Goal: Task Accomplishment & Management: Use online tool/utility

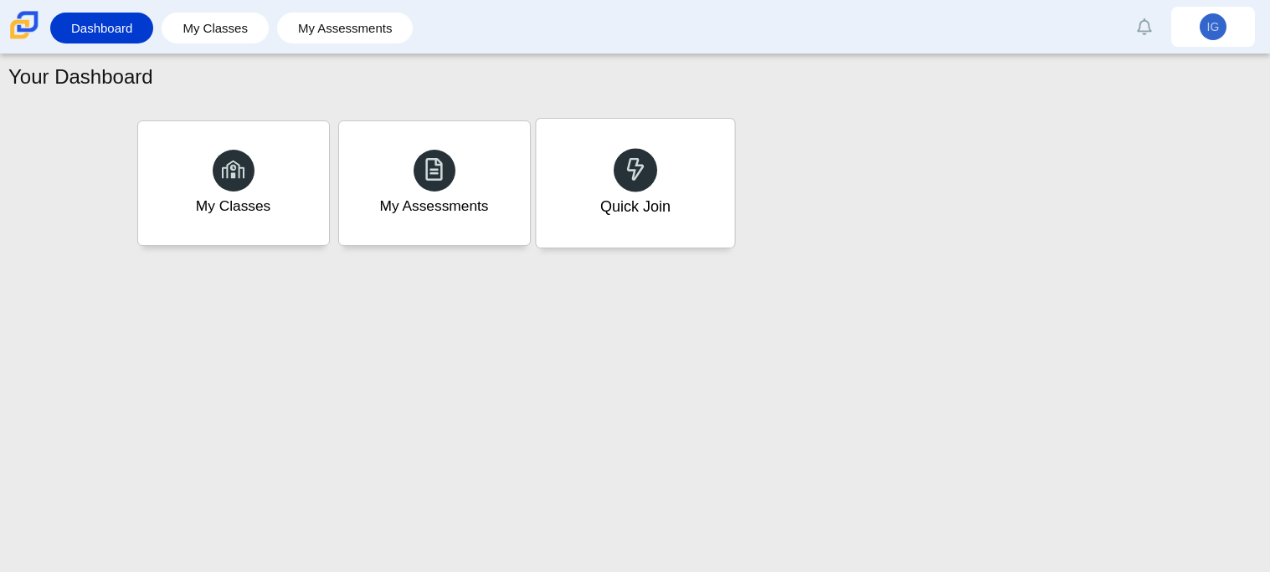
click at [643, 200] on div "Quick Join" at bounding box center [634, 207] width 70 height 22
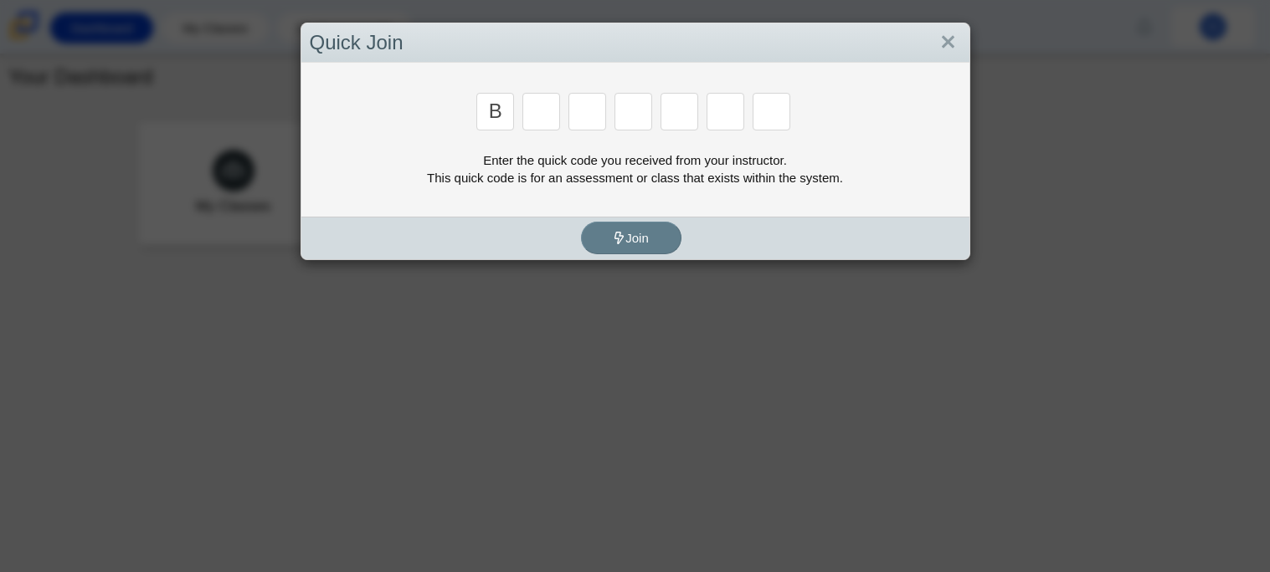
type input "B"
type input "M"
type input "3"
type input "5"
type input "3"
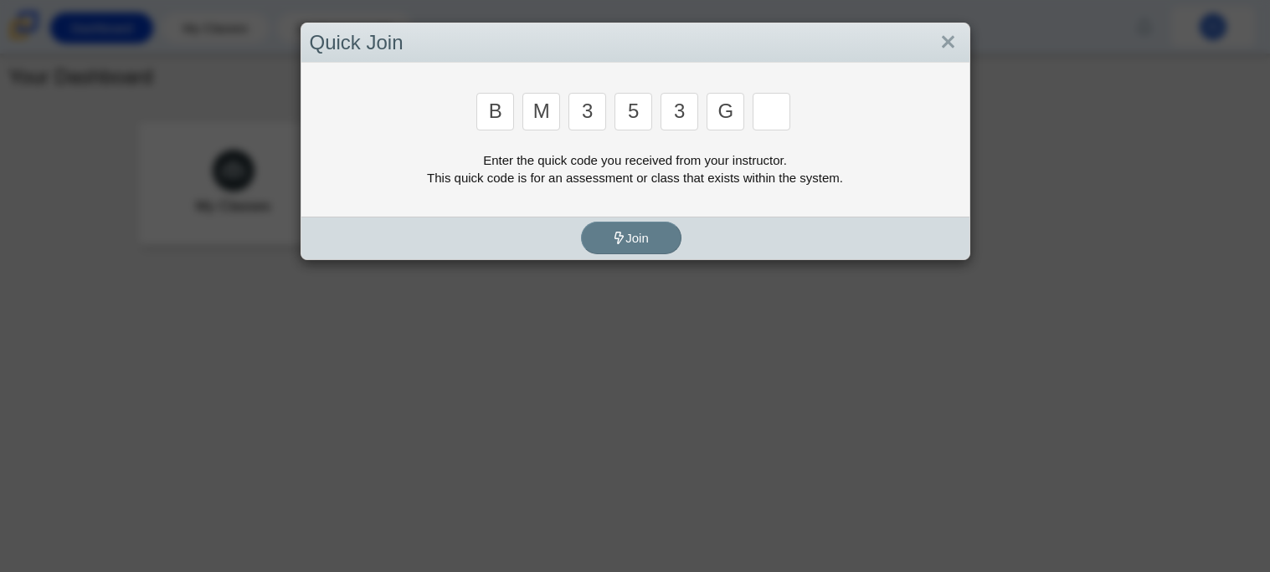
type input "G"
type input "B"
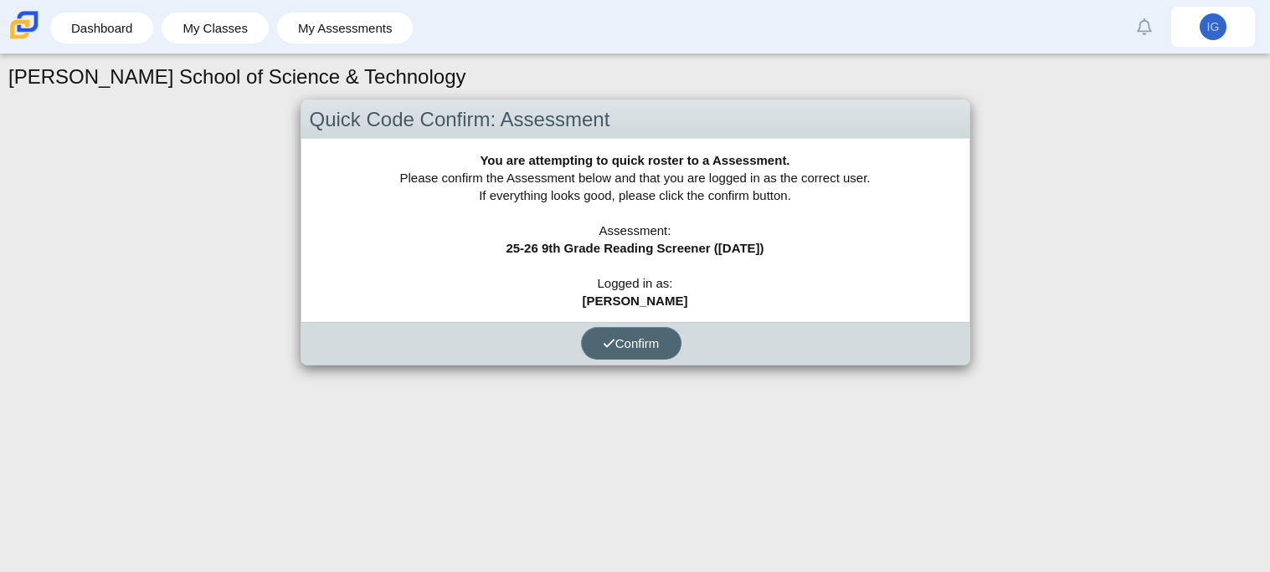
click at [639, 332] on button "Confirm" at bounding box center [631, 343] width 100 height 33
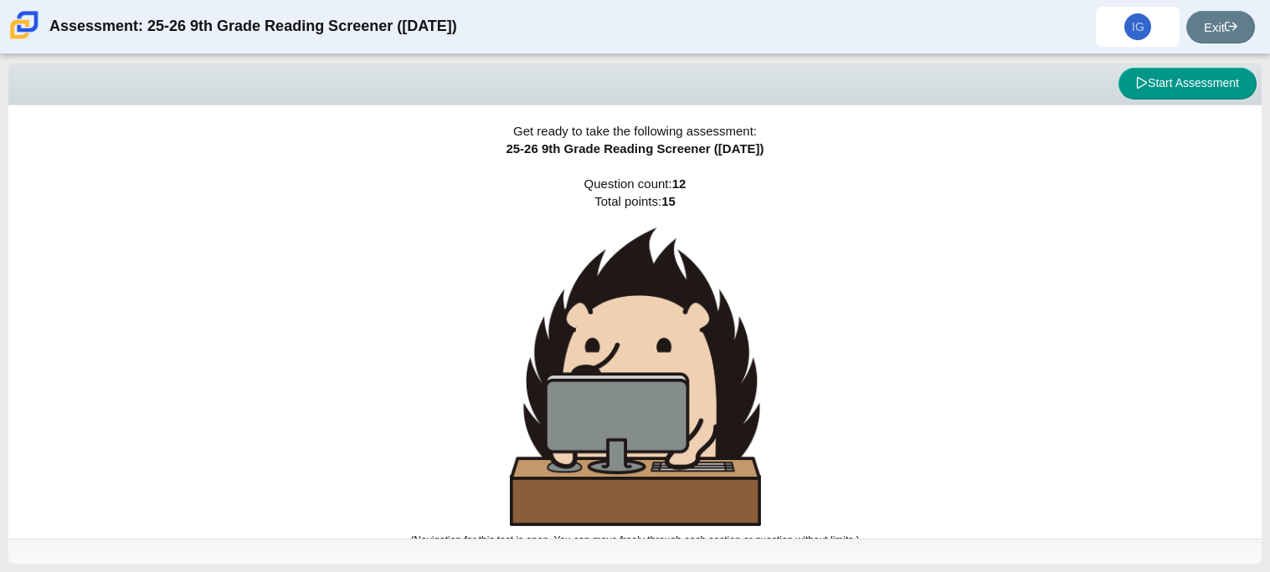
scroll to position [10, 0]
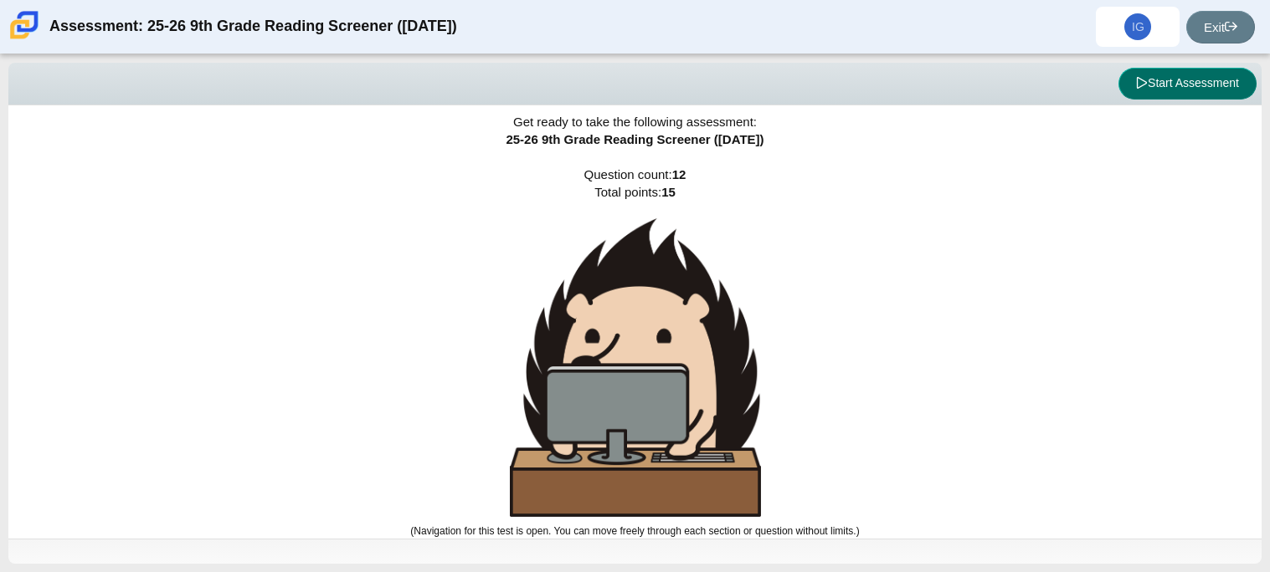
click at [1170, 79] on button "Start Assessment" at bounding box center [1187, 84] width 138 height 32
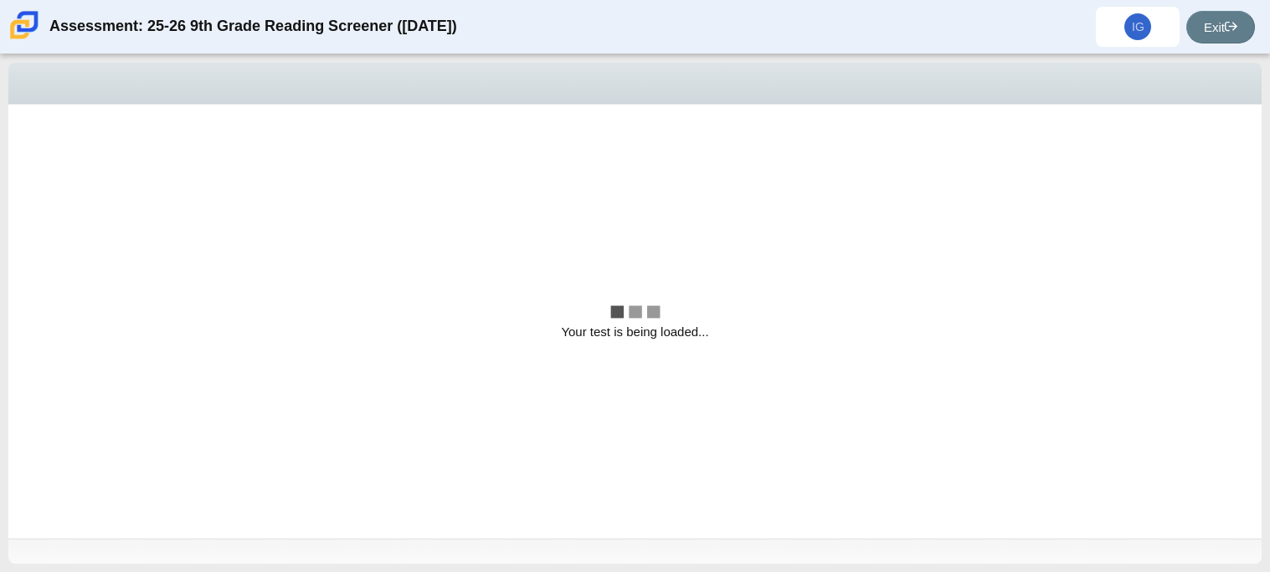
scroll to position [0, 0]
select select "ccc5b315-3c7c-471c-bf90-f22c8299c798"
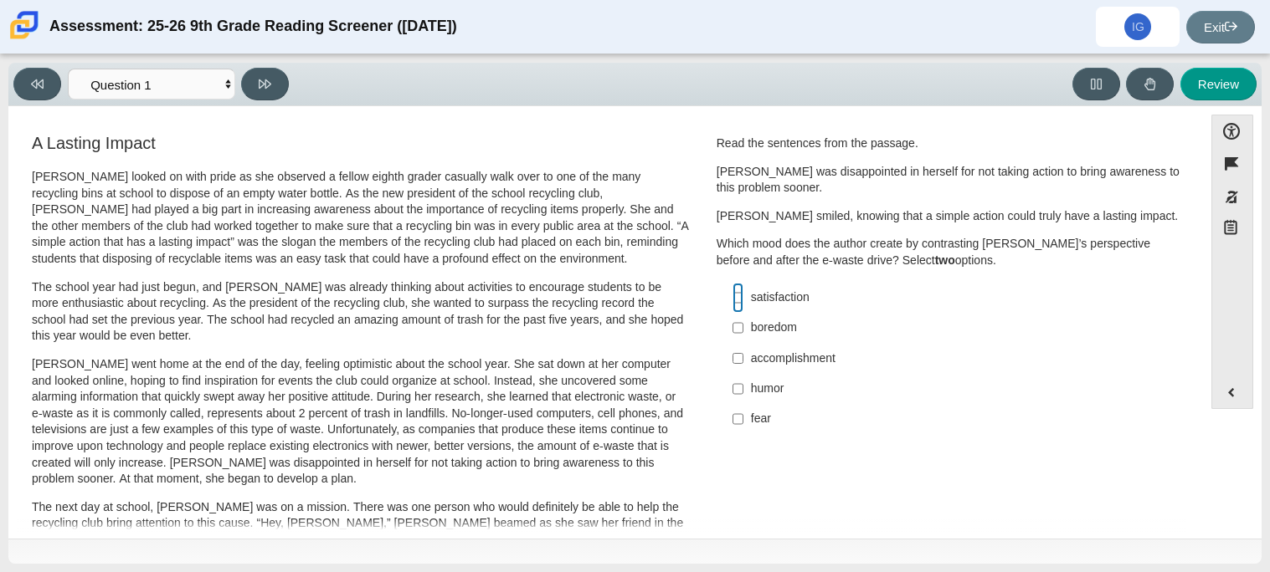
click at [732, 305] on input "satisfaction satisfaction" at bounding box center [737, 298] width 11 height 30
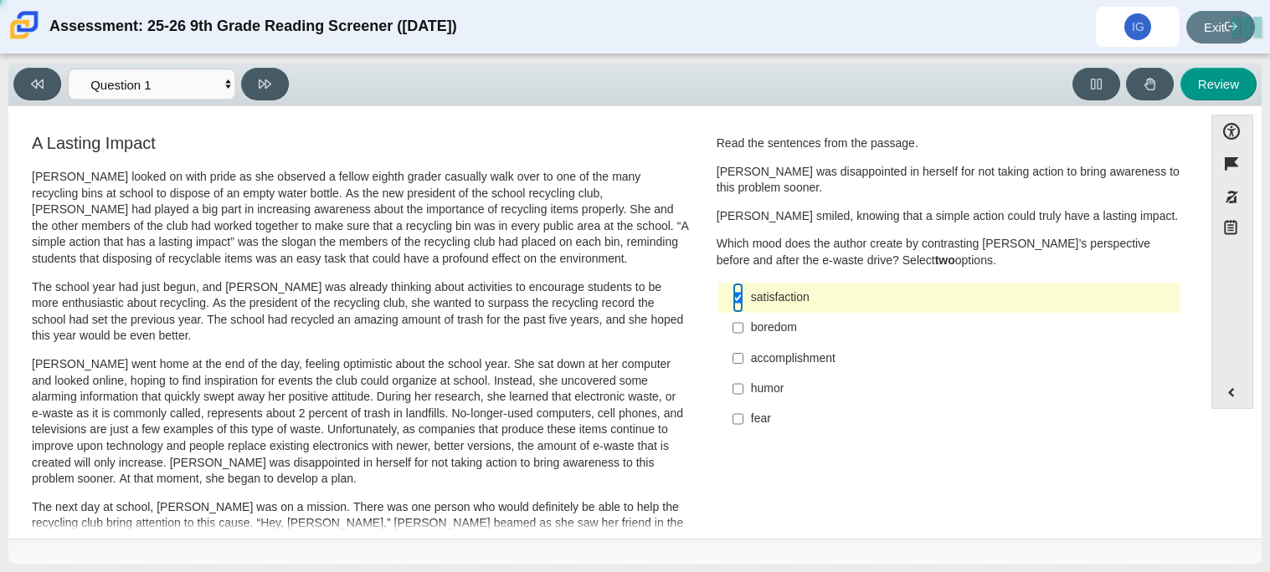
click at [732, 303] on input "satisfaction satisfaction" at bounding box center [737, 298] width 11 height 30
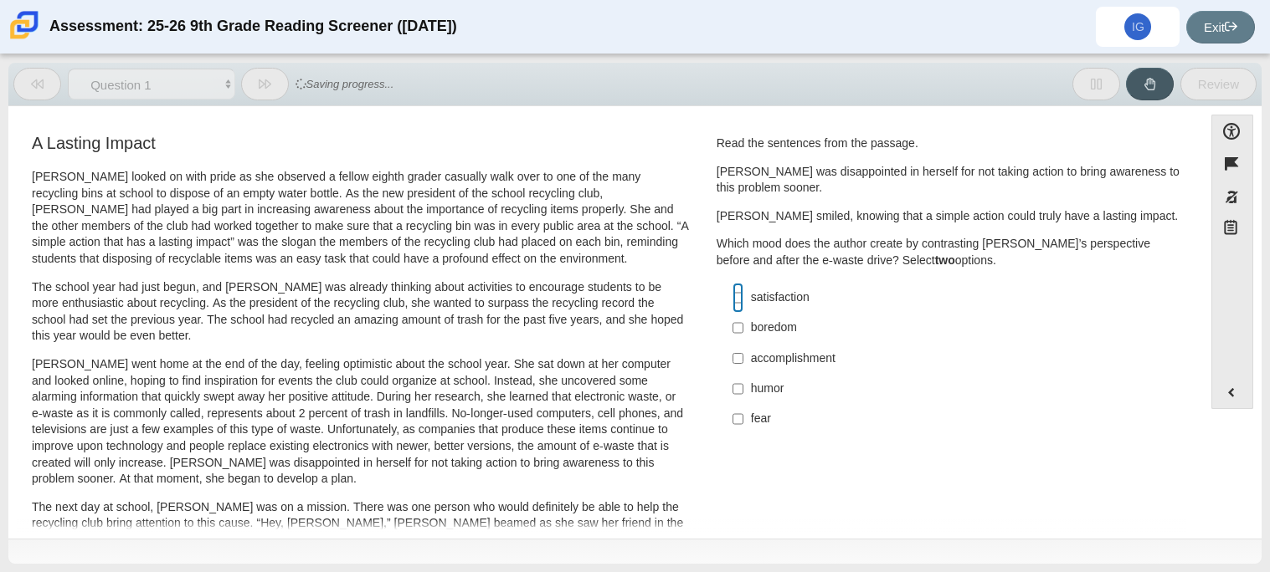
click at [732, 303] on input "satisfaction satisfaction" at bounding box center [737, 298] width 11 height 30
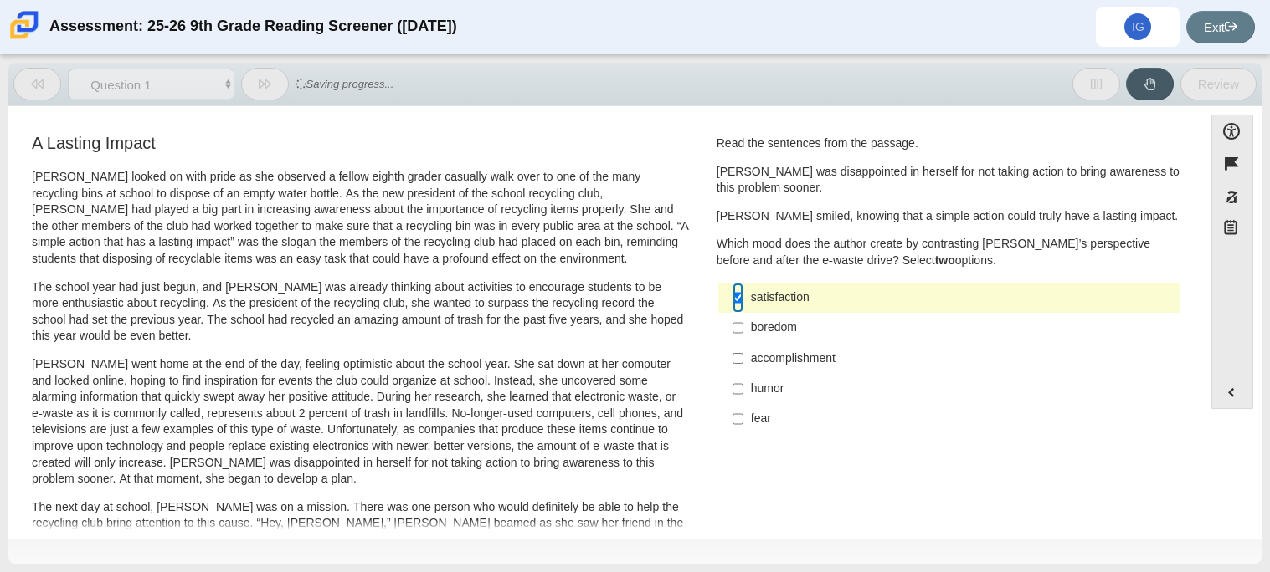
click at [732, 303] on input "satisfaction satisfaction" at bounding box center [737, 298] width 11 height 30
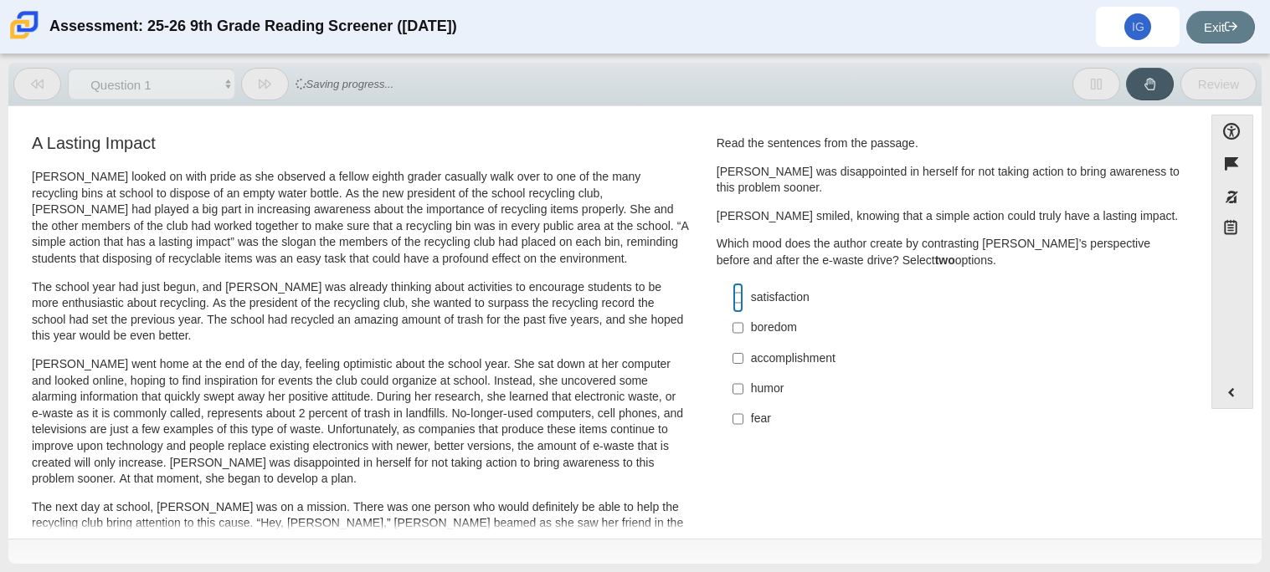
click at [732, 303] on input "satisfaction satisfaction" at bounding box center [737, 298] width 11 height 30
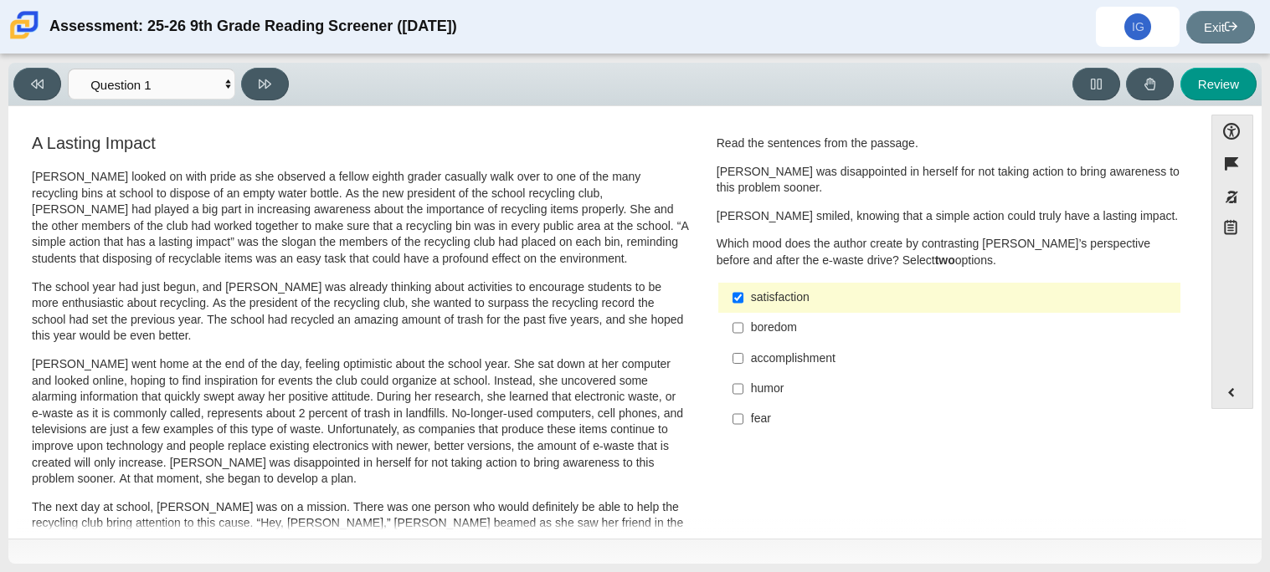
click at [833, 290] on div "satisfaction" at bounding box center [962, 298] width 423 height 17
click at [743, 290] on input "satisfaction satisfaction" at bounding box center [737, 298] width 11 height 30
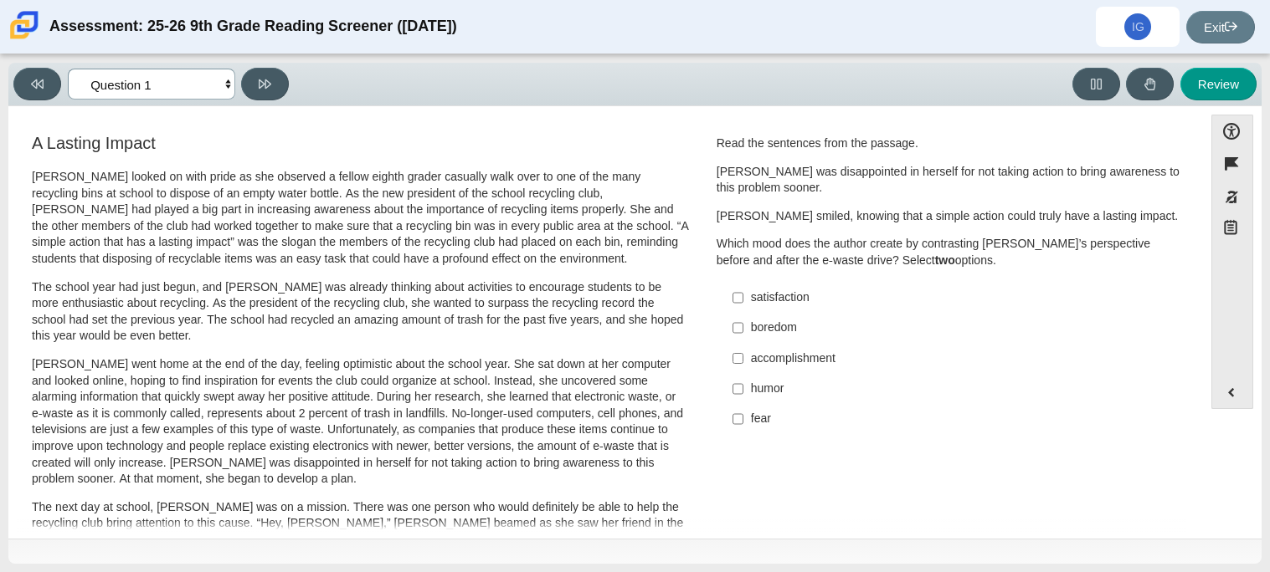
click at [208, 90] on select "Questions Question 1 Question 2 Question 3 Question 4 Question 5 Question 6 Que…" at bounding box center [151, 84] width 167 height 31
click at [977, 277] on div "Read the sentences from the passage. Scarlett was disappointed in herself for n…" at bounding box center [948, 286] width 465 height 300
click at [717, 218] on p "Scarlett smiled, knowing that a simple action could truly have a lasting impact." at bounding box center [948, 216] width 465 height 17
click at [732, 284] on input "satisfaction satisfaction" at bounding box center [737, 298] width 11 height 30
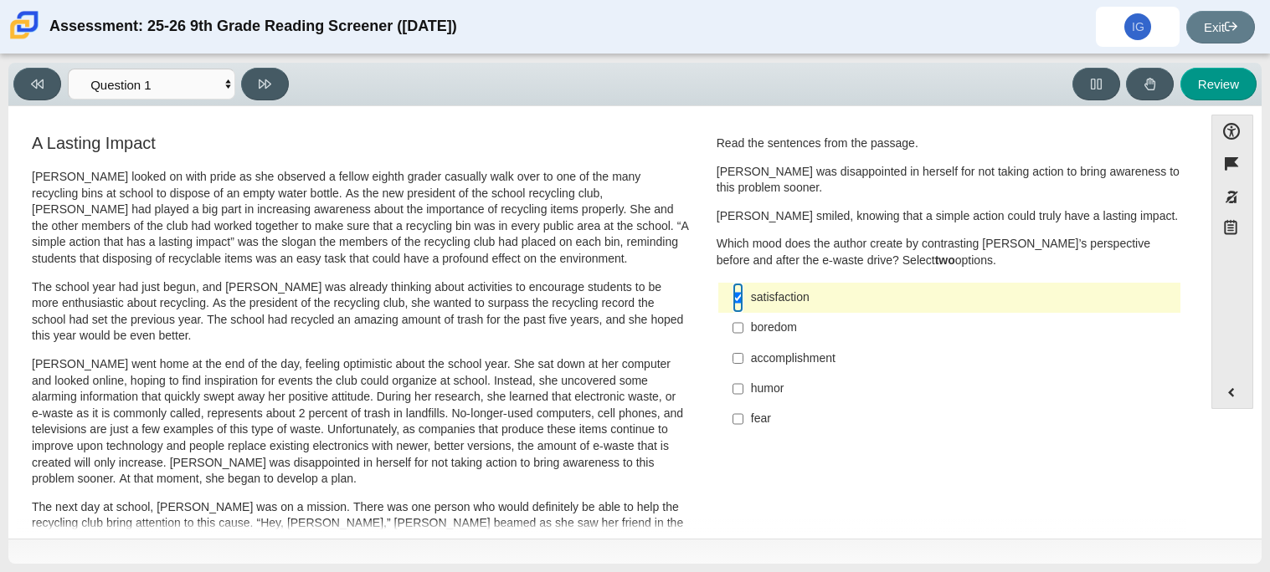
click at [737, 305] on input "satisfaction satisfaction" at bounding box center [737, 298] width 11 height 30
checkbox input "false"
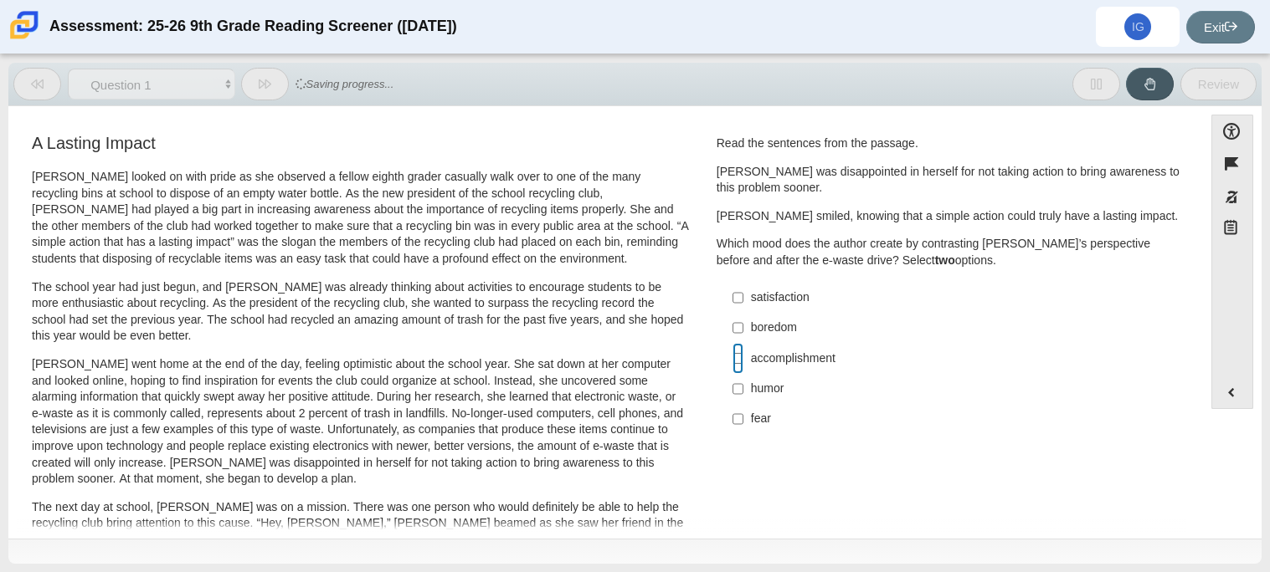
click at [736, 363] on input "accomplishment accomplishment" at bounding box center [737, 358] width 11 height 30
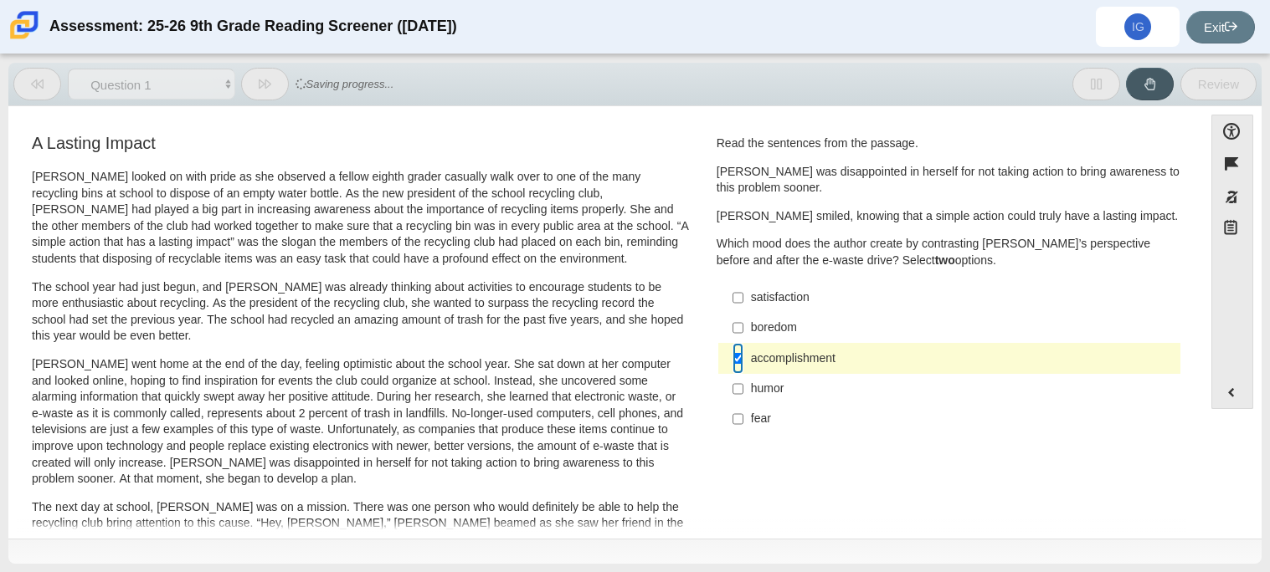
click at [736, 363] on input "accomplishment accomplishment" at bounding box center [737, 358] width 11 height 30
checkbox input "false"
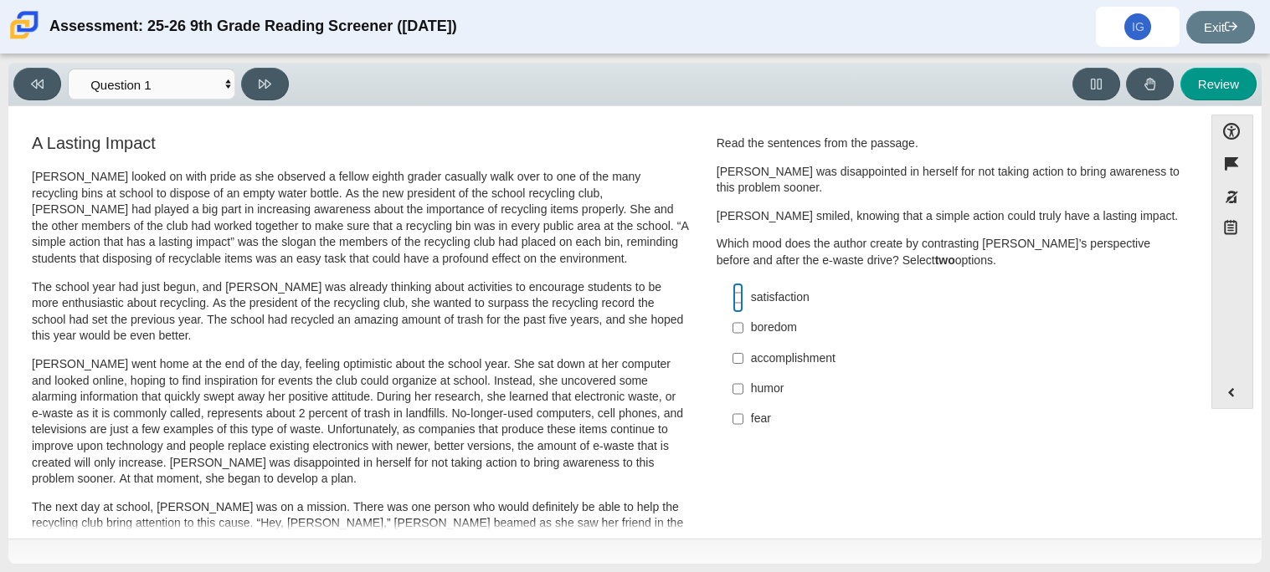
click at [735, 299] on input "satisfaction satisfaction" at bounding box center [737, 298] width 11 height 30
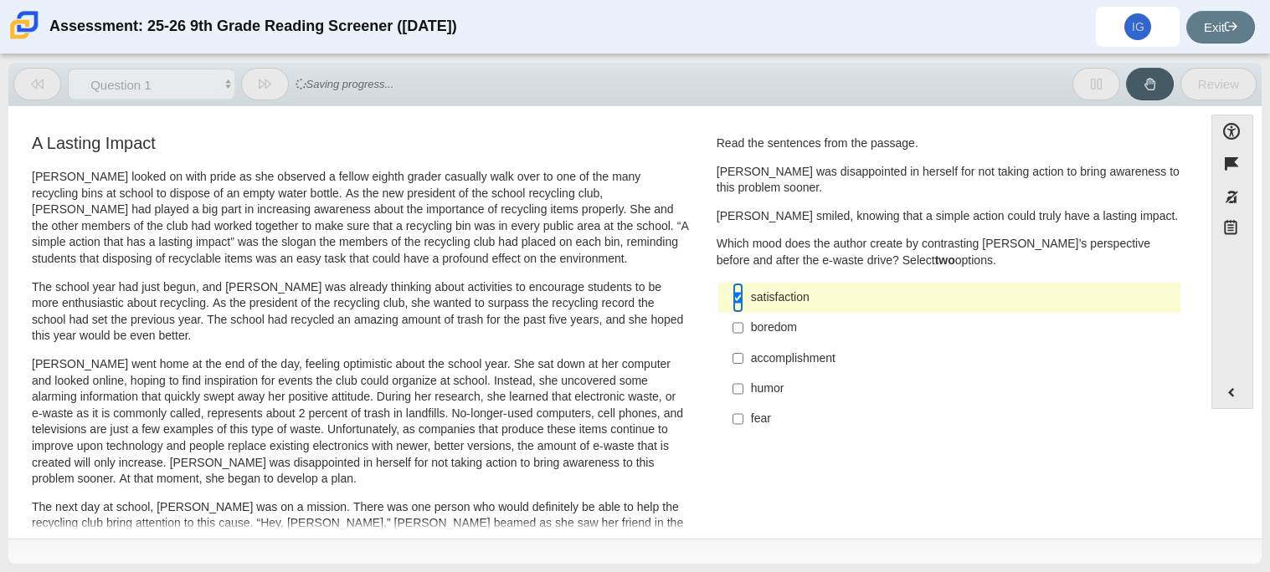
click at [737, 295] on input "satisfaction satisfaction" at bounding box center [737, 298] width 11 height 30
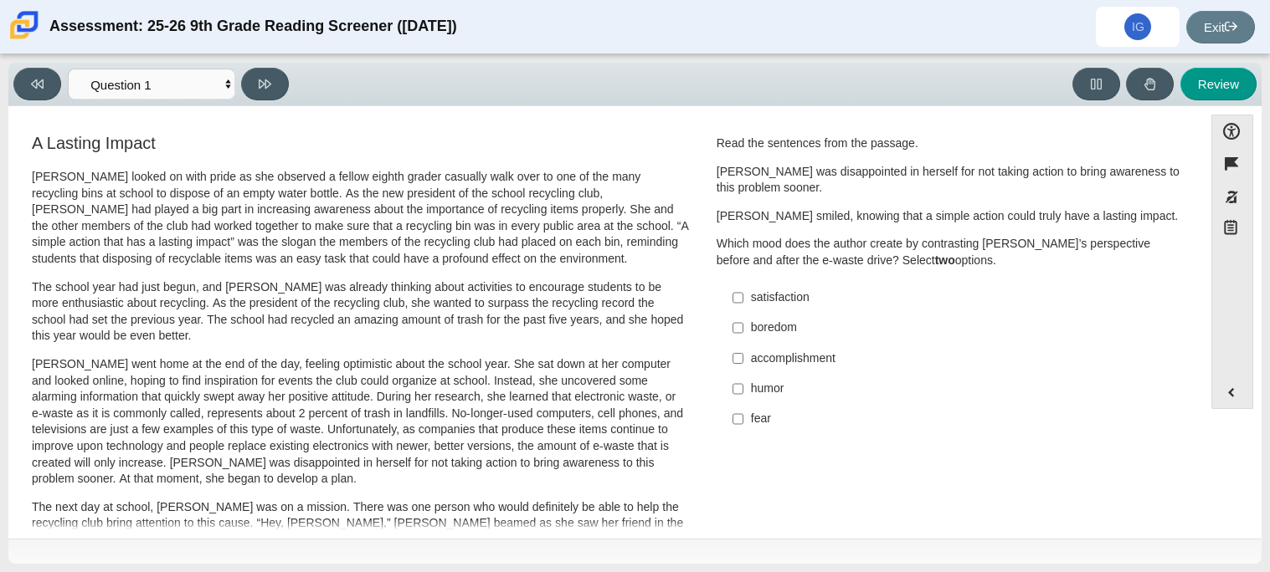
click at [766, 300] on div "satisfaction" at bounding box center [962, 298] width 423 height 17
click at [743, 300] on input "satisfaction satisfaction" at bounding box center [737, 298] width 11 height 30
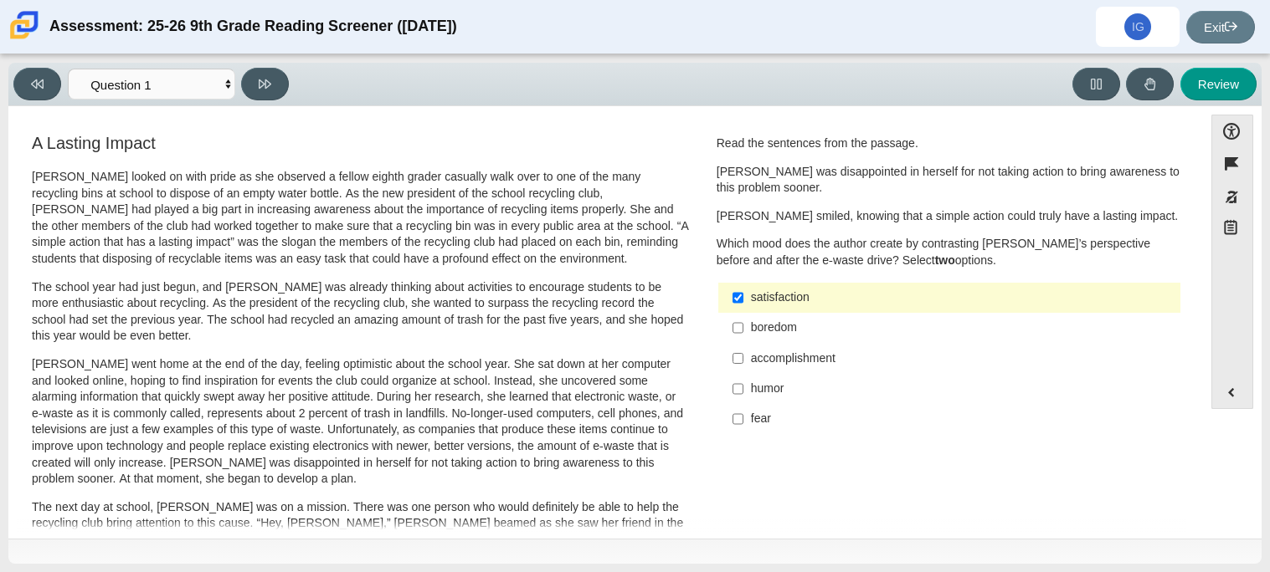
click at [756, 307] on label "satisfaction satisfaction" at bounding box center [950, 298] width 459 height 30
click at [743, 307] on input "satisfaction satisfaction" at bounding box center [737, 298] width 11 height 30
checkbox input "false"
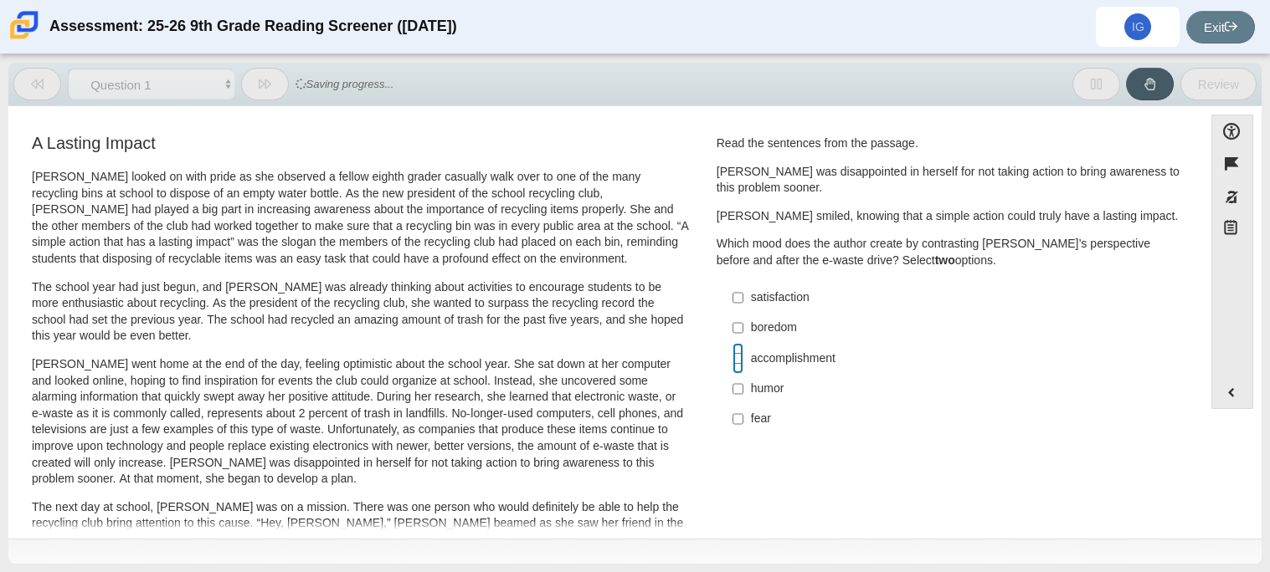
click at [732, 361] on input "accomplishment accomplishment" at bounding box center [737, 358] width 11 height 30
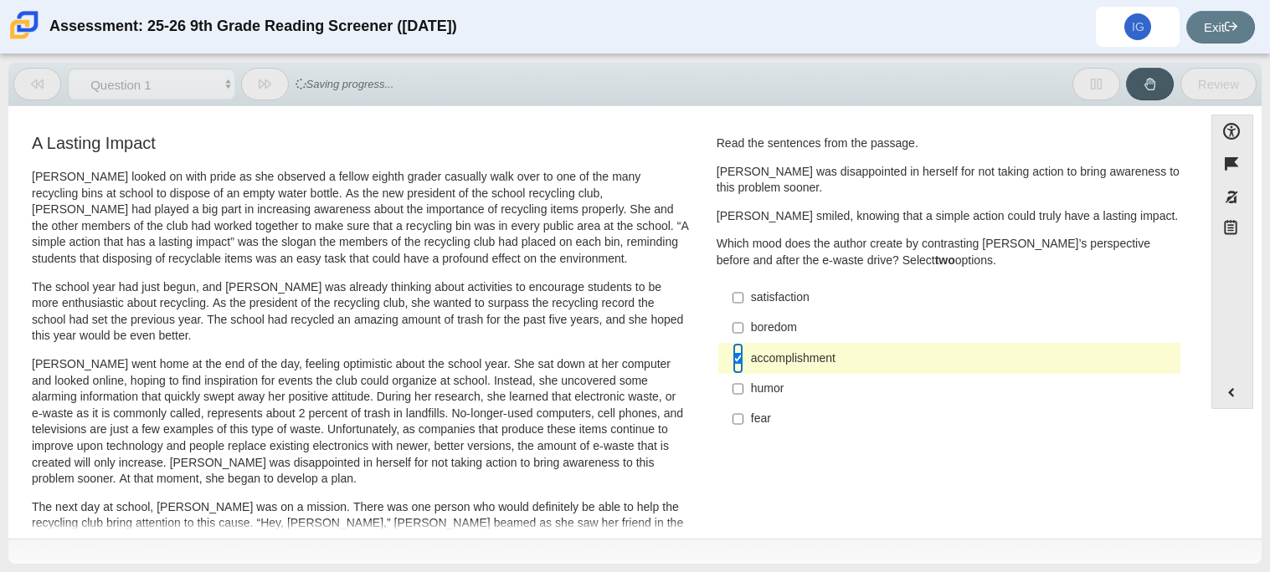
click at [733, 357] on input "accomplishment accomplishment" at bounding box center [737, 358] width 11 height 30
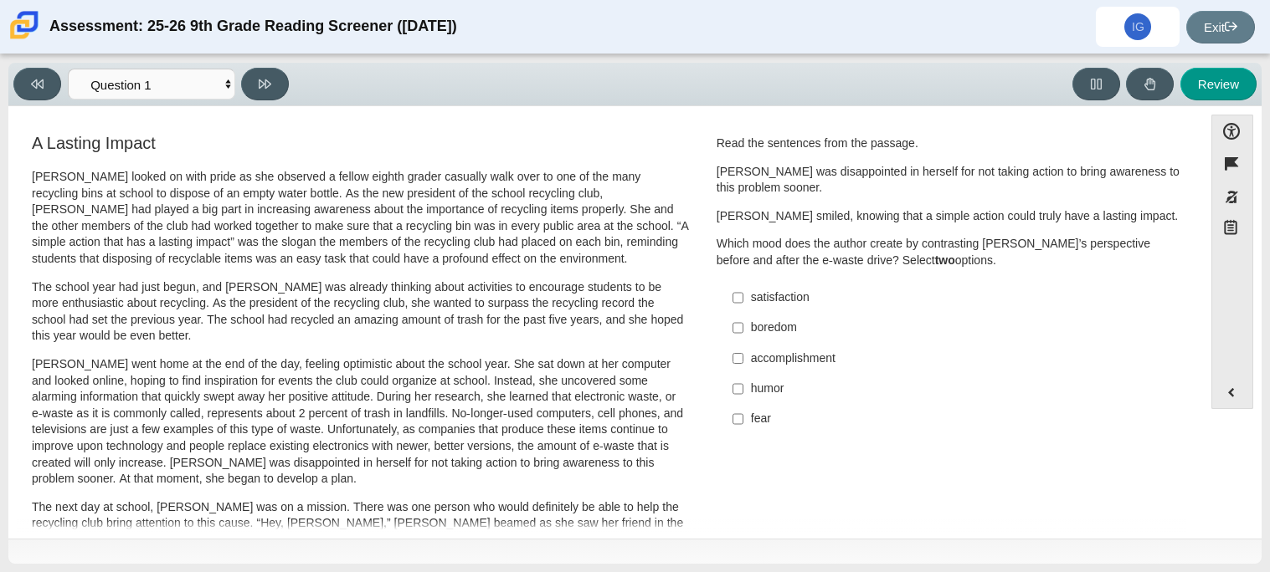
click at [490, 221] on p "Scarlett looked on with pride as she observed a fellow eighth grader casually w…" at bounding box center [360, 218] width 657 height 99
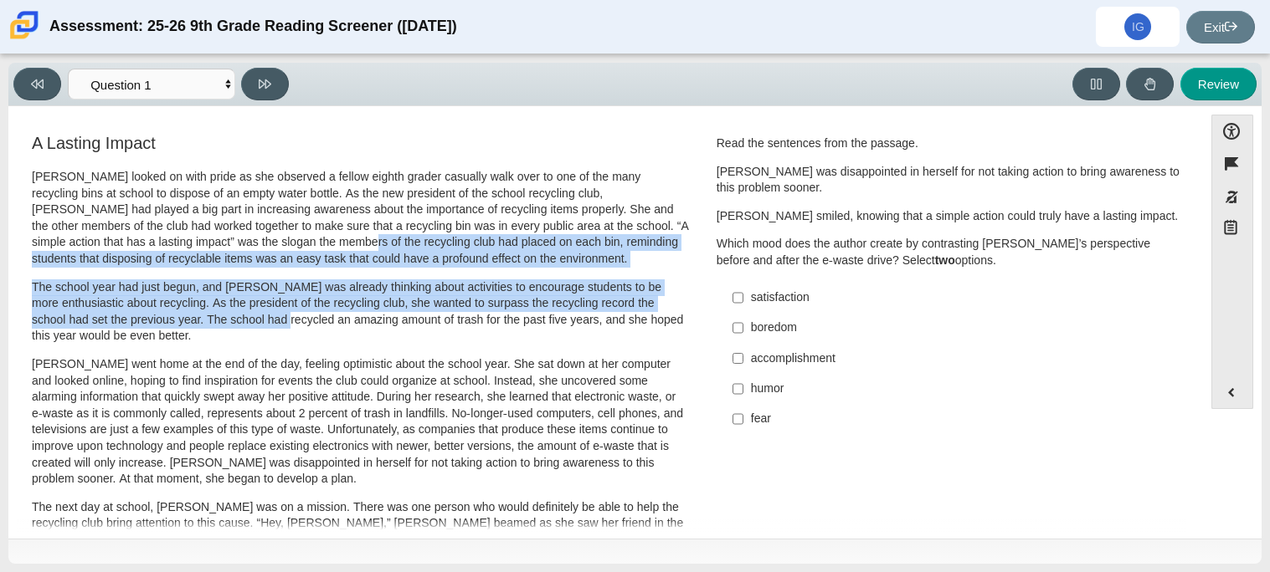
drag, startPoint x: 258, startPoint y: 322, endPoint x: 218, endPoint y: 238, distance: 93.2
click at [218, 238] on p "Scarlett looked on with pride as she observed a fellow eighth grader casually w…" at bounding box center [360, 218] width 657 height 99
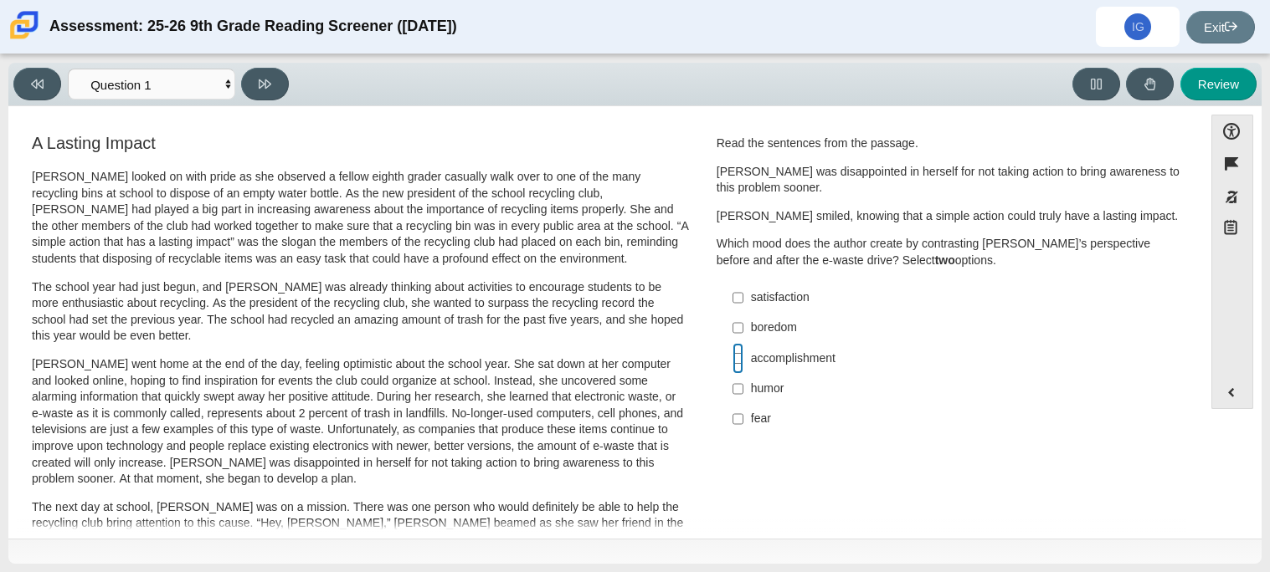
click at [737, 357] on input "accomplishment accomplishment" at bounding box center [737, 358] width 11 height 30
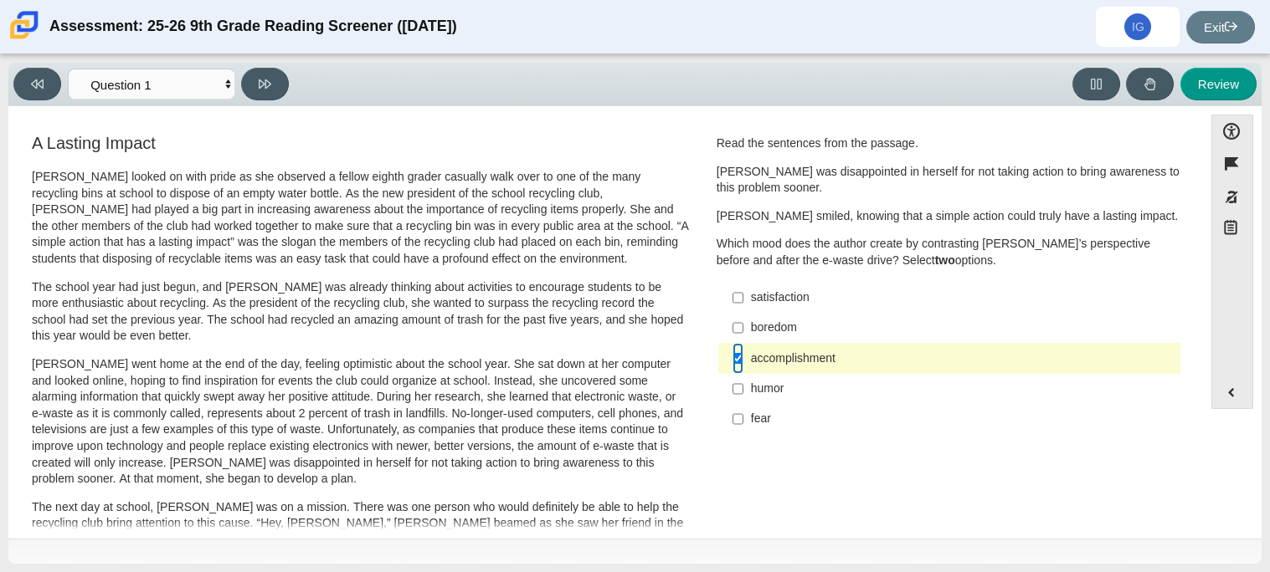
click at [732, 359] on input "accomplishment accomplishment" at bounding box center [737, 358] width 11 height 30
checkbox input "false"
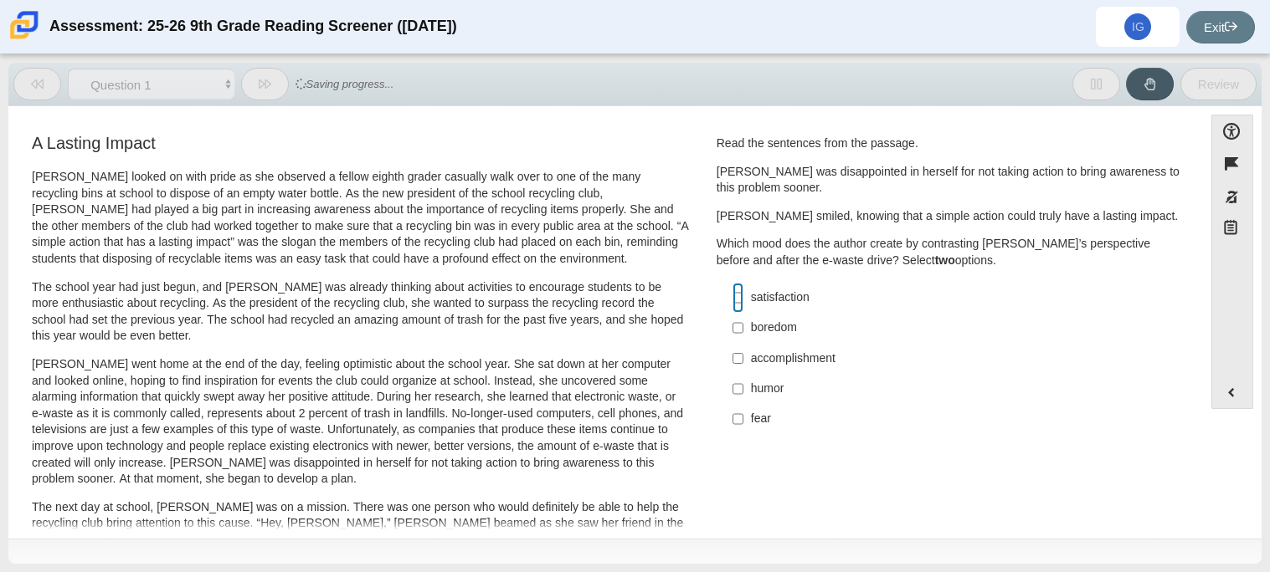
click at [732, 299] on input "satisfaction satisfaction" at bounding box center [737, 298] width 11 height 30
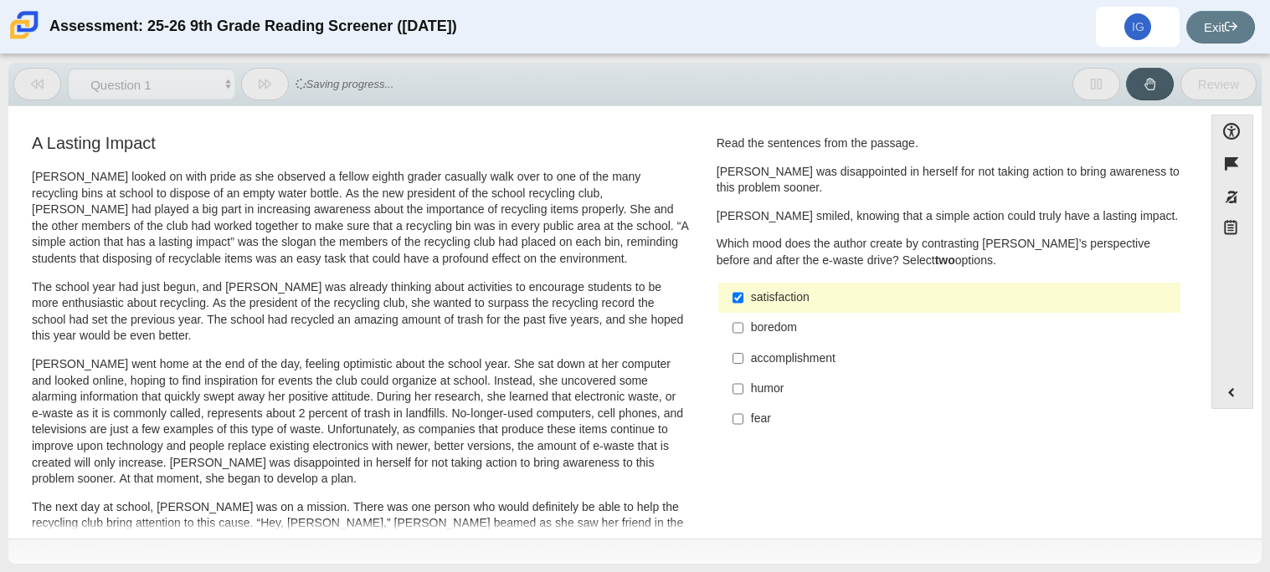
click at [737, 295] on label "satisfaction satisfaction" at bounding box center [950, 298] width 459 height 30
click at [737, 295] on input "satisfaction satisfaction" at bounding box center [737, 298] width 11 height 30
checkbox input "false"
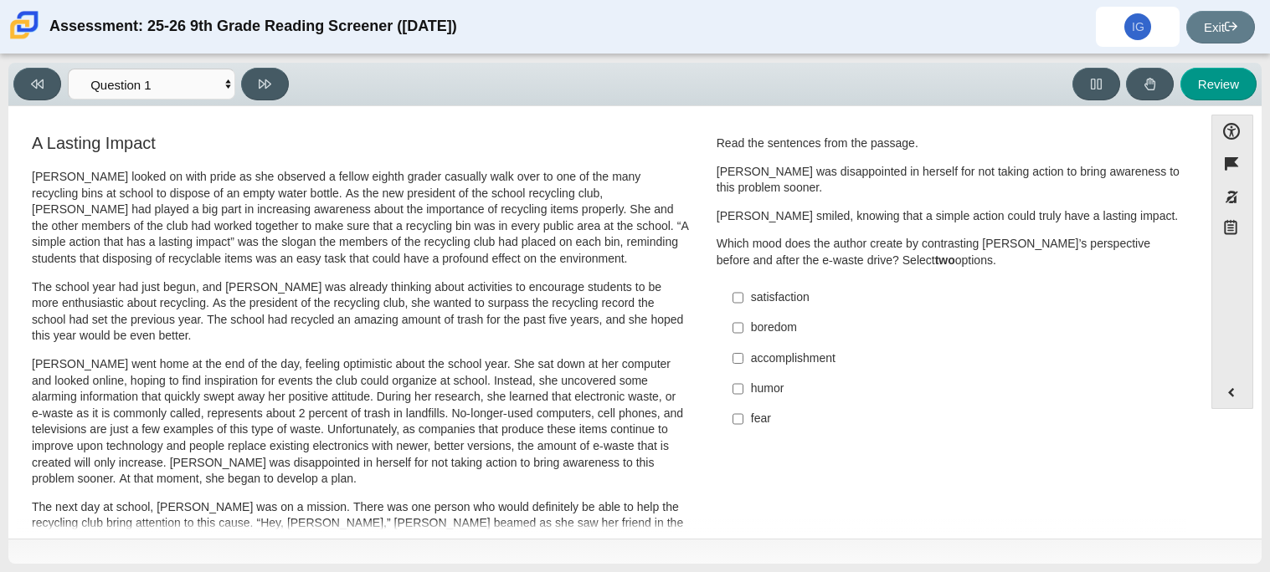
click at [743, 367] on label "accomplishment accomplishment" at bounding box center [950, 358] width 459 height 30
click at [743, 367] on input "accomplishment accomplishment" at bounding box center [737, 358] width 11 height 30
checkbox input "true"
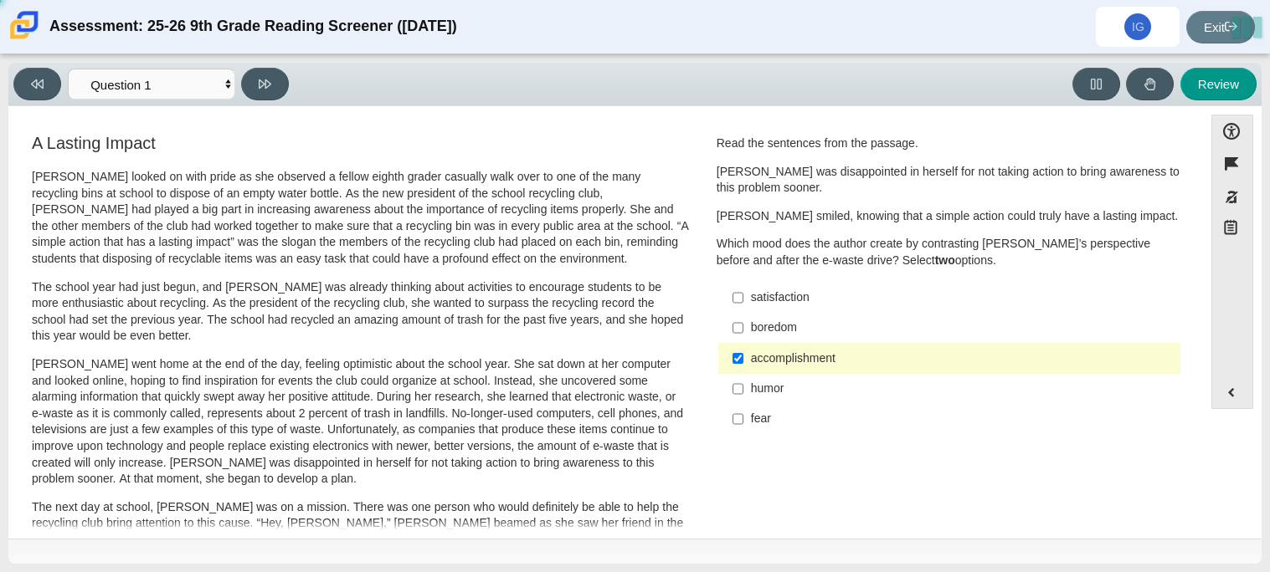
click at [738, 320] on label "boredom boredom" at bounding box center [950, 328] width 459 height 30
click at [738, 320] on input "boredom boredom" at bounding box center [737, 328] width 11 height 30
checkbox input "true"
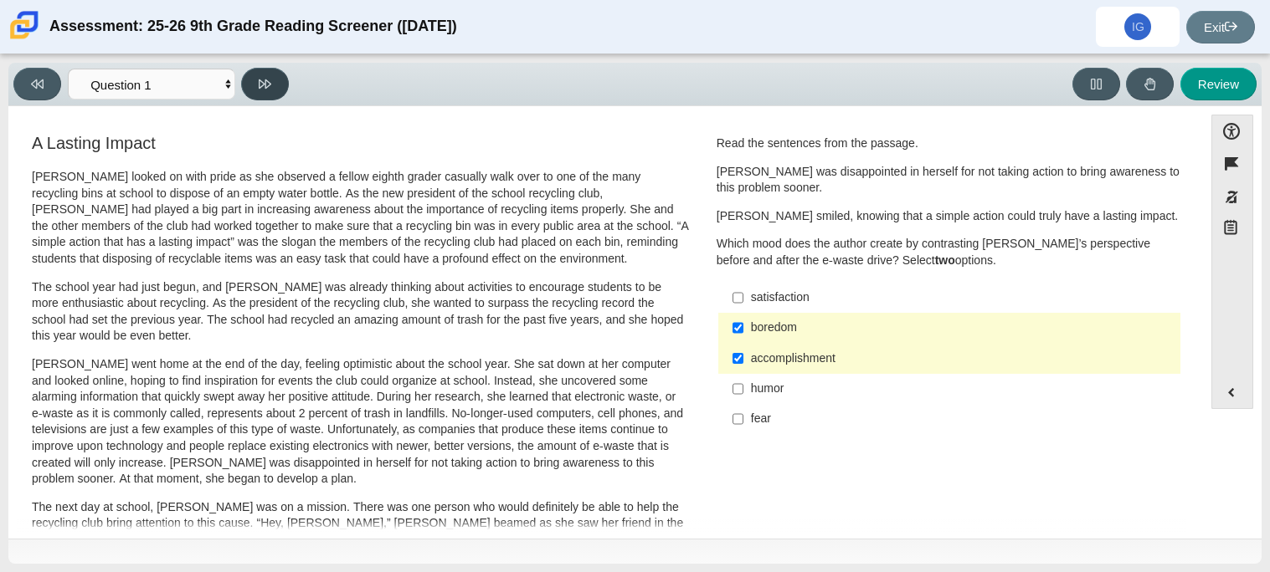
click at [260, 92] on button at bounding box center [265, 84] width 48 height 33
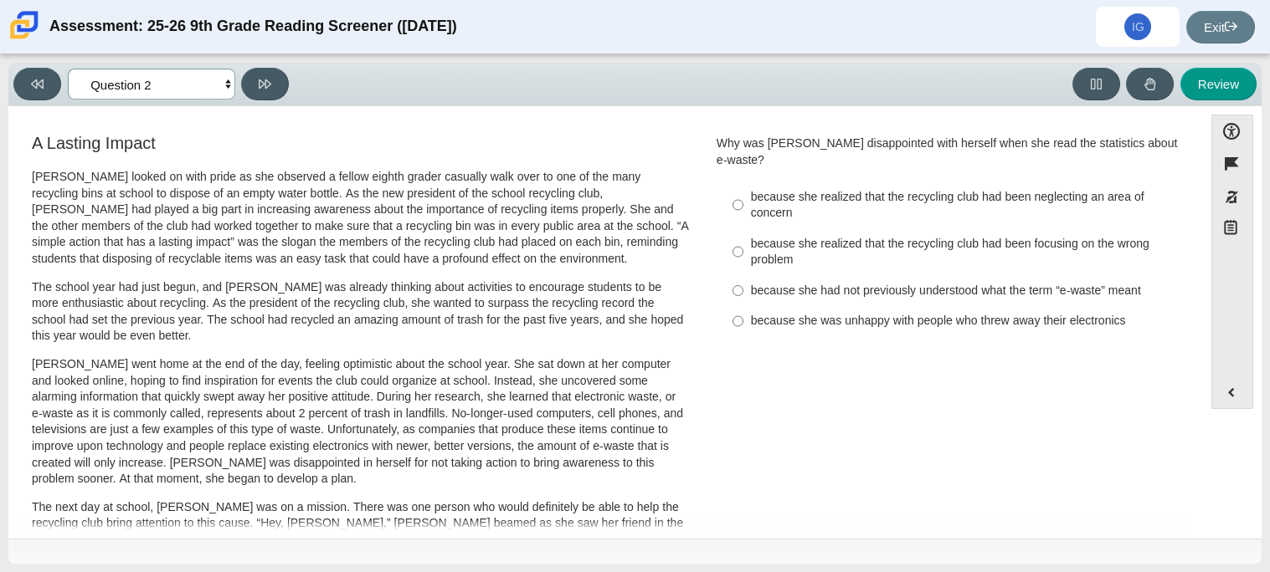
click at [180, 74] on select "Questions Question 1 Question 2 Question 3 Question 4 Question 5 Question 6 Que…" at bounding box center [151, 84] width 167 height 31
click at [68, 69] on select "Questions Question 1 Question 2 Question 3 Question 4 Question 5 Question 6 Que…" at bounding box center [151, 84] width 167 height 31
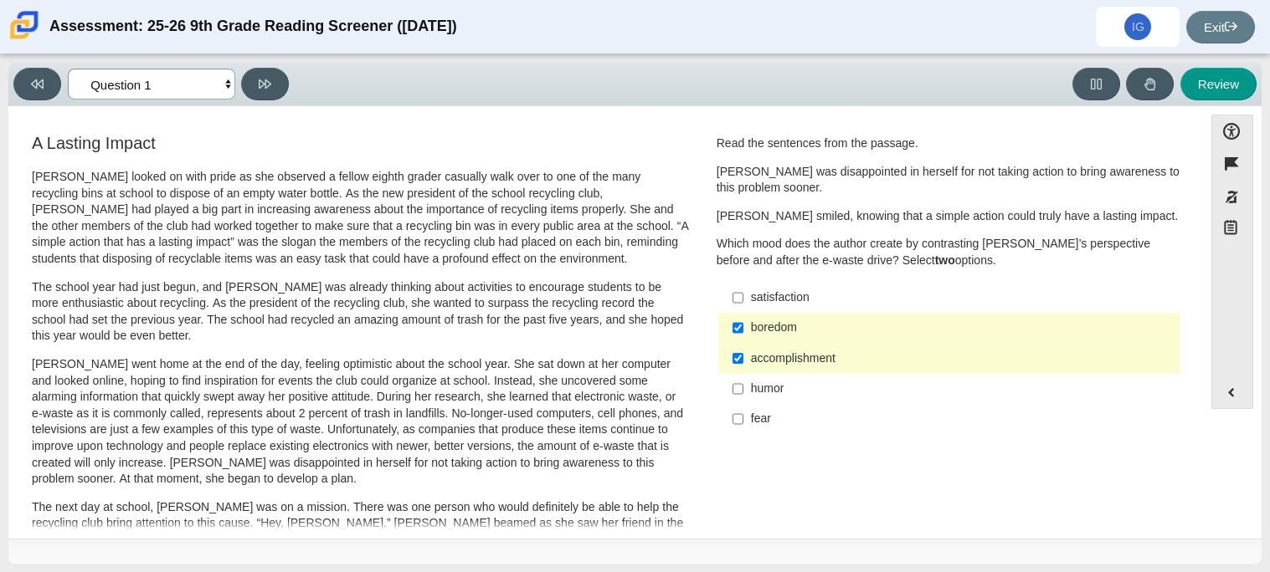
click at [158, 93] on select "Questions Question 1 Question 2 Question 3 Question 4 Question 5 Question 6 Que…" at bounding box center [151, 84] width 167 height 31
select select "0ff64528-ffd7-428d-b192-babfaadd44e8"
click at [68, 69] on select "Questions Question 1 Question 2 Question 3 Question 4 Question 5 Question 6 Que…" at bounding box center [151, 84] width 167 height 31
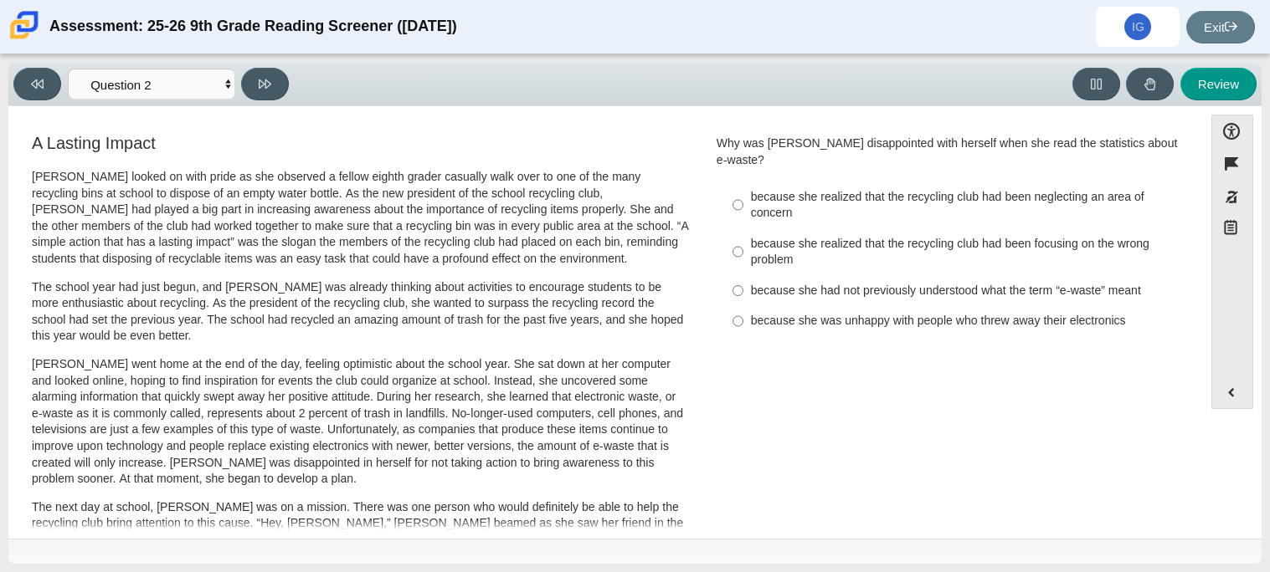
drag, startPoint x: 412, startPoint y: 151, endPoint x: 33, endPoint y: 162, distance: 379.3
drag, startPoint x: 27, startPoint y: 172, endPoint x: 42, endPoint y: 175, distance: 15.4
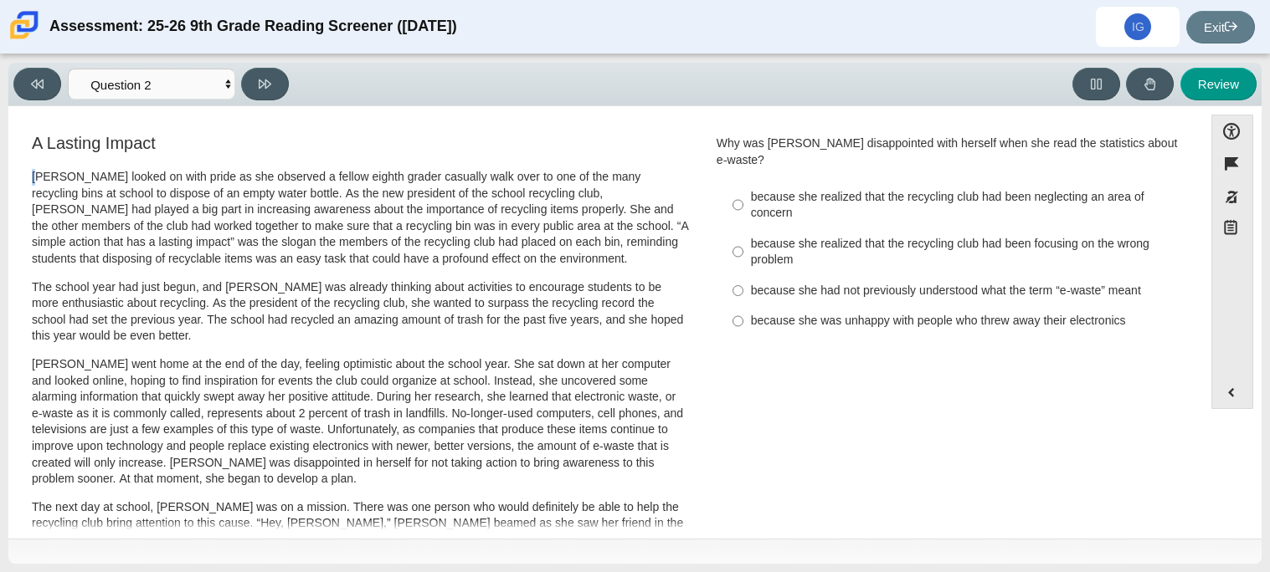
click at [42, 175] on p "Scarlett looked on with pride as she observed a fellow eighth grader casually w…" at bounding box center [360, 218] width 657 height 99
drag, startPoint x: 42, startPoint y: 175, endPoint x: 30, endPoint y: 173, distance: 11.8
click at [33, 176] on p "Scarlett looked on with pride as she observed a fellow eighth grader casually w…" at bounding box center [360, 218] width 657 height 99
drag, startPoint x: 341, startPoint y: 304, endPoint x: 350, endPoint y: 310, distance: 10.2
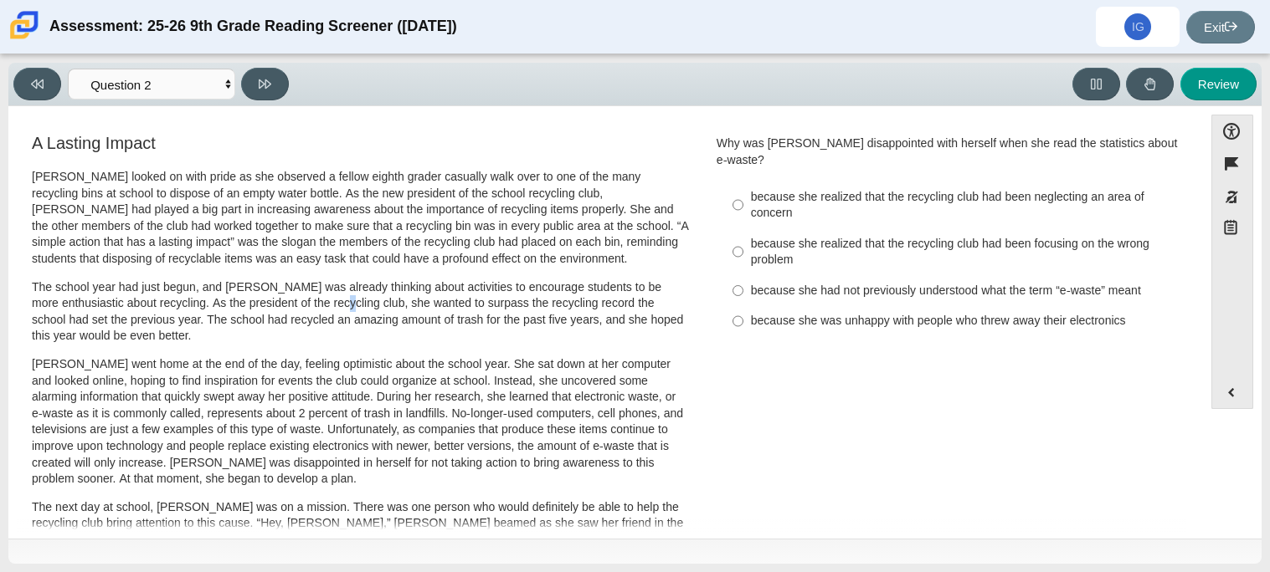
click at [350, 310] on p "The school year had just begun, and Scarlett was already thinking about activit…" at bounding box center [360, 312] width 657 height 65
drag, startPoint x: 351, startPoint y: 305, endPoint x: 374, endPoint y: 302, distance: 23.6
click at [374, 302] on p "The school year had just begun, and Scarlett was already thinking about activit…" at bounding box center [360, 312] width 657 height 65
click at [629, 367] on p "Scarlett went home at the end of the day, feeling optimistic about the school y…" at bounding box center [360, 422] width 657 height 131
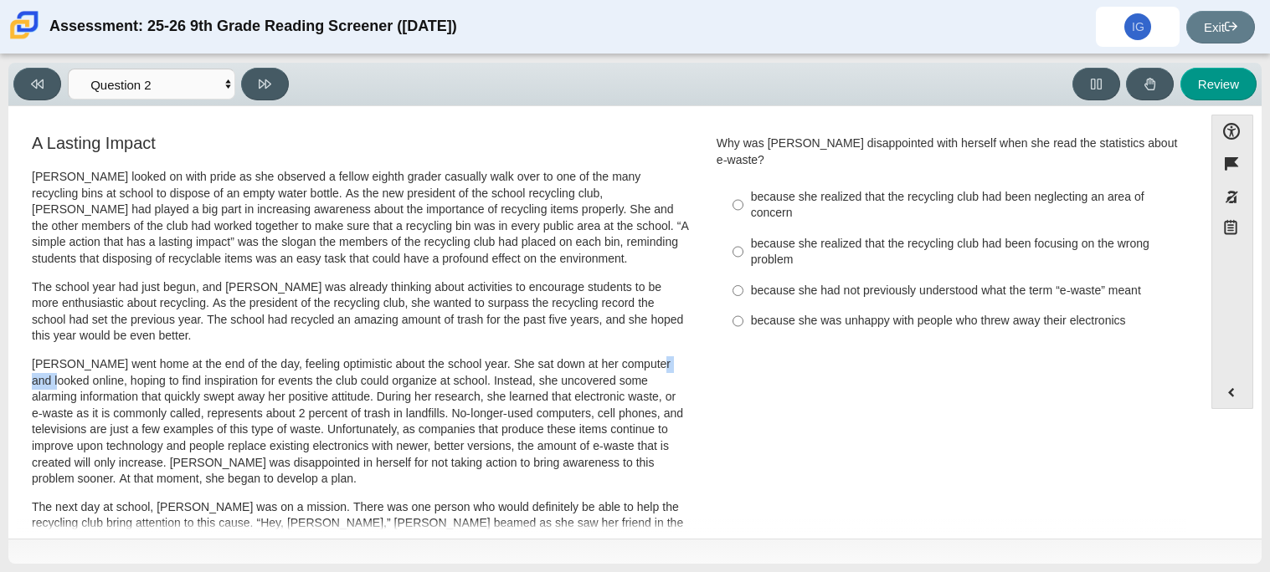
drag, startPoint x: 634, startPoint y: 363, endPoint x: 675, endPoint y: 367, distance: 42.0
click at [675, 367] on p "Scarlett went home at the end of the day, feeling optimistic about the school y…" at bounding box center [360, 422] width 657 height 131
drag, startPoint x: 675, startPoint y: 367, endPoint x: 659, endPoint y: 368, distance: 16.8
click at [659, 368] on p "Scarlett went home at the end of the day, feeling optimistic about the school y…" at bounding box center [360, 422] width 657 height 131
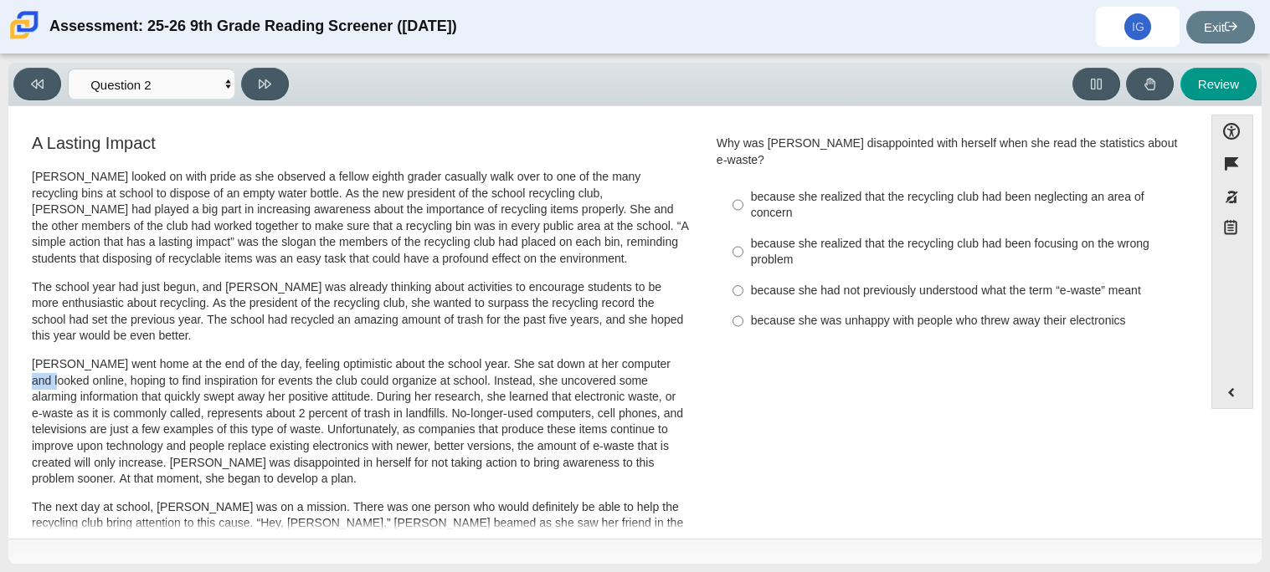
click at [659, 368] on p "Scarlett went home at the end of the day, feeling optimistic about the school y…" at bounding box center [360, 422] width 657 height 131
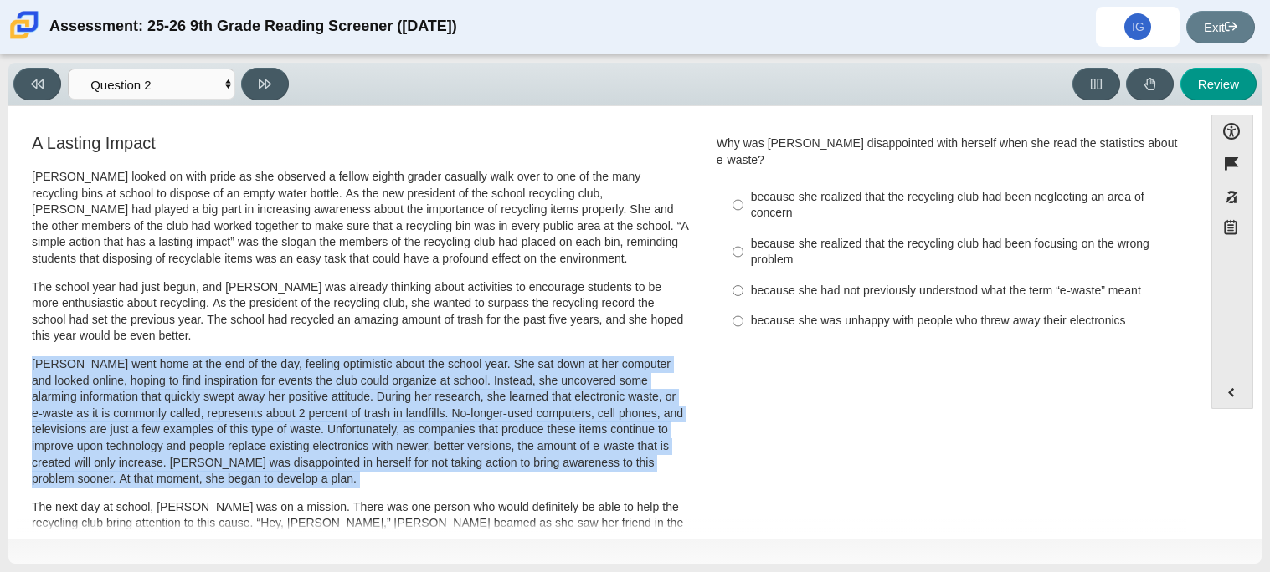
click at [659, 368] on p "Scarlett went home at the end of the day, feeling optimistic about the school y…" at bounding box center [360, 422] width 657 height 131
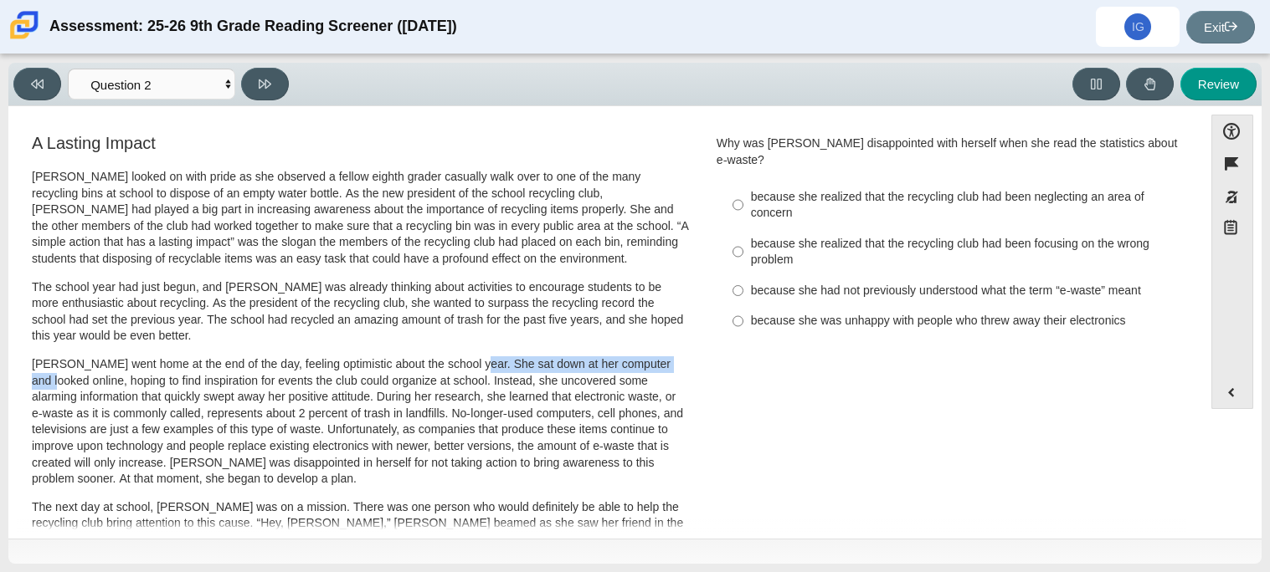
drag, startPoint x: 672, startPoint y: 362, endPoint x: 455, endPoint y: 369, distance: 216.9
click at [455, 369] on p "Scarlett went home at the end of the day, feeling optimistic about the school y…" at bounding box center [360, 422] width 657 height 131
drag, startPoint x: 479, startPoint y: 385, endPoint x: 613, endPoint y: 400, distance: 134.8
click at [613, 400] on p "Scarlett went home at the end of the day, feeling optimistic about the school y…" at bounding box center [360, 422] width 657 height 131
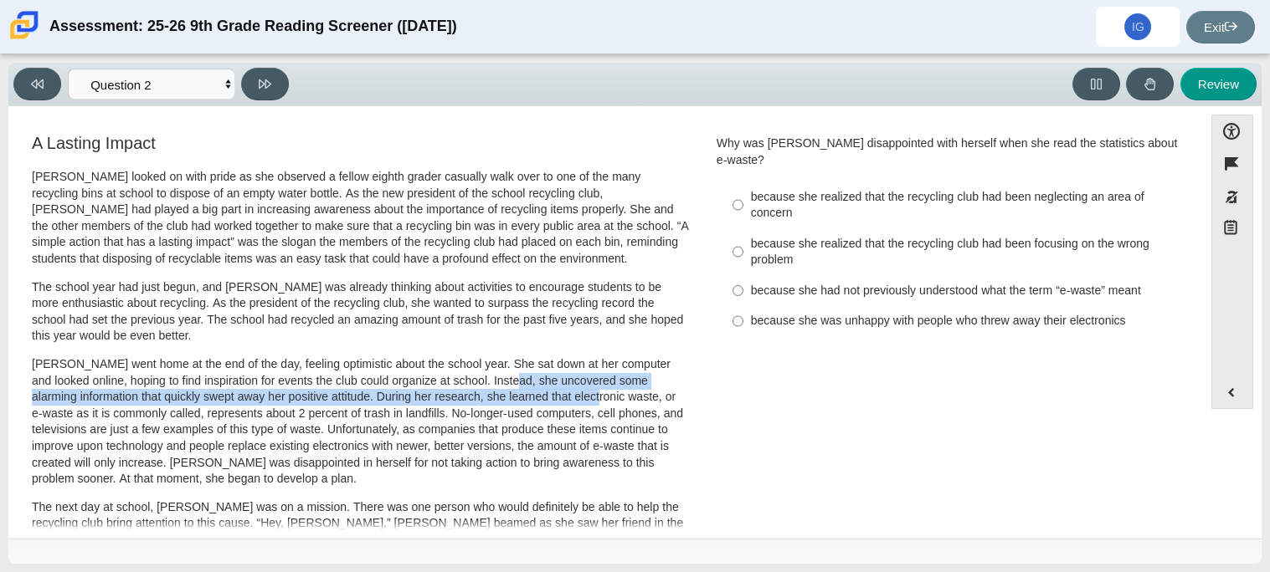
drag, startPoint x: 480, startPoint y: 382, endPoint x: 574, endPoint y: 393, distance: 94.5
click at [574, 393] on p "Scarlett went home at the end of the day, feeling optimistic about the school y…" at bounding box center [360, 422] width 657 height 131
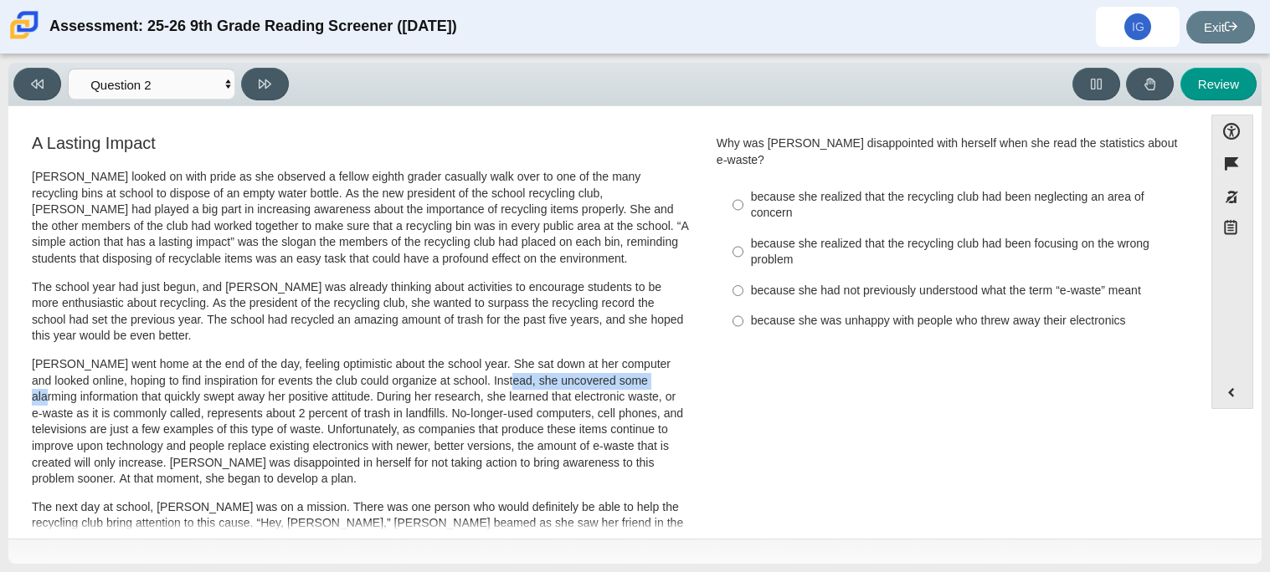
drag, startPoint x: 477, startPoint y: 380, endPoint x: 633, endPoint y: 382, distance: 155.7
click at [633, 382] on p "Scarlett went home at the end of the day, feeling optimistic about the school y…" at bounding box center [360, 422] width 657 height 131
click at [674, 398] on p "Scarlett went home at the end of the day, feeling optimistic about the school y…" at bounding box center [360, 422] width 657 height 131
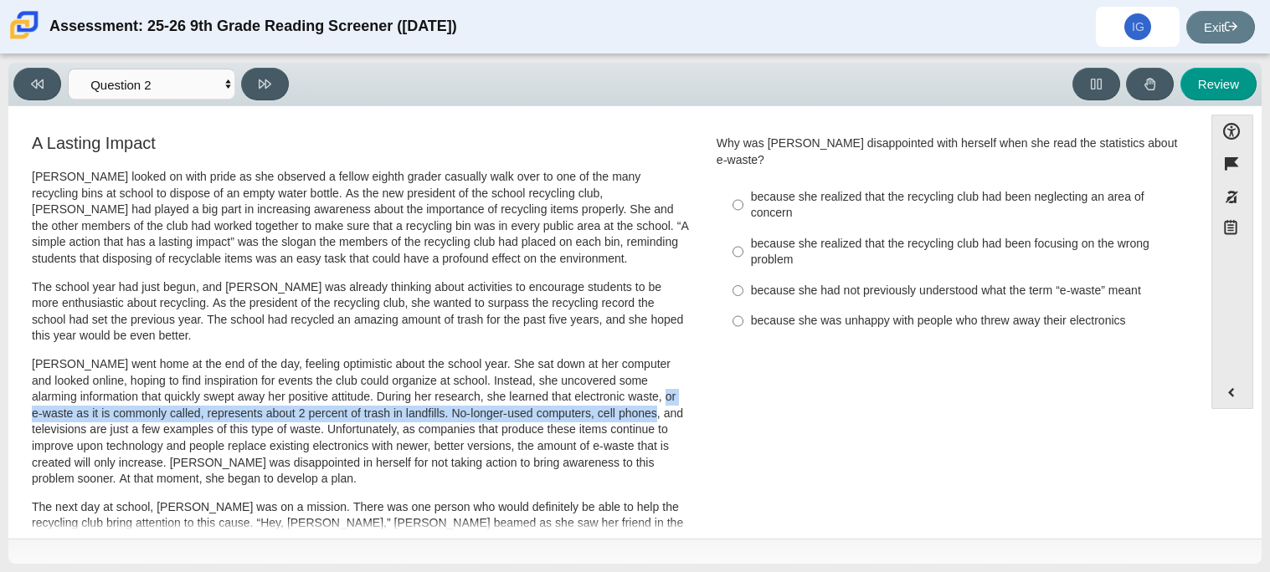
drag, startPoint x: 674, startPoint y: 398, endPoint x: 654, endPoint y: 406, distance: 21.8
click at [654, 406] on p "Scarlett went home at the end of the day, feeling optimistic about the school y…" at bounding box center [360, 422] width 657 height 131
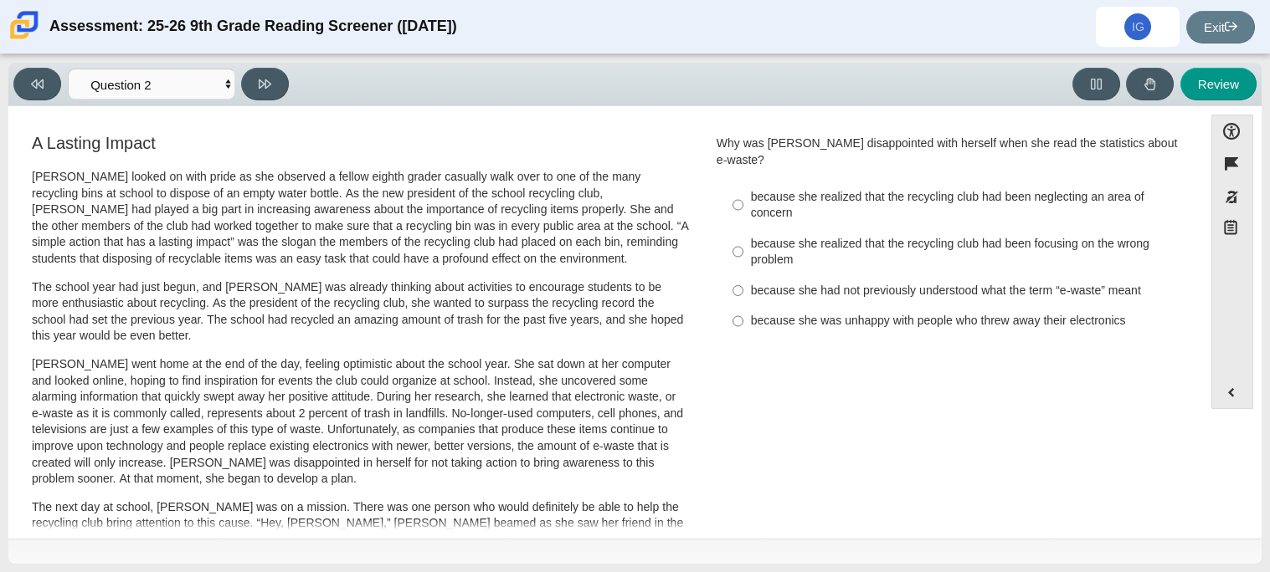
click at [441, 401] on p "Scarlett went home at the end of the day, feeling optimistic about the school y…" at bounding box center [360, 422] width 657 height 131
drag, startPoint x: 439, startPoint y: 400, endPoint x: 582, endPoint y: 390, distance: 142.6
click at [582, 390] on p "Scarlett went home at the end of the day, feeling optimistic about the school y…" at bounding box center [360, 422] width 657 height 131
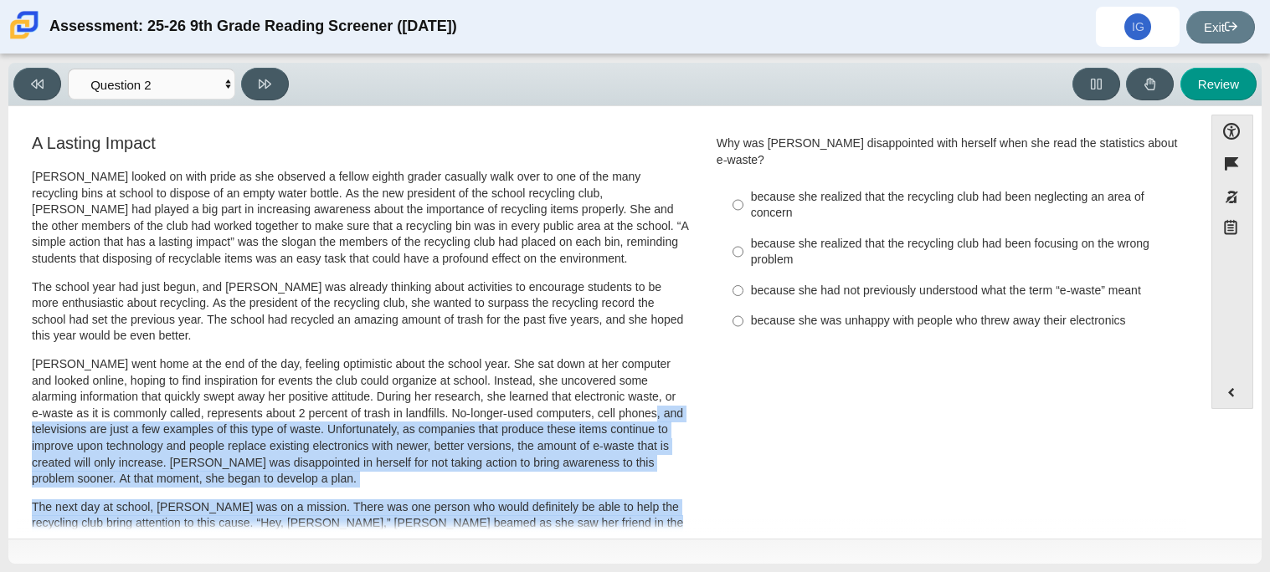
scroll to position [21, 0]
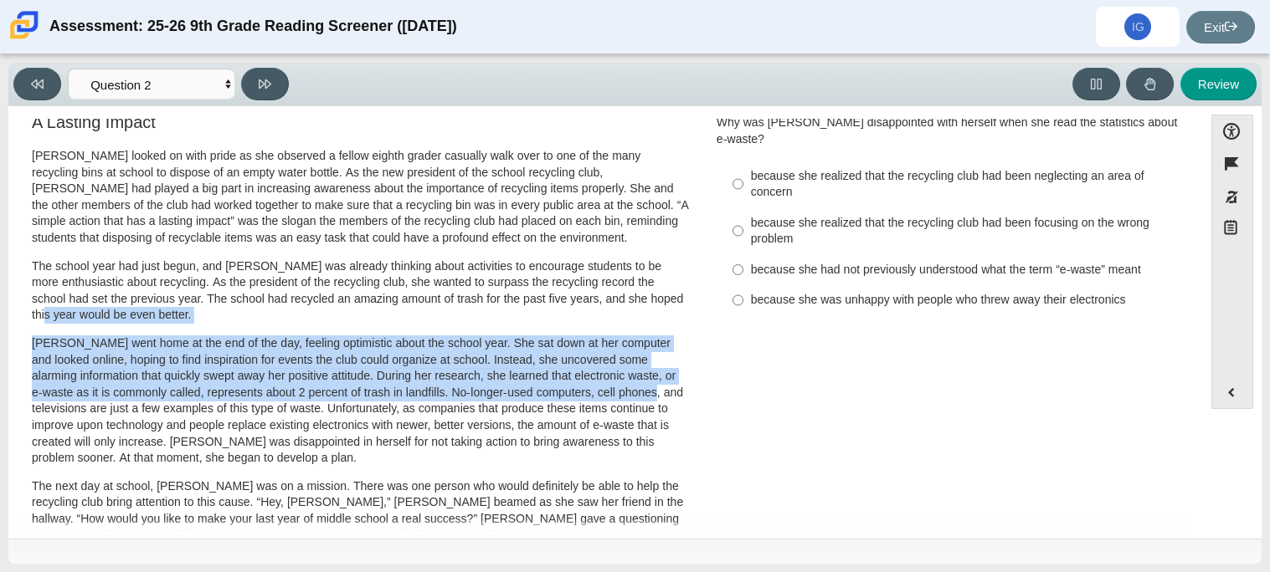
drag, startPoint x: 640, startPoint y: 413, endPoint x: 662, endPoint y: 298, distance: 116.7
click at [662, 298] on p "The school year had just begun, and Scarlett was already thinking about activit…" at bounding box center [360, 291] width 657 height 65
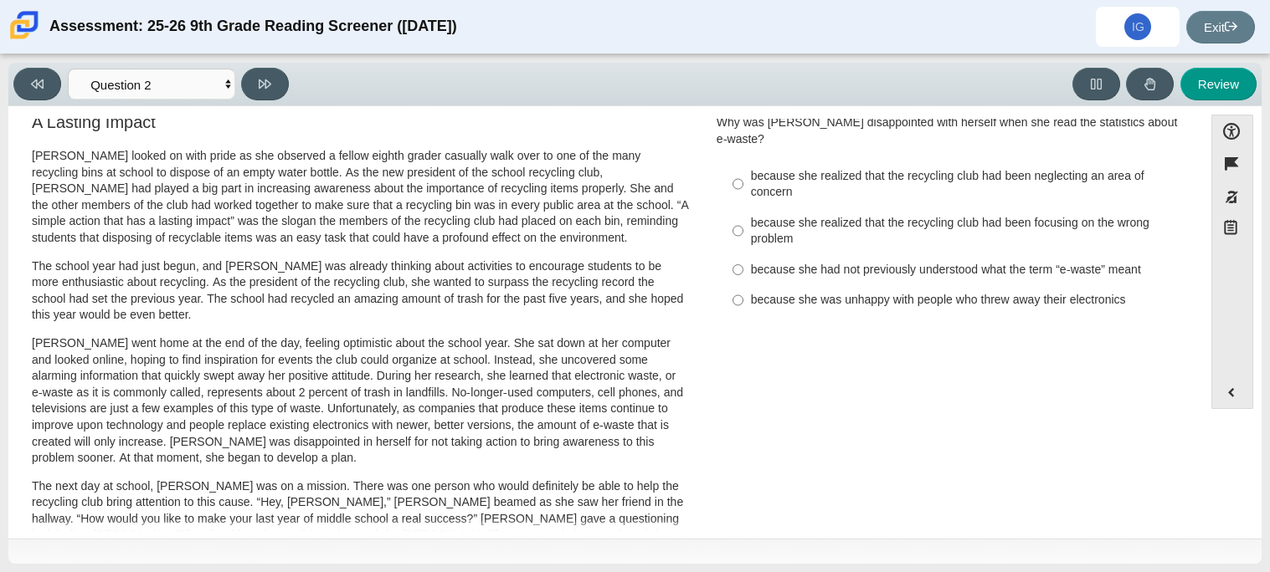
scroll to position [0, 0]
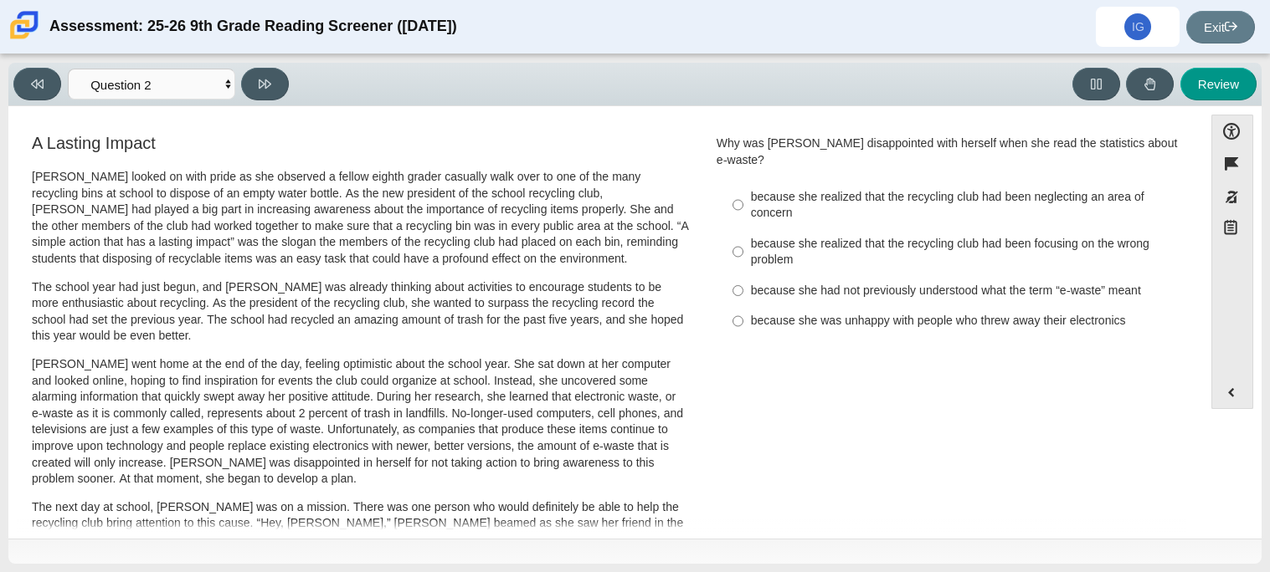
click at [752, 207] on label "because she realized that the recycling club had been neglecting an area of con…" at bounding box center [950, 205] width 459 height 47
click at [743, 207] on input "because she realized that the recycling club had been neglecting an area of con…" at bounding box center [737, 205] width 11 height 47
radio input "true"
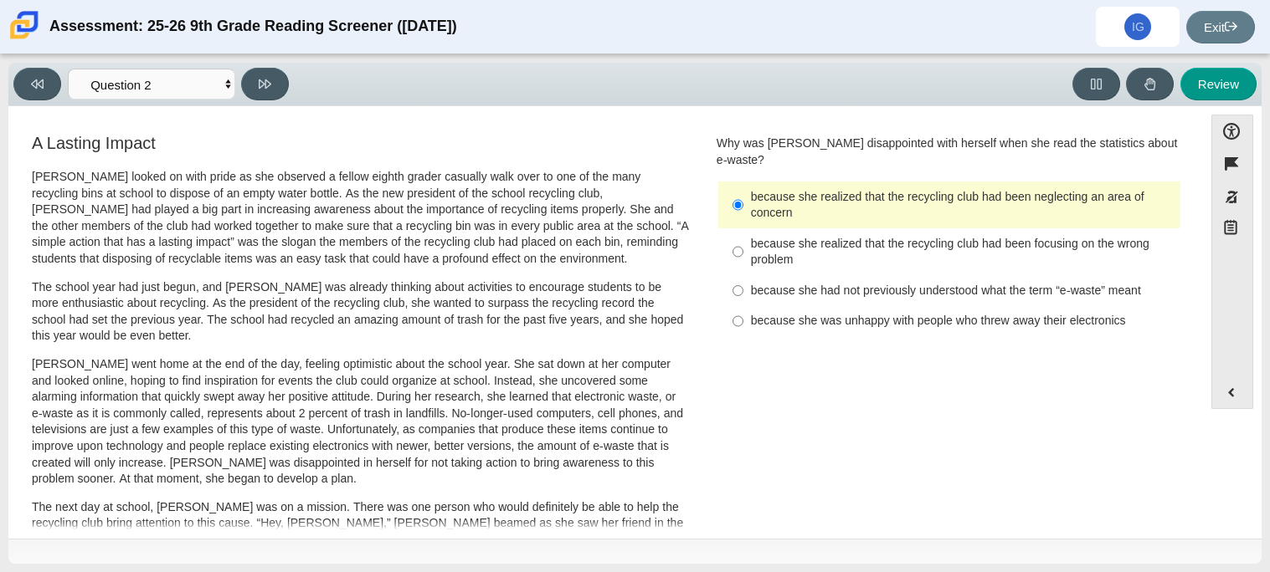
click at [738, 275] on label "because she had not previously understood what the term “e-waste” meant because…" at bounding box center [950, 290] width 459 height 30
click at [738, 275] on input "because she had not previously understood what the term “e-waste” meant because…" at bounding box center [737, 290] width 11 height 30
radio input "true"
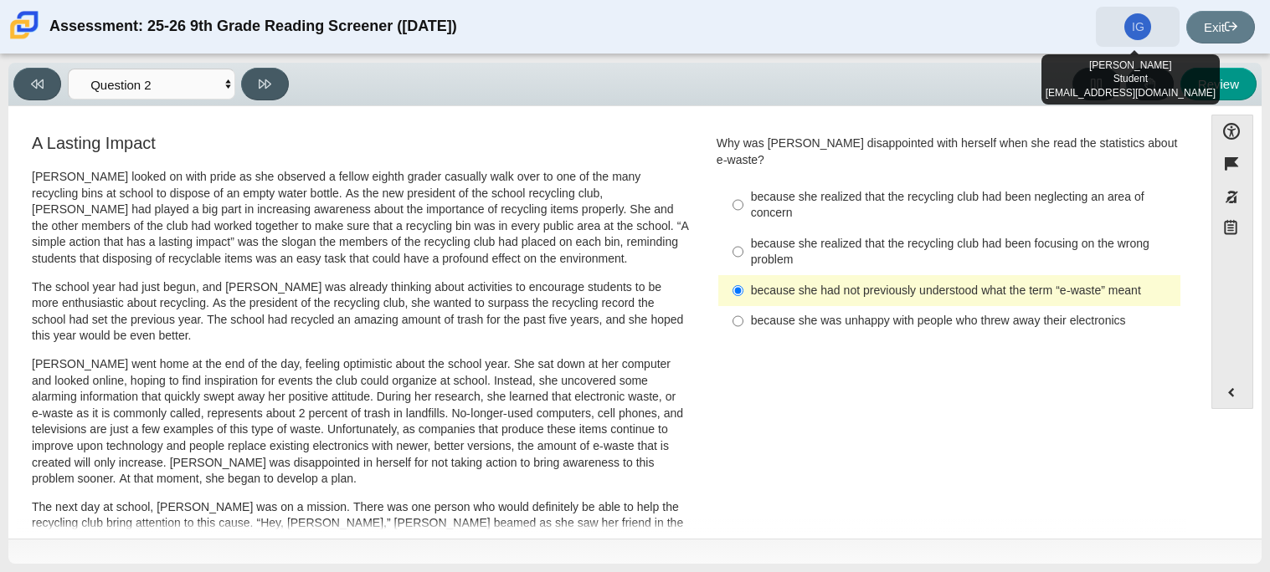
click at [1132, 31] on span "IG" at bounding box center [1138, 27] width 13 height 12
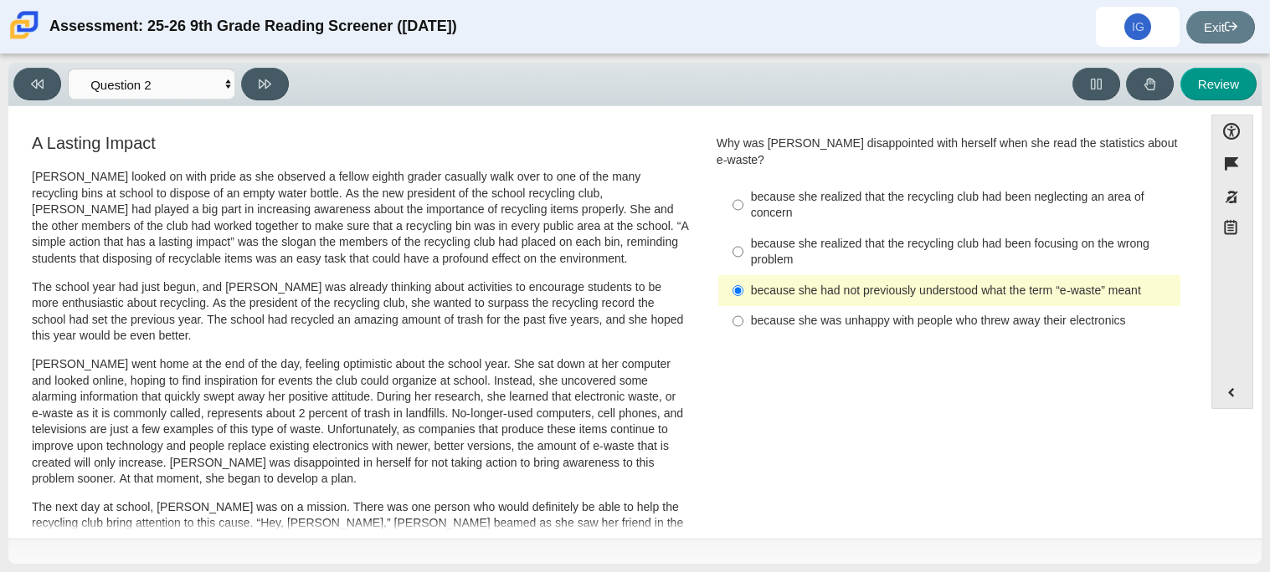
click at [155, 101] on div "Viewing Question 2 of 12 in Pacing Mode Questions Question 1 Question 2 Questio…" at bounding box center [634, 85] width 1253 height 44
click at [145, 93] on select "Questions Question 1 Question 2 Question 3 Question 4 Question 5 Question 6 Que…" at bounding box center [151, 84] width 167 height 31
click at [470, 436] on p "Scarlett went home at the end of the day, feeling optimistic about the school y…" at bounding box center [360, 422] width 657 height 131
click at [415, 201] on p "Scarlett looked on with pride as she observed a fellow eighth grader casually w…" at bounding box center [360, 218] width 657 height 99
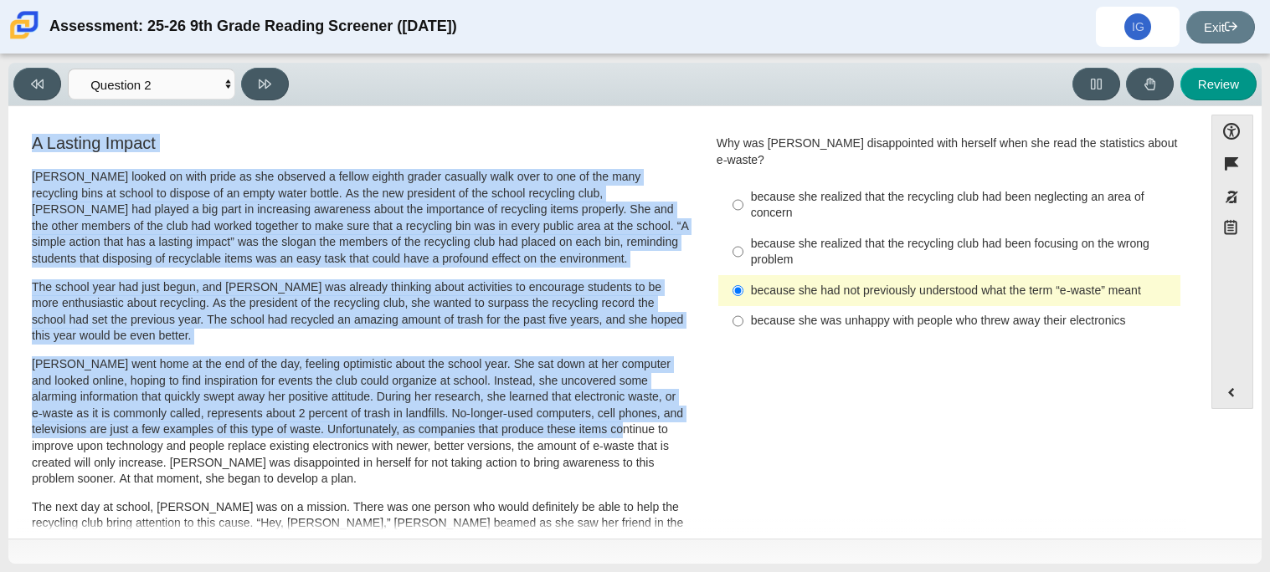
drag, startPoint x: 647, startPoint y: 434, endPoint x: 33, endPoint y: 145, distance: 678.8
click at [33, 145] on h3 "A Lasting Impact" at bounding box center [360, 143] width 657 height 18
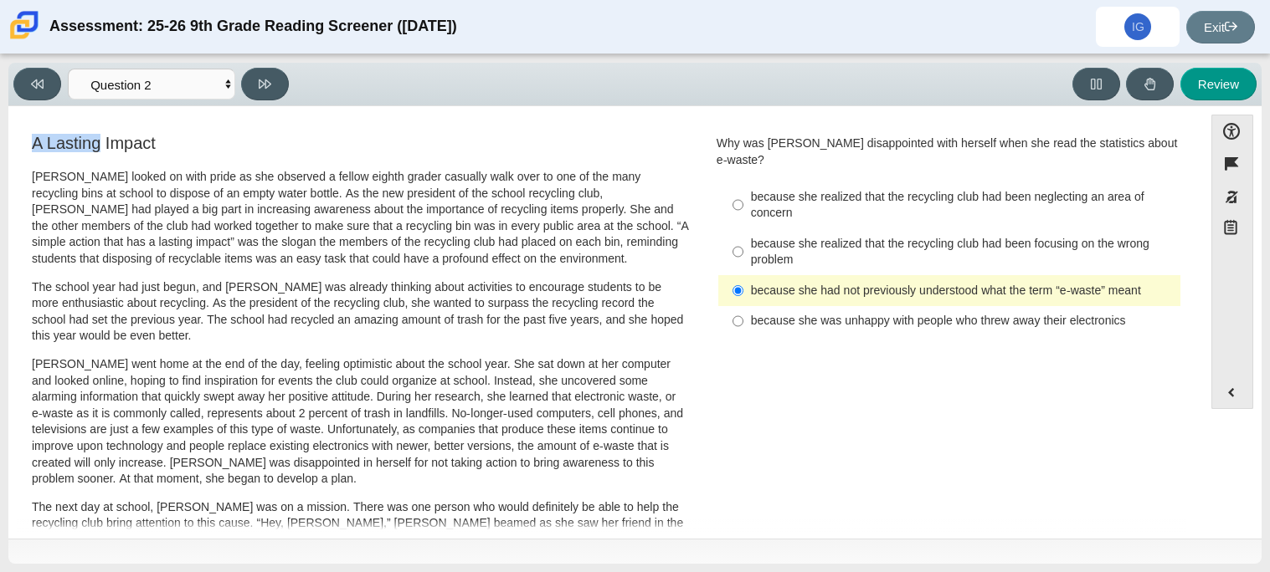
drag, startPoint x: 33, startPoint y: 145, endPoint x: 82, endPoint y: 136, distance: 50.1
click at [82, 136] on h3 "A Lasting Impact" at bounding box center [360, 143] width 657 height 18
drag, startPoint x: 82, startPoint y: 136, endPoint x: 159, endPoint y: 150, distance: 78.2
click at [159, 150] on h3 "A Lasting Impact" at bounding box center [360, 143] width 657 height 18
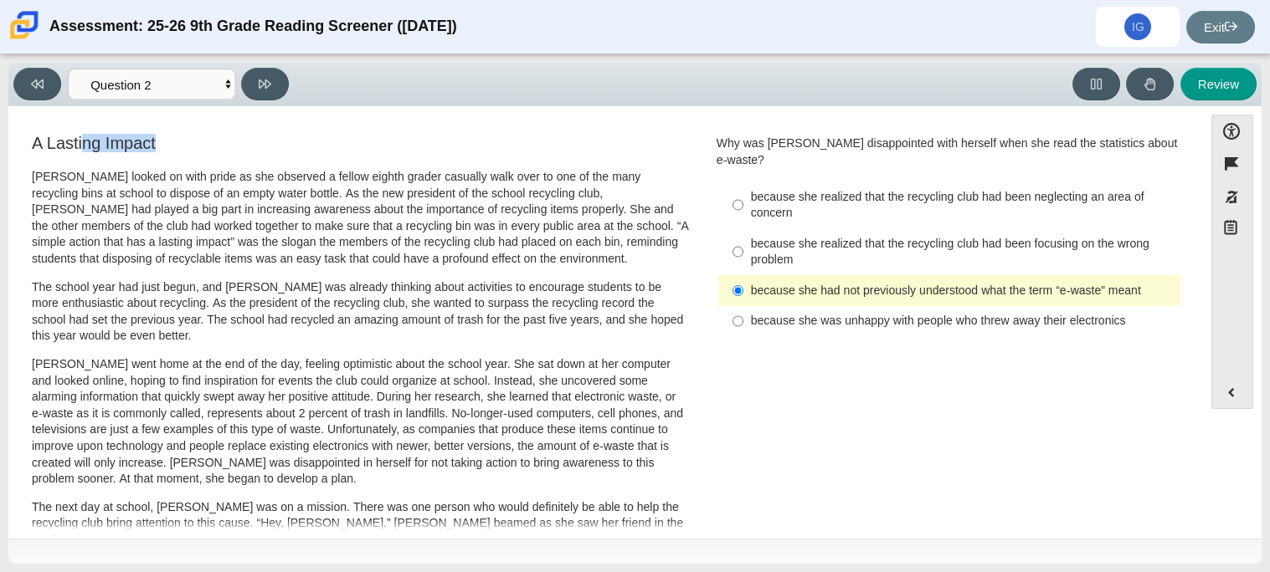
click at [159, 150] on h3 "A Lasting Impact" at bounding box center [360, 143] width 657 height 18
drag, startPoint x: 95, startPoint y: 140, endPoint x: 178, endPoint y: 125, distance: 85.0
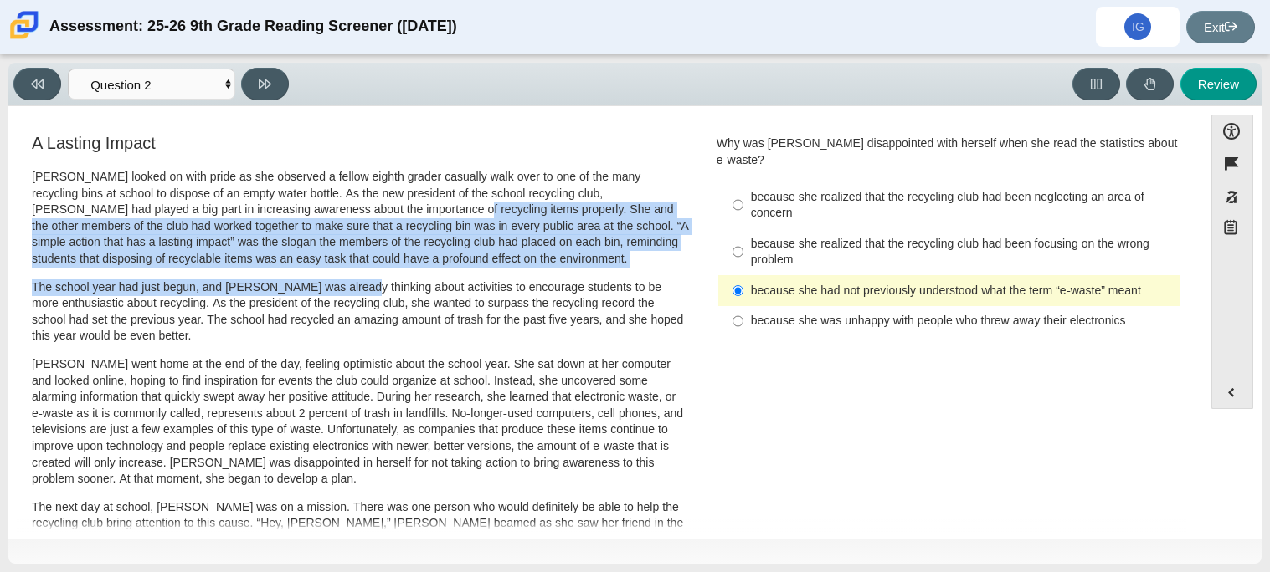
drag, startPoint x: 314, startPoint y: 215, endPoint x: 350, endPoint y: 274, distance: 68.8
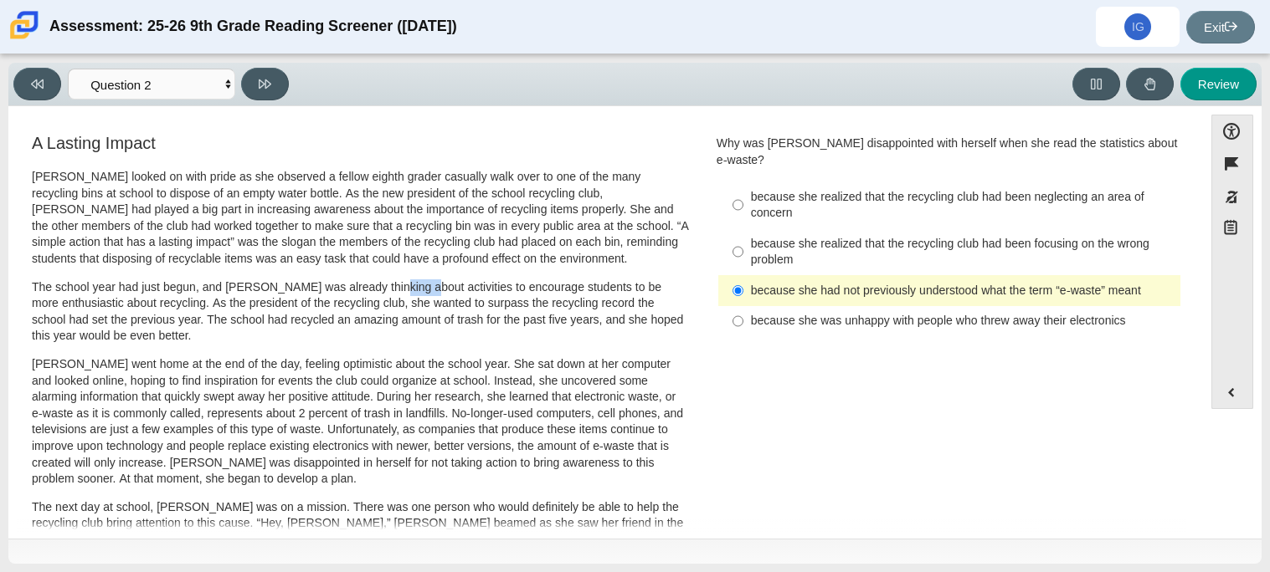
drag, startPoint x: 377, startPoint y: 289, endPoint x: 410, endPoint y: 283, distance: 34.0
click at [410, 283] on p "The school year had just begun, and Scarlett was already thinking about activit…" at bounding box center [360, 312] width 657 height 65
click at [274, 88] on button at bounding box center [265, 84] width 48 height 33
select select "7ce3d843-6974-4858-901c-1ff39630e843"
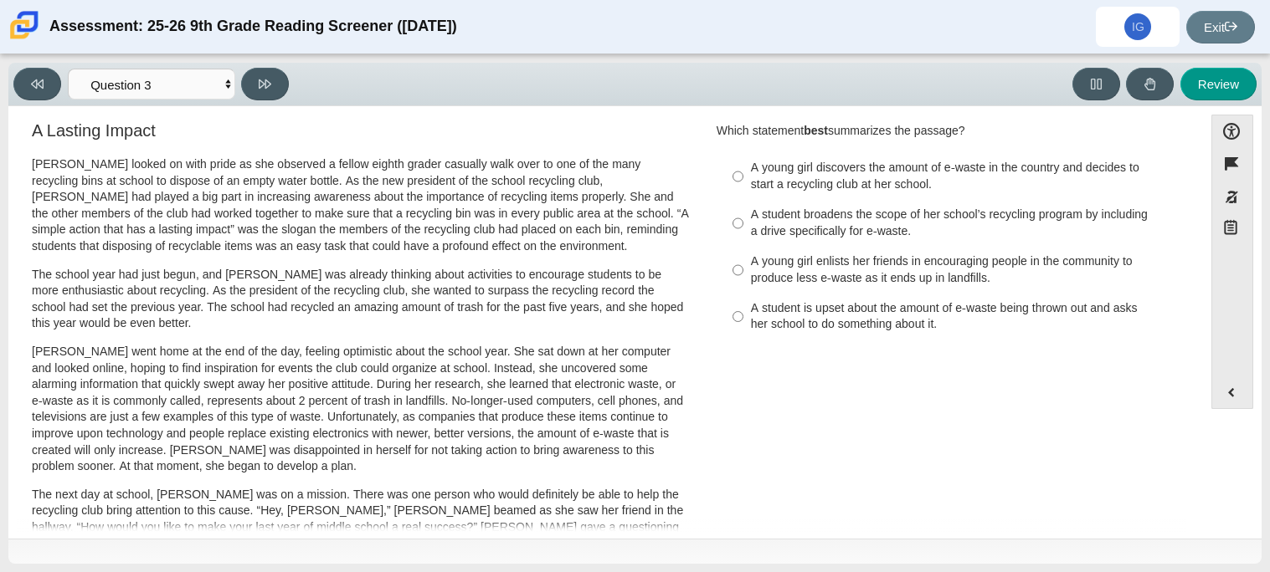
scroll to position [15, 0]
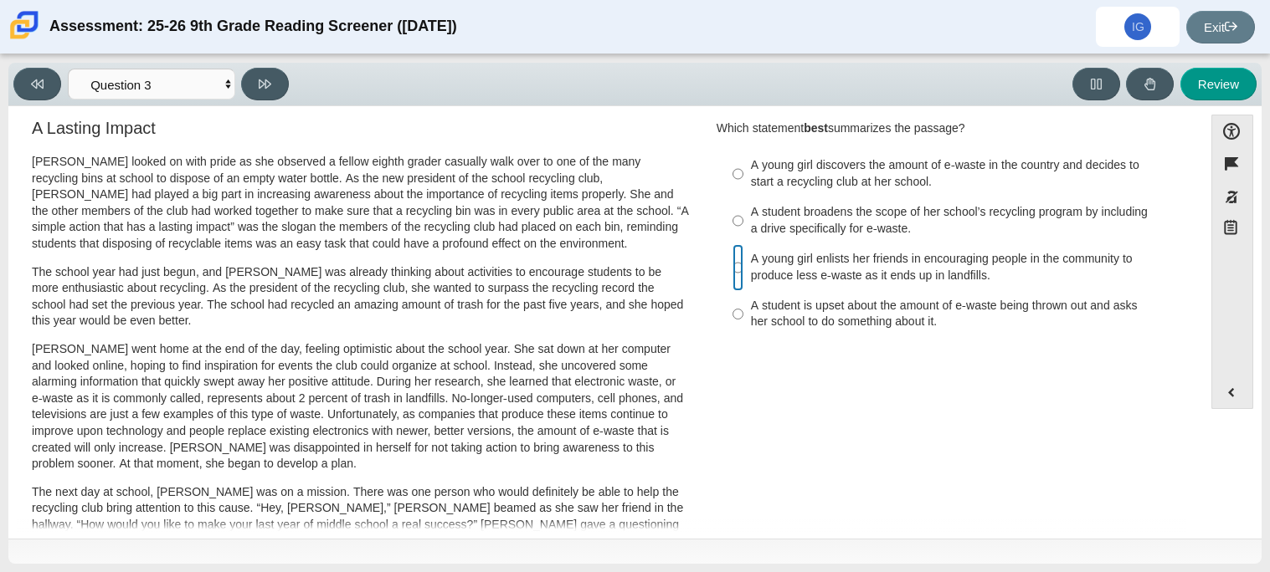
click at [732, 272] on input "A young girl enlists her friends in encouraging people in the community to prod…" at bounding box center [737, 267] width 11 height 47
radio input "true"
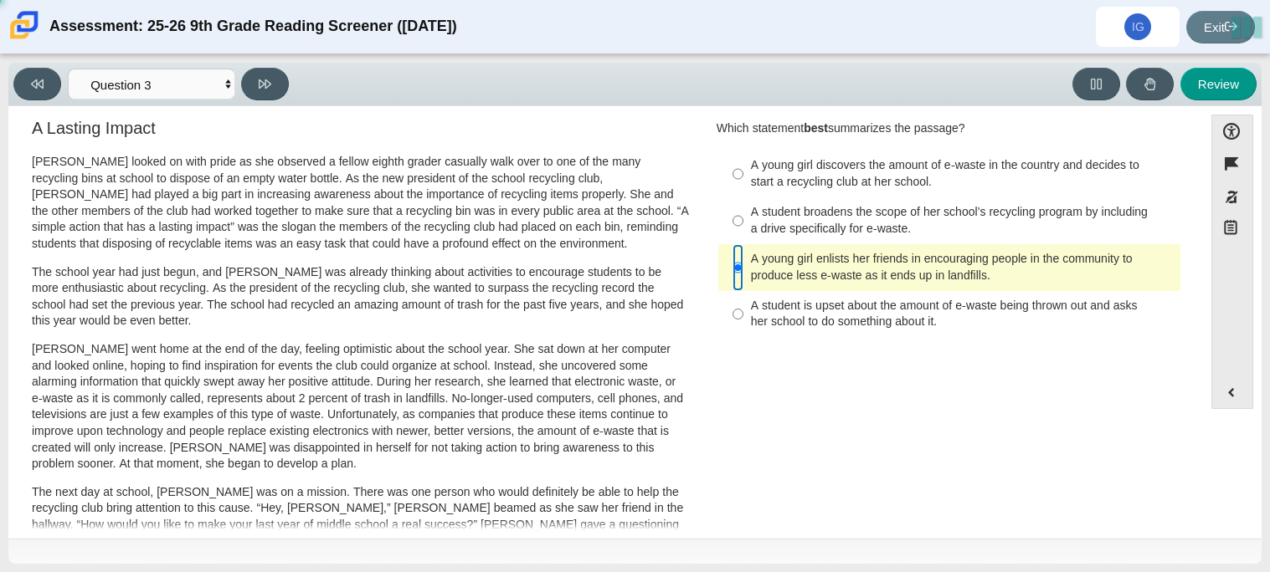
click at [732, 266] on input "A young girl enlists her friends in encouraging people in the community to prod…" at bounding box center [737, 267] width 11 height 47
click at [724, 216] on label "A student broadens the scope of her school’s recycling program by including a d…" at bounding box center [950, 221] width 459 height 47
click at [732, 216] on input "A student broadens the scope of her school’s recycling program by including a d…" at bounding box center [737, 221] width 11 height 47
radio input "true"
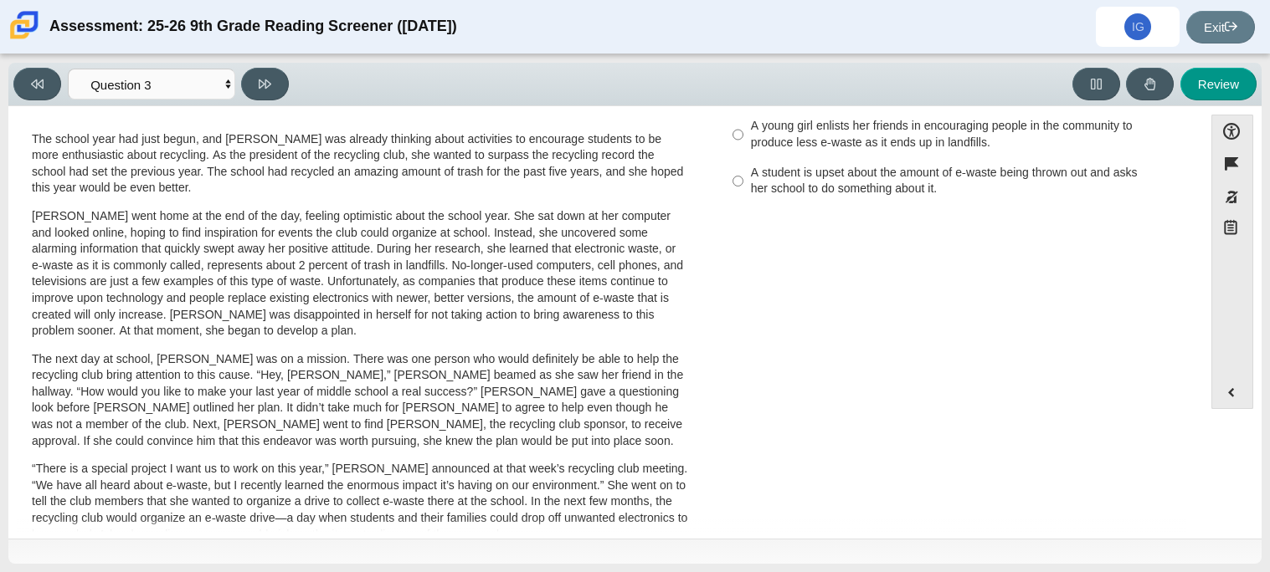
scroll to position [0, 0]
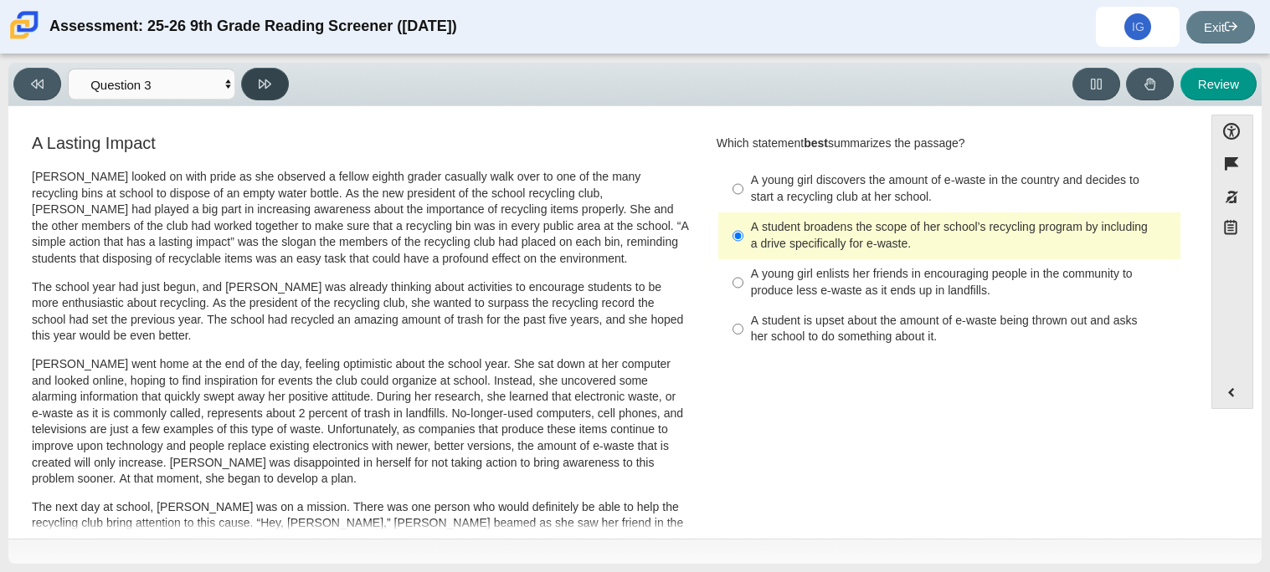
click at [274, 95] on button at bounding box center [265, 84] width 48 height 33
select select "ca9ea0f1-49c5-4bd1-83b0-472c18652b42"
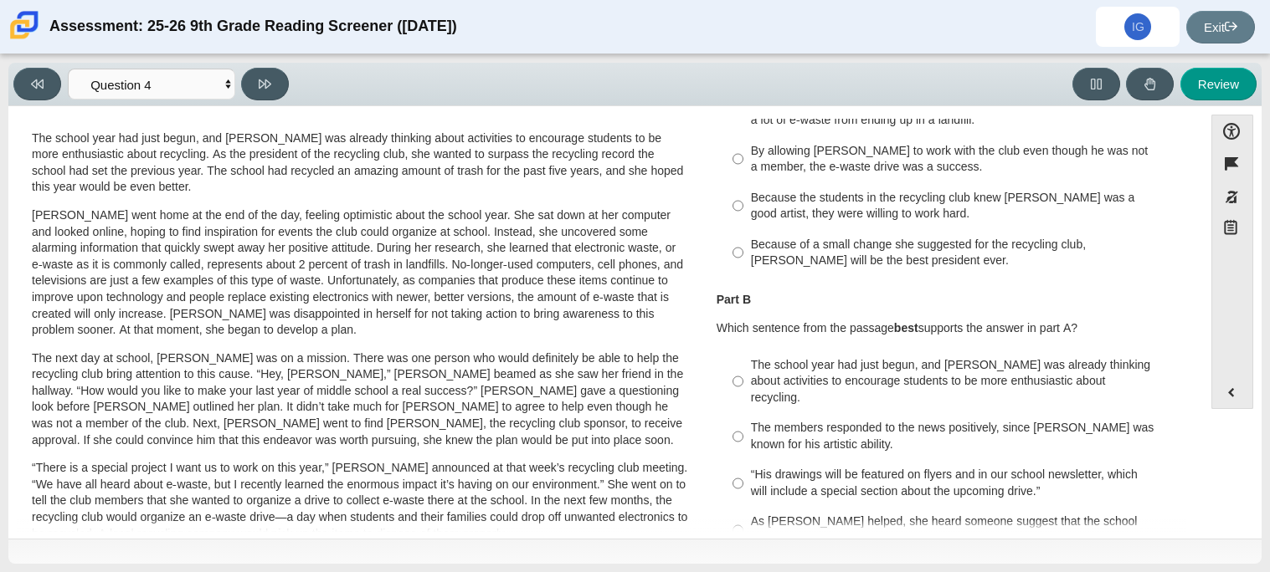
scroll to position [151, 0]
click at [741, 176] on label "By allowing Juan Carlos to work with the club even though he was not a member, …" at bounding box center [950, 156] width 459 height 47
click at [741, 176] on input "By allowing Juan Carlos to work with the club even though he was not a member, …" at bounding box center [737, 156] width 11 height 47
radio input "true"
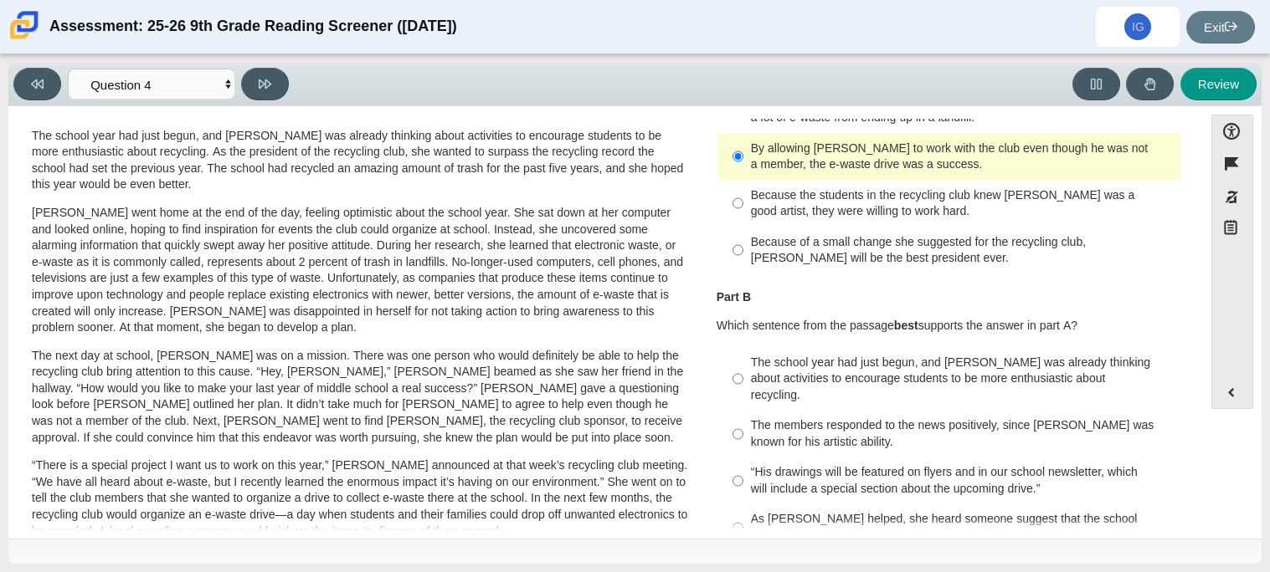
click at [751, 467] on div "“His drawings will be featured on flyers and in our school newsletter, which wi…" at bounding box center [962, 480] width 423 height 33
click at [743, 467] on input "“His drawings will be featured on flyers and in our school newsletter, which wi…" at bounding box center [737, 481] width 11 height 47
radio input "true"
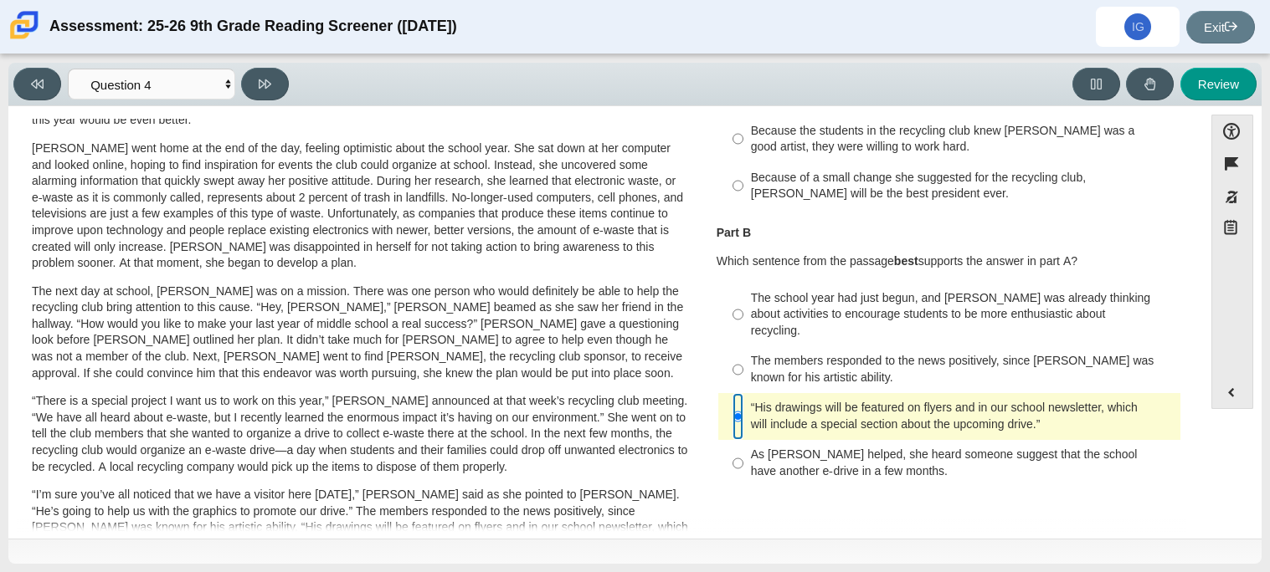
scroll to position [217, 0]
click at [835, 451] on div "As Scarlett helped, she heard someone suggest that the school have another e-dr…" at bounding box center [962, 462] width 423 height 33
click at [743, 451] on input "As Scarlett helped, she heard someone suggest that the school have another e-dr…" at bounding box center [737, 462] width 11 height 47
radio input "true"
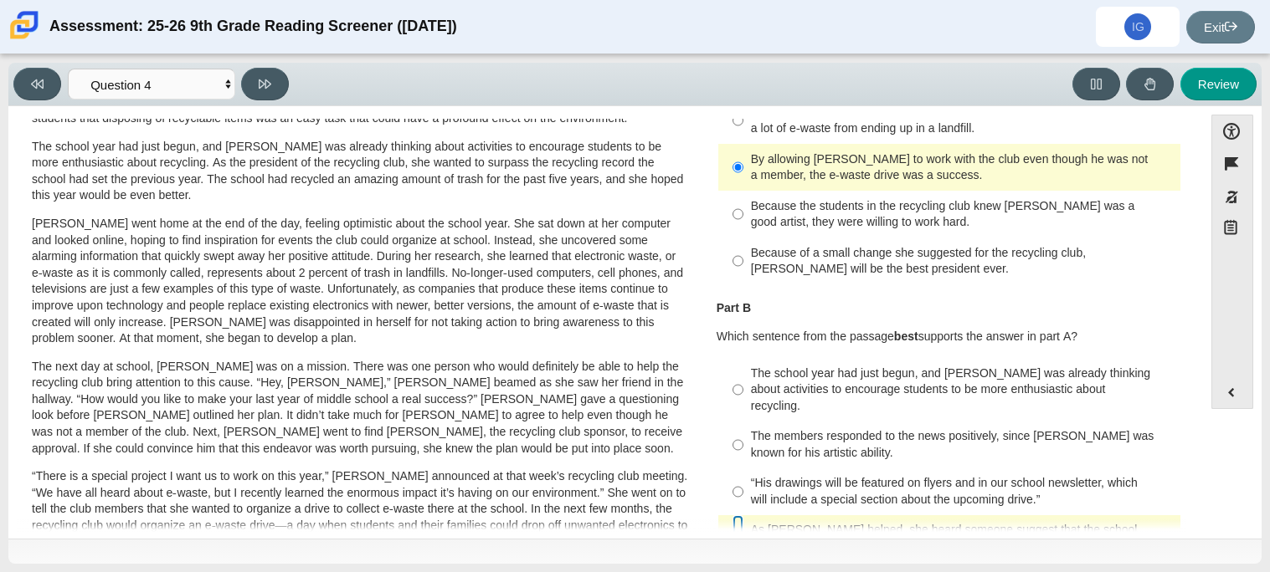
scroll to position [178, 0]
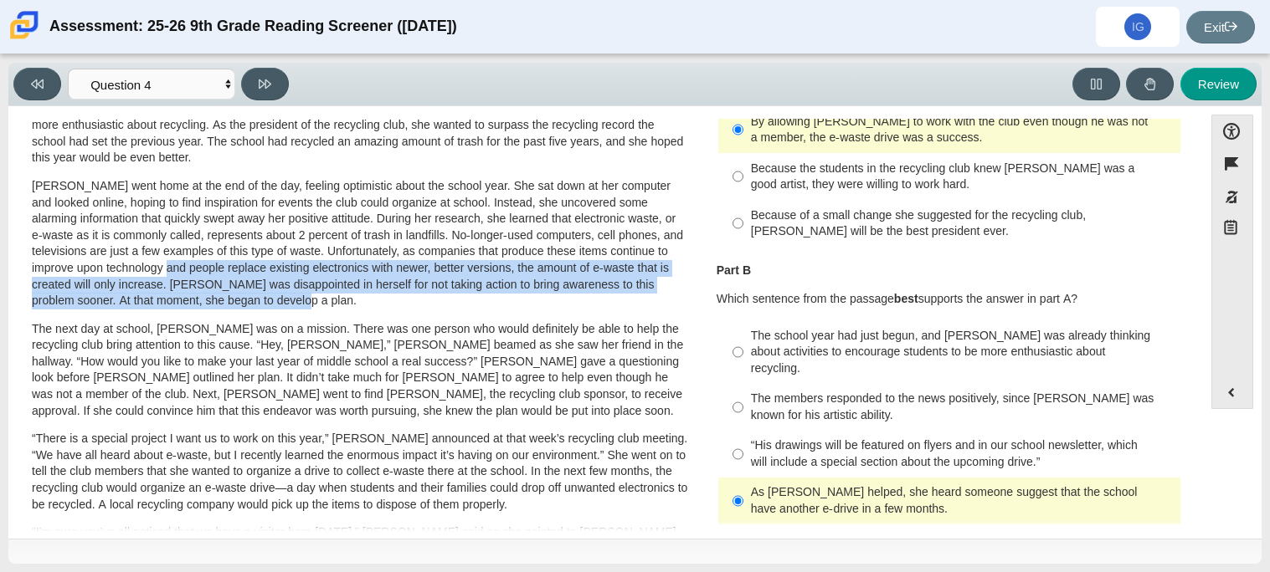
drag, startPoint x: 198, startPoint y: 276, endPoint x: 301, endPoint y: 305, distance: 107.6
click at [301, 305] on p "Scarlett went home at the end of the day, feeling optimistic about the school y…" at bounding box center [360, 243] width 657 height 131
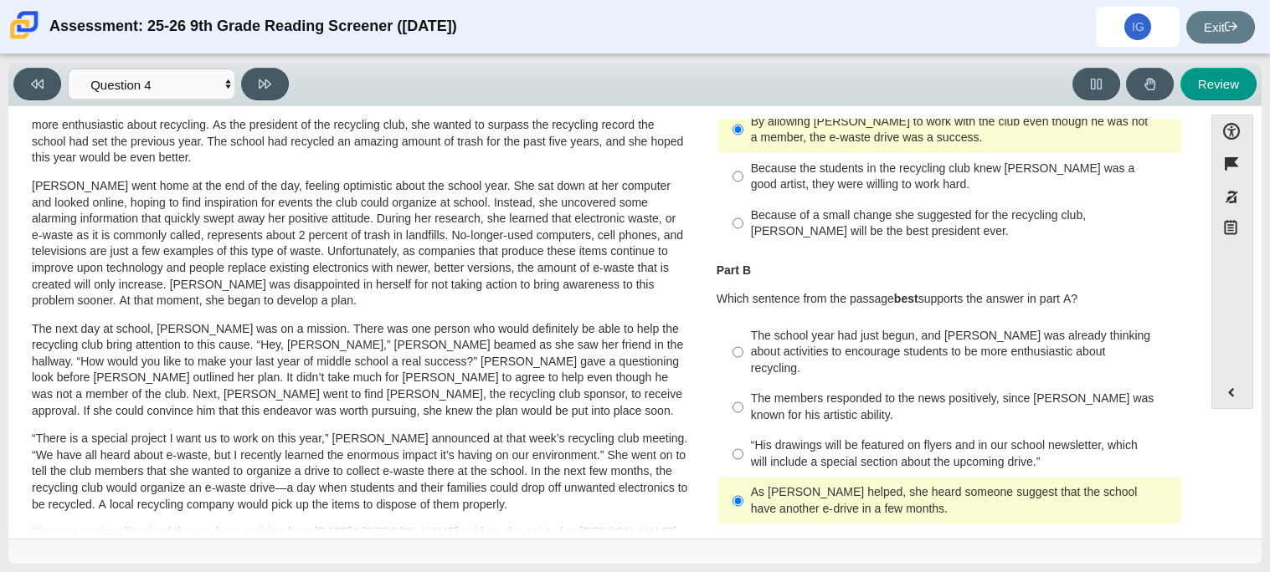
click at [173, 264] on p "Scarlett went home at the end of the day, feeling optimistic about the school y…" at bounding box center [360, 243] width 657 height 131
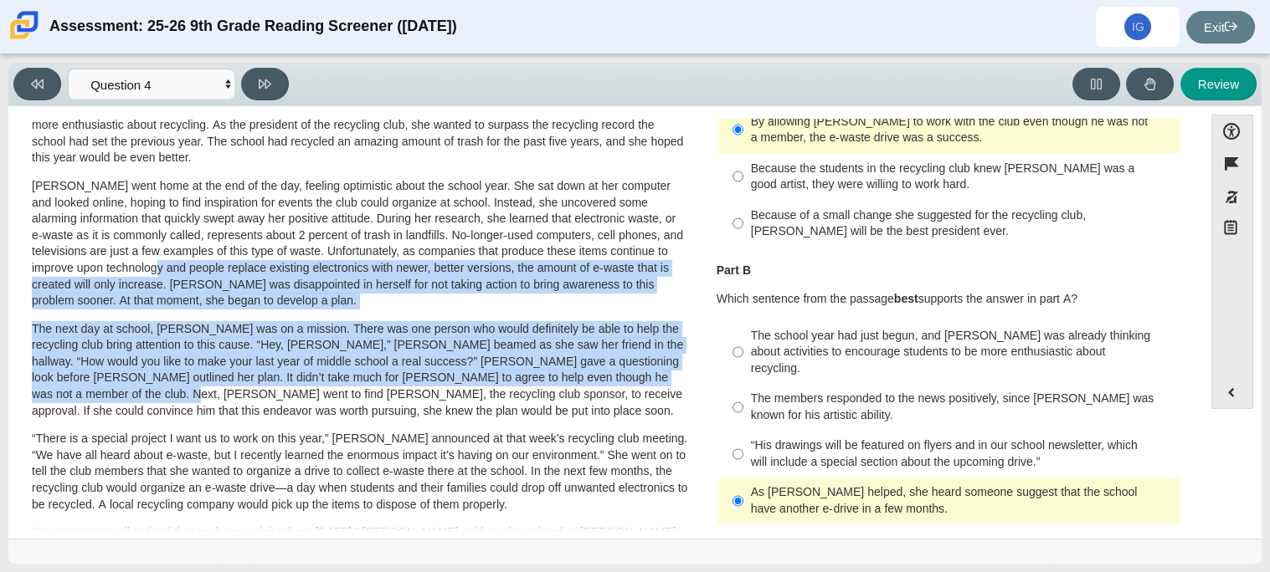
drag, startPoint x: 186, startPoint y: 275, endPoint x: 680, endPoint y: 380, distance: 505.6
click at [680, 380] on div "Scarlett looked on with pride as she observed a fellow eighth grader casually w…" at bounding box center [360, 437] width 657 height 893
click at [671, 377] on p "The next day at school, Scarlett was on a mission. There was one person who wou…" at bounding box center [360, 370] width 657 height 99
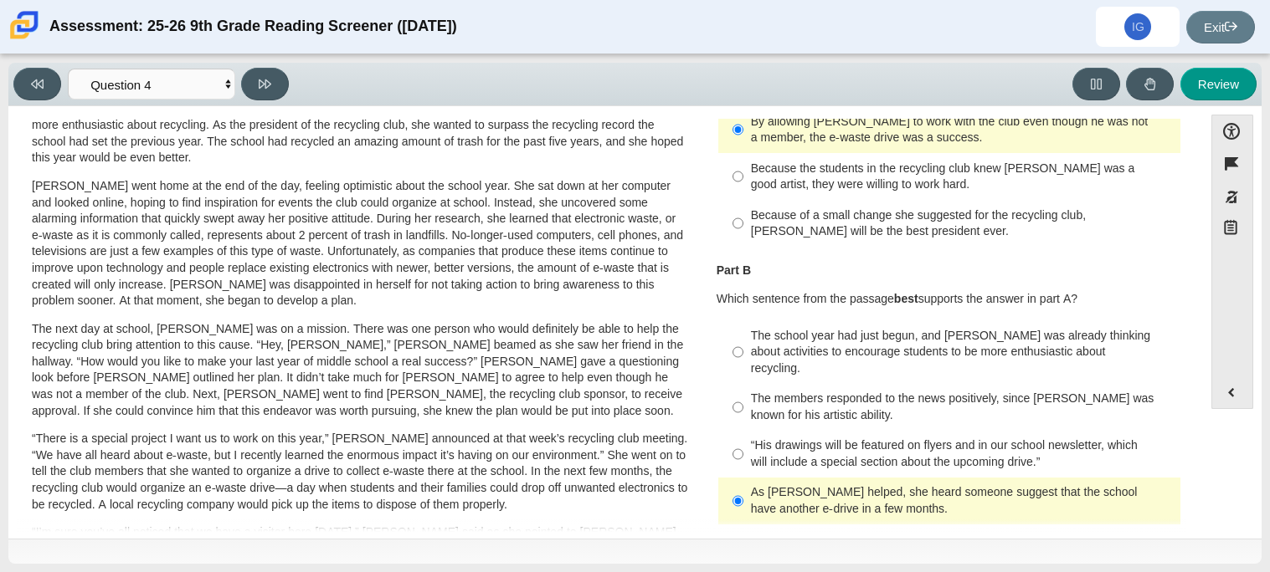
click at [672, 377] on p "The next day at school, Scarlett was on a mission. There was one person who wou…" at bounding box center [360, 370] width 657 height 99
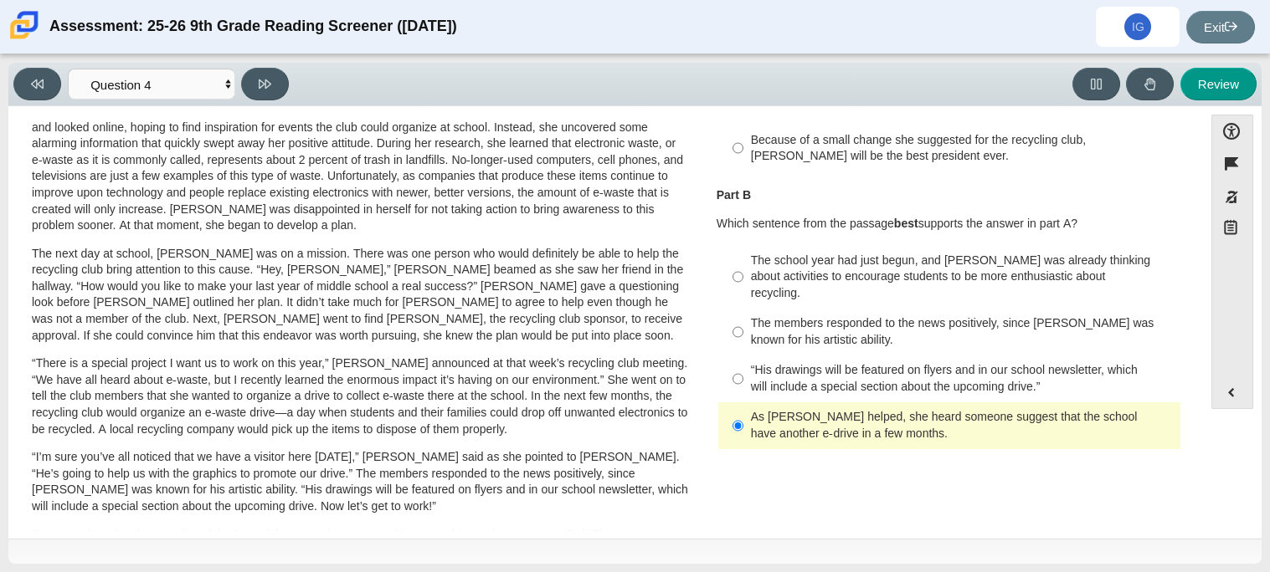
scroll to position [248, 0]
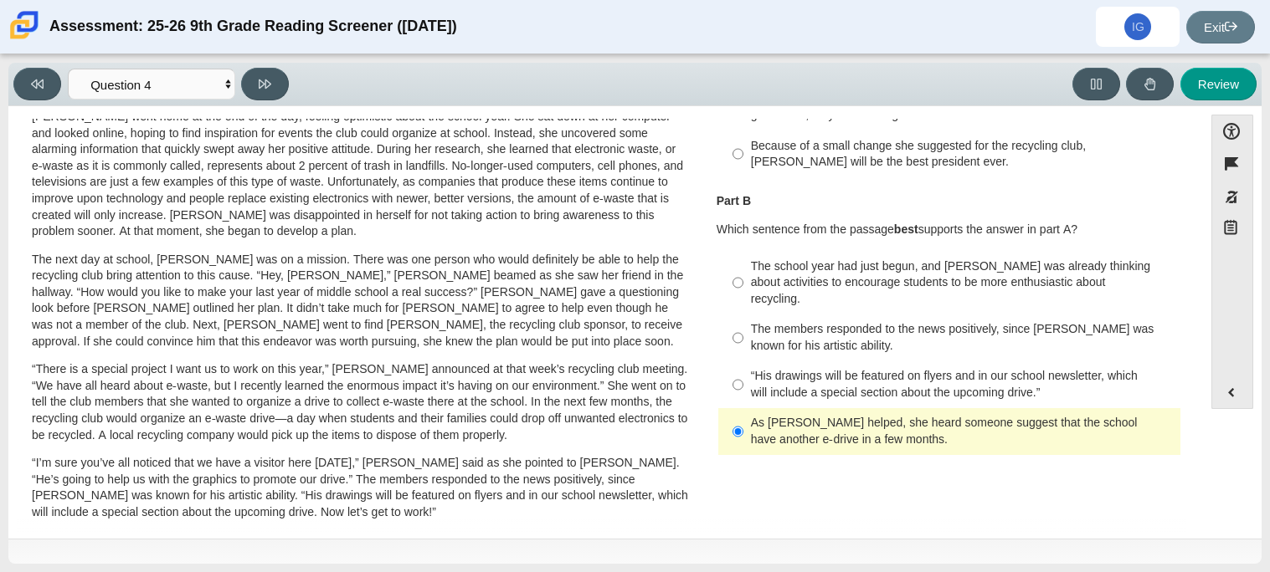
click at [724, 256] on label "The school year had just begun, and Scarlett was already thinking about activit…" at bounding box center [950, 283] width 459 height 64
click at [732, 256] on input "The school year had just begun, and Scarlett was already thinking about activit…" at bounding box center [737, 283] width 11 height 64
radio input "true"
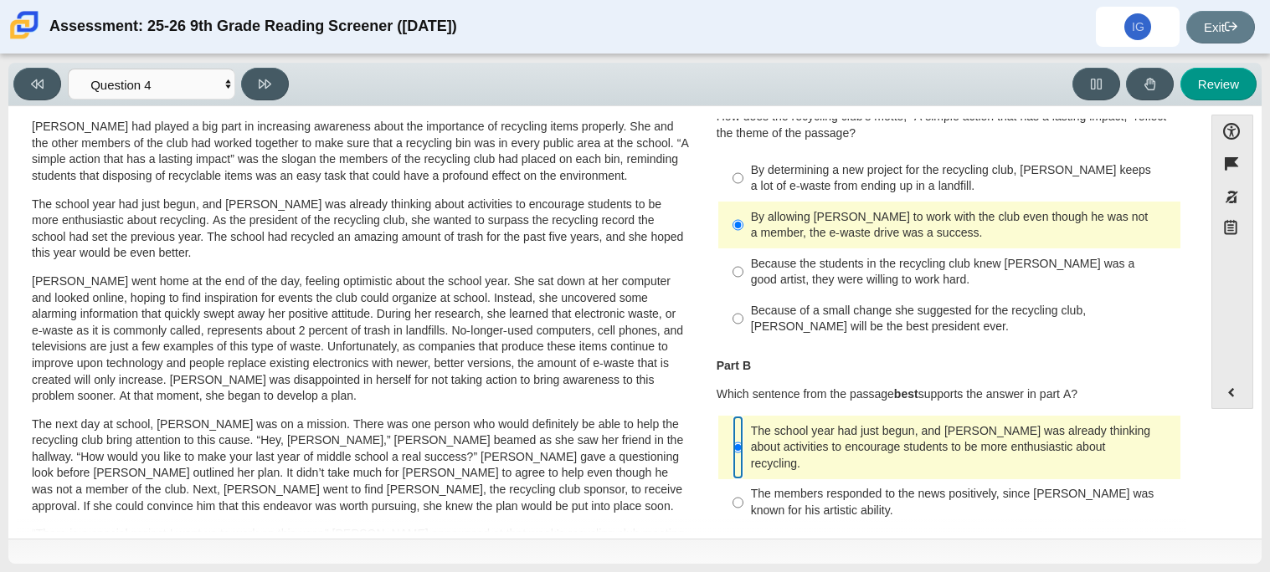
scroll to position [62, 0]
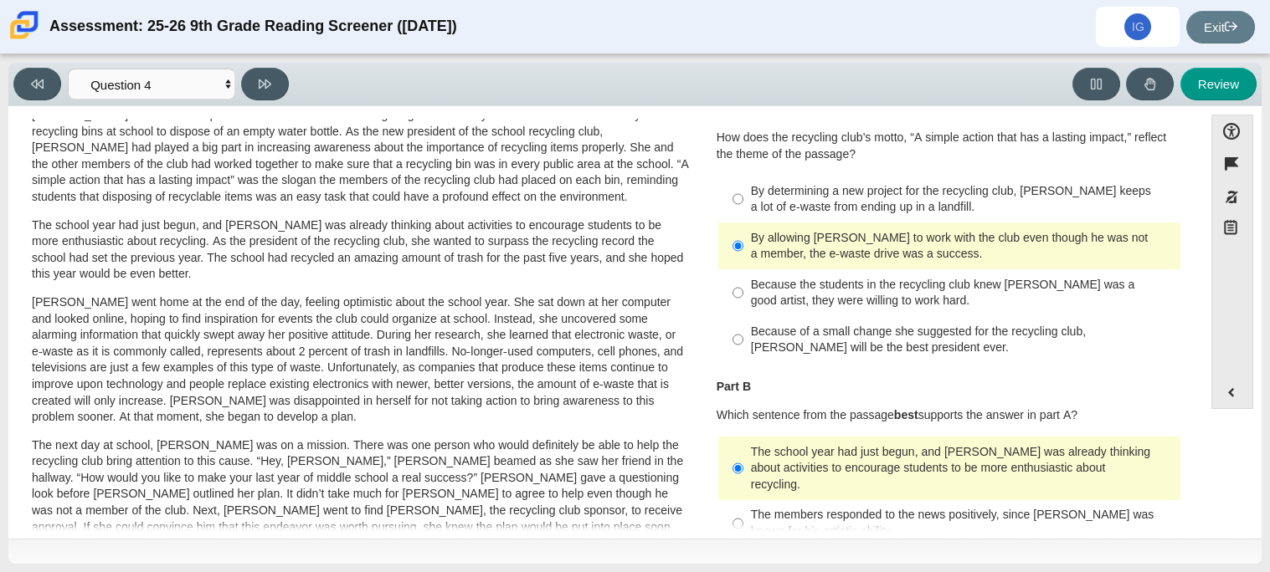
click at [815, 334] on div "Because of a small change she suggested for the recycling club, Scarlett will b…" at bounding box center [962, 340] width 423 height 33
click at [743, 334] on input "Because of a small change she suggested for the recycling club, Scarlett will b…" at bounding box center [737, 339] width 11 height 47
radio input "true"
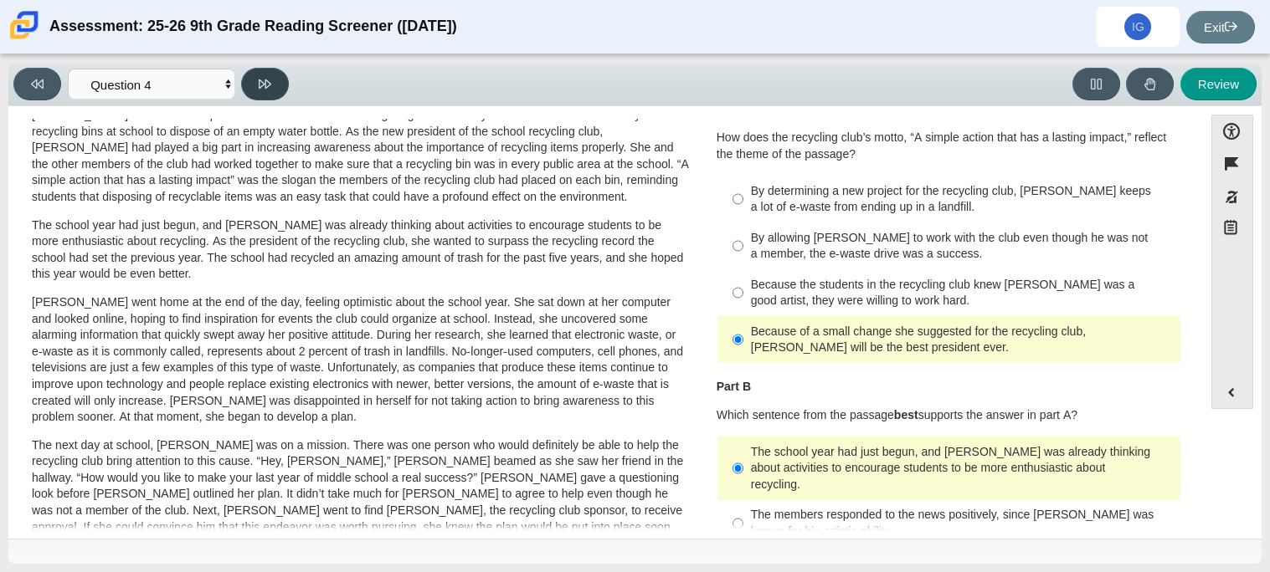
click at [267, 71] on button at bounding box center [265, 84] width 48 height 33
select select "e41f1a79-e29f-4095-8030-a53364015bed"
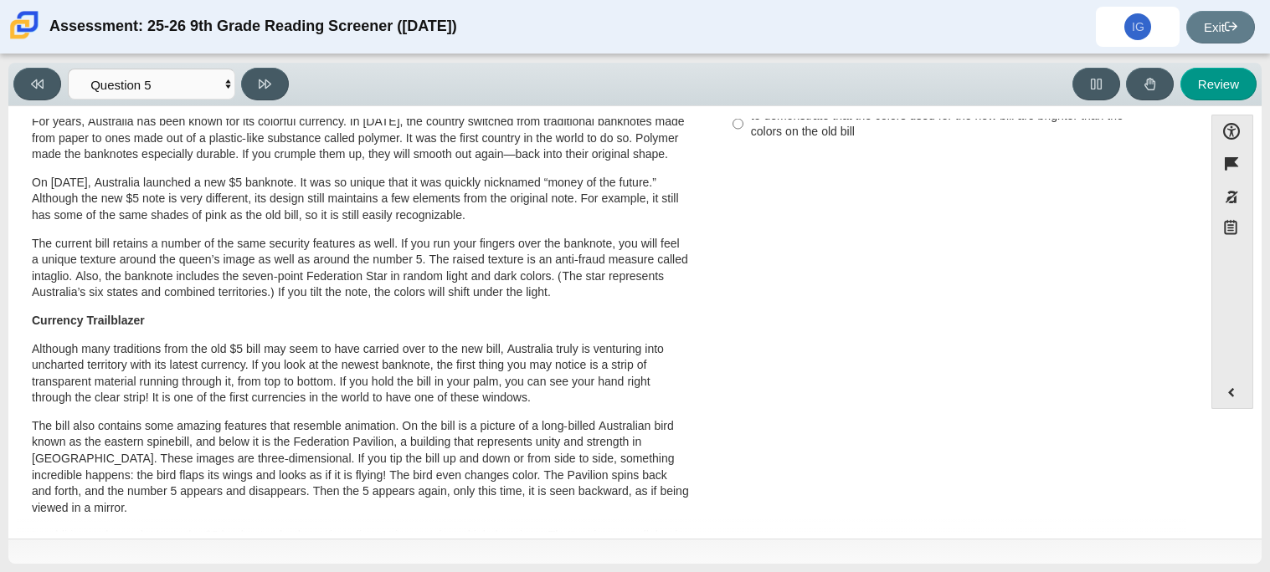
scroll to position [49, 0]
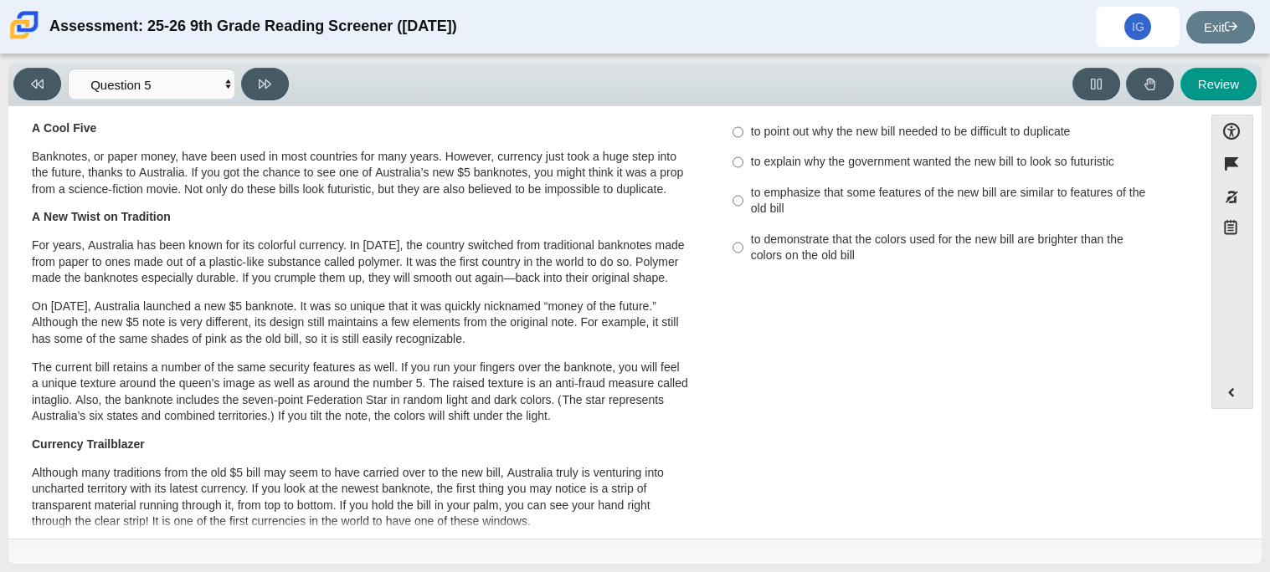
click at [742, 167] on label "to explain why the government wanted the new bill to look so futuristic to expl…" at bounding box center [950, 162] width 459 height 30
click at [742, 167] on input "to explain why the government wanted the new bill to look so futuristic to expl…" at bounding box center [737, 162] width 11 height 30
radio input "true"
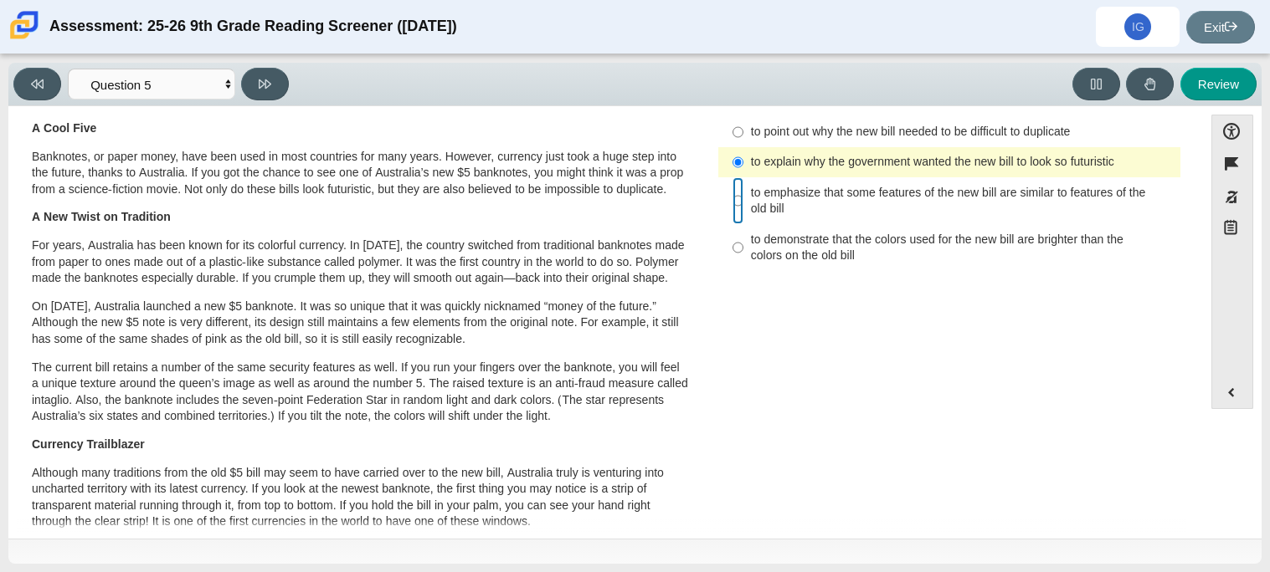
click at [735, 204] on input "to emphasize that some features of the new bill are similar to features of the …" at bounding box center [737, 200] width 11 height 47
radio input "true"
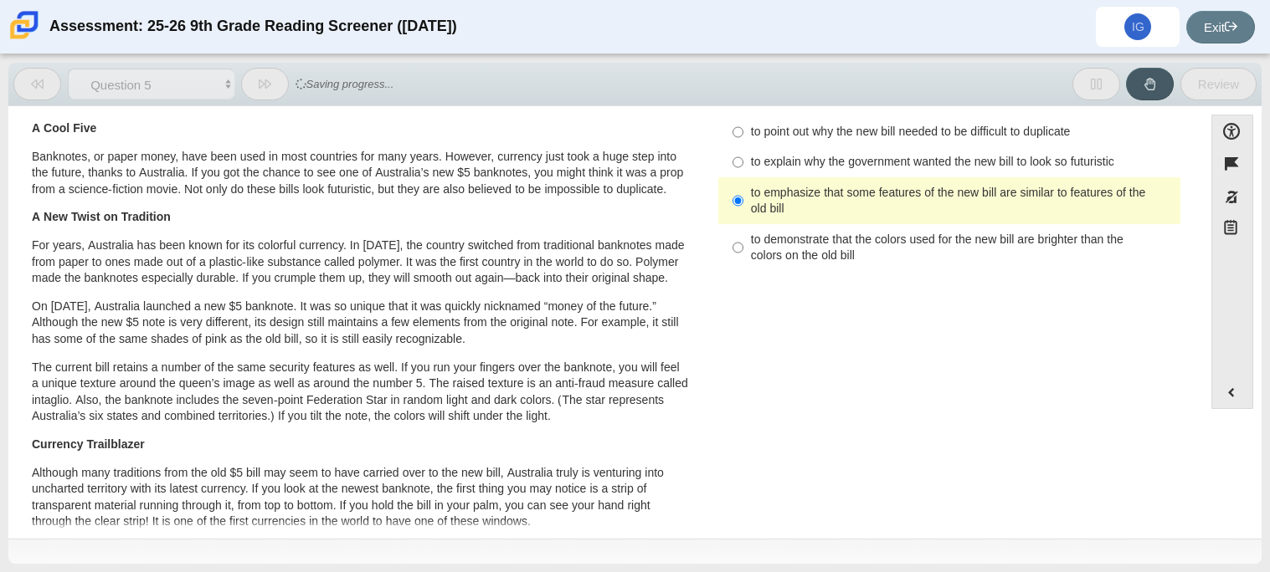
click at [725, 162] on label "to explain why the government wanted the new bill to look so futuristic to expl…" at bounding box center [950, 162] width 459 height 30
click at [732, 162] on input "to explain why the government wanted the new bill to look so futuristic to expl…" at bounding box center [737, 162] width 11 height 30
radio input "true"
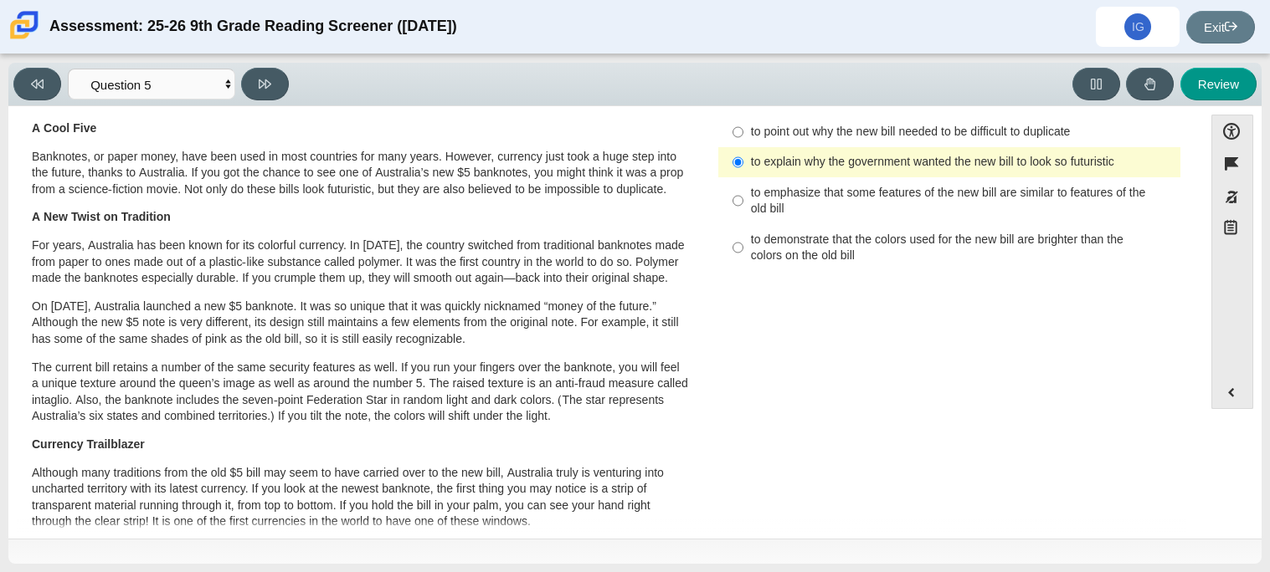
click at [930, 203] on div "to emphasize that some features of the new bill are similar to features of the …" at bounding box center [962, 201] width 423 height 33
click at [743, 203] on input "to emphasize that some features of the new bill are similar to features of the …" at bounding box center [737, 200] width 11 height 47
radio input "true"
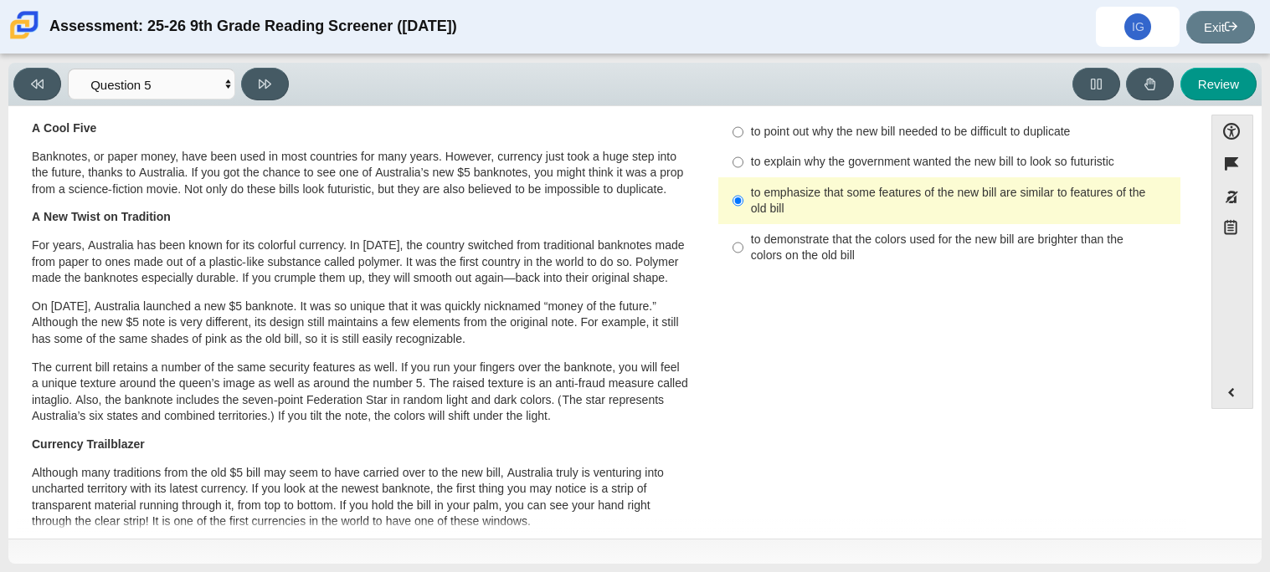
click at [757, 126] on div "to point out why the new bill needed to be difficult to duplicate" at bounding box center [962, 132] width 423 height 17
click at [743, 126] on input "to point out why the new bill needed to be difficult to duplicate to point out …" at bounding box center [737, 132] width 11 height 30
radio input "true"
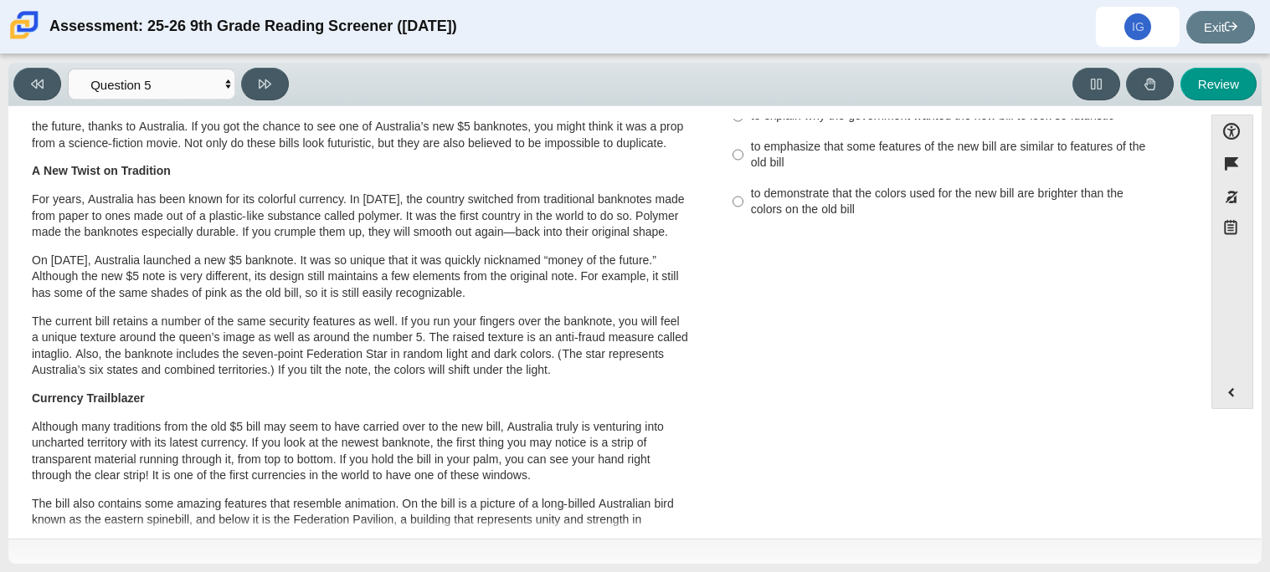
scroll to position [0, 0]
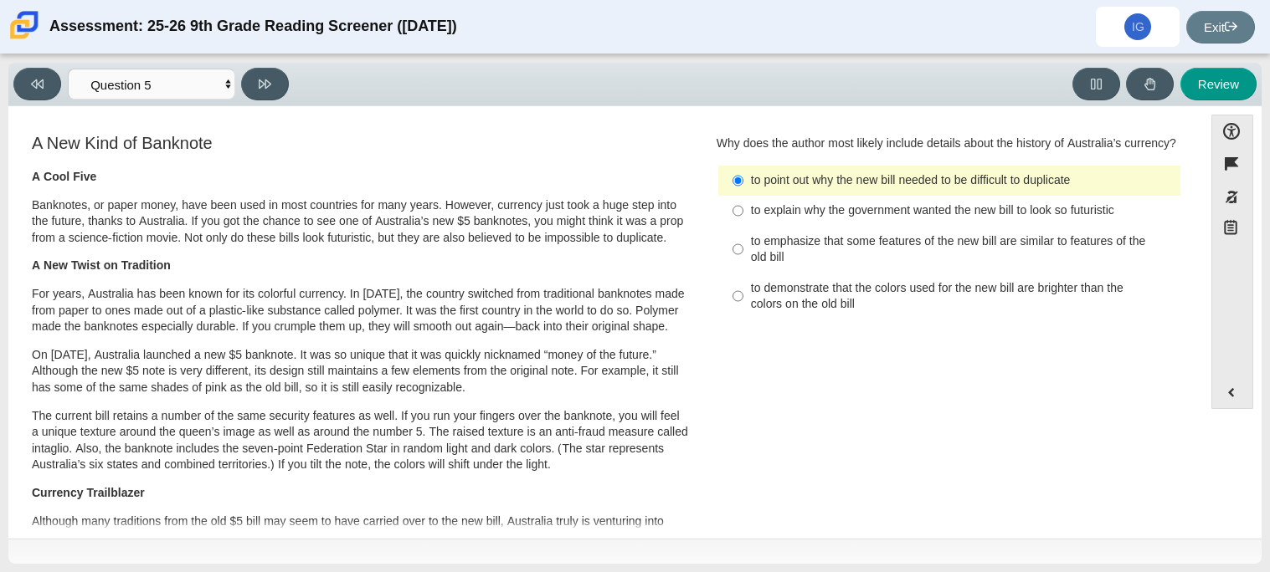
click at [885, 208] on div "to explain why the government wanted the new bill to look so futuristic" at bounding box center [962, 211] width 423 height 17
click at [743, 208] on input "to explain why the government wanted the new bill to look so futuristic to expl…" at bounding box center [737, 211] width 11 height 30
radio input "true"
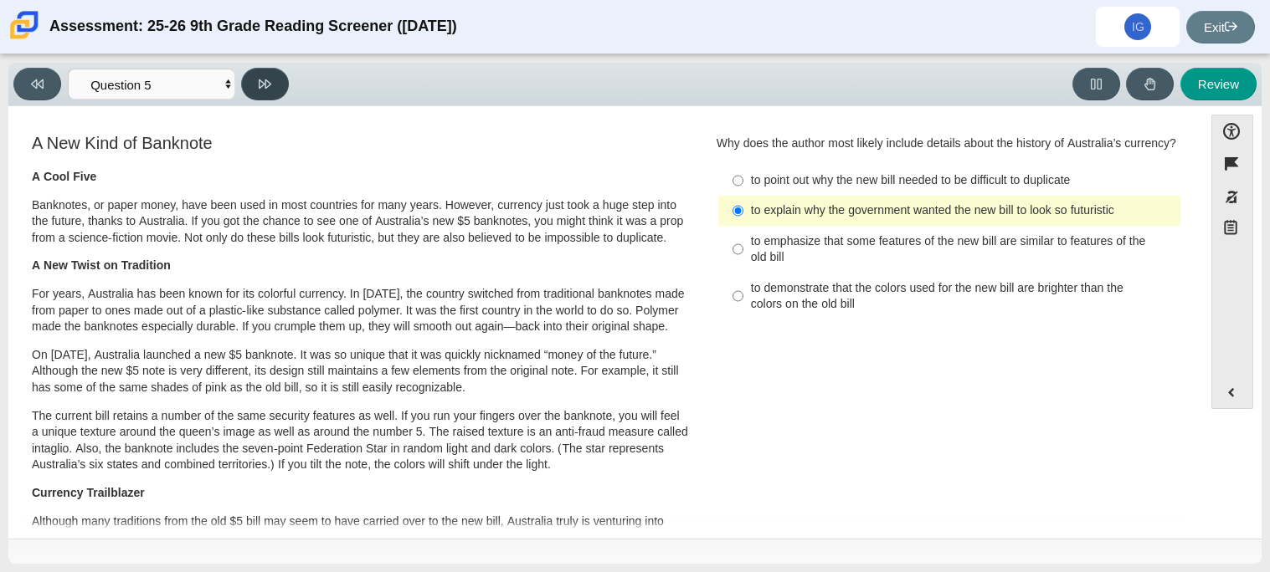
click at [271, 71] on button at bounding box center [265, 84] width 48 height 33
select select "69146e31-7b3d-4a3e-9ce6-f30c24342ae0"
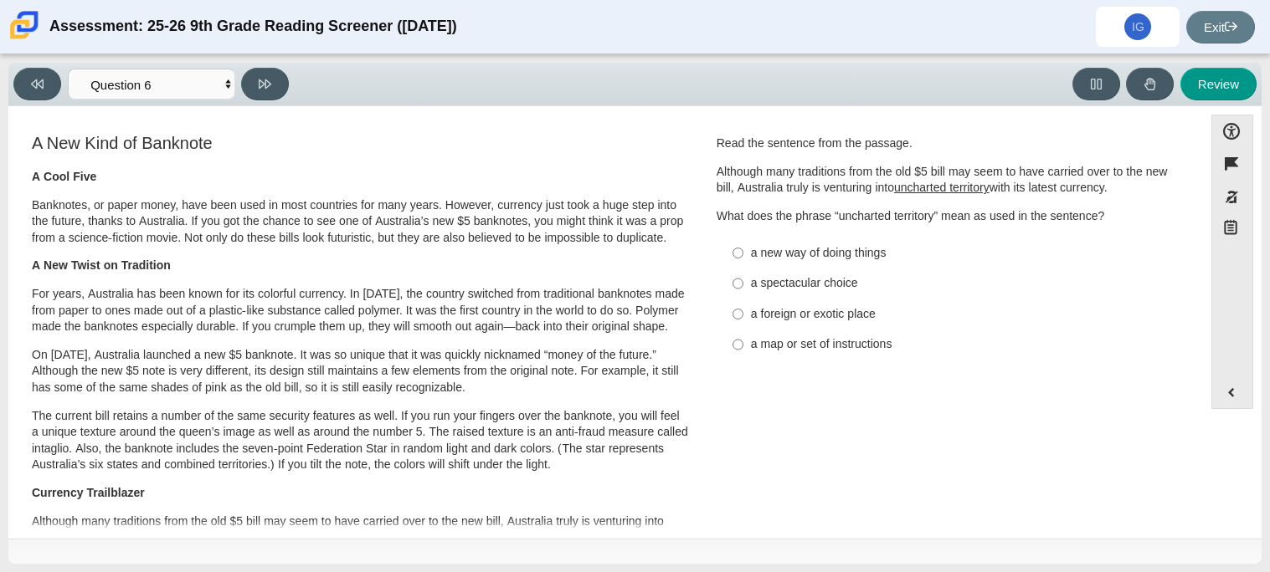
scroll to position [4, 0]
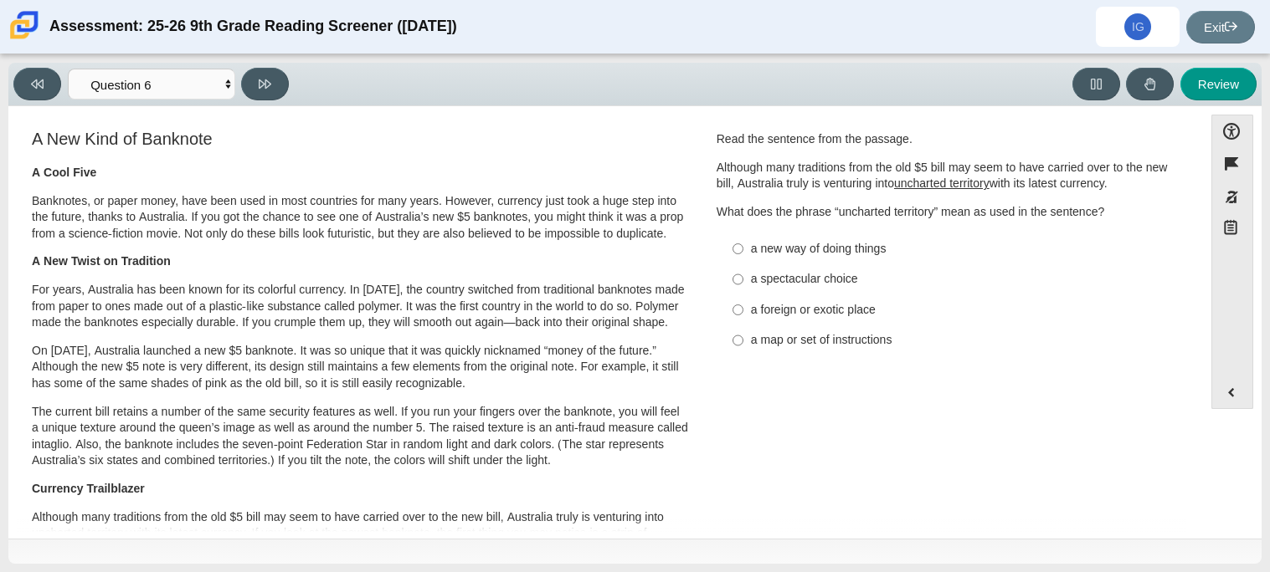
click at [814, 309] on div "a foreign or exotic place" at bounding box center [962, 310] width 423 height 17
click at [743, 309] on input "a foreign or exotic place a foreign or exotic place" at bounding box center [737, 310] width 11 height 30
radio input "true"
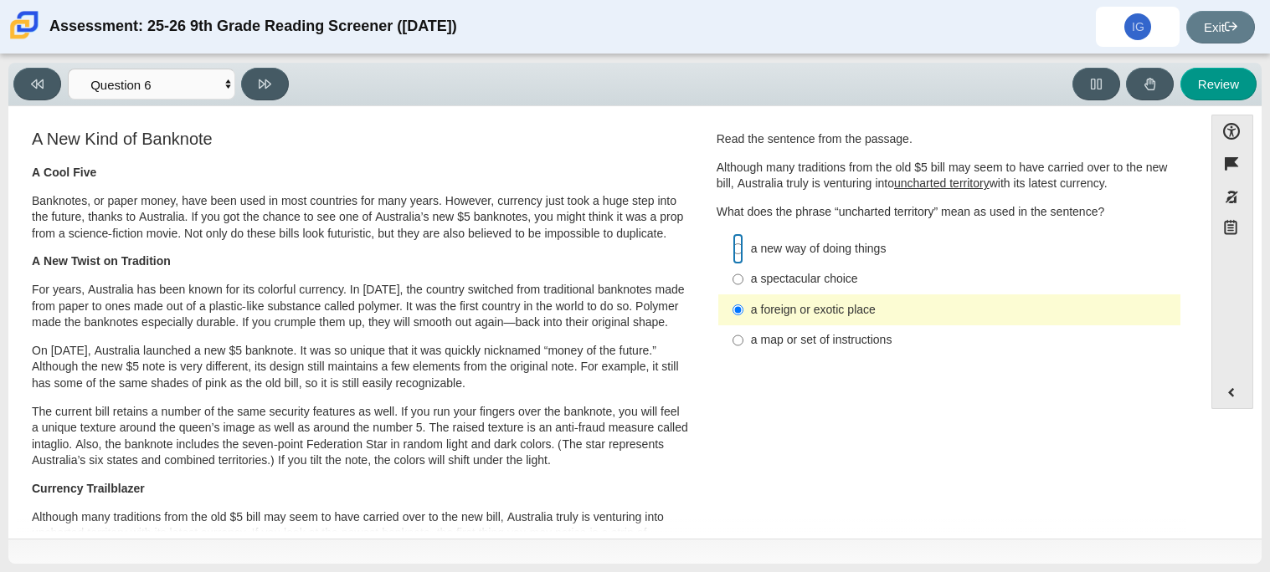
click at [735, 249] on input "a new way of doing things a new way of doing things" at bounding box center [737, 249] width 11 height 30
radio input "true"
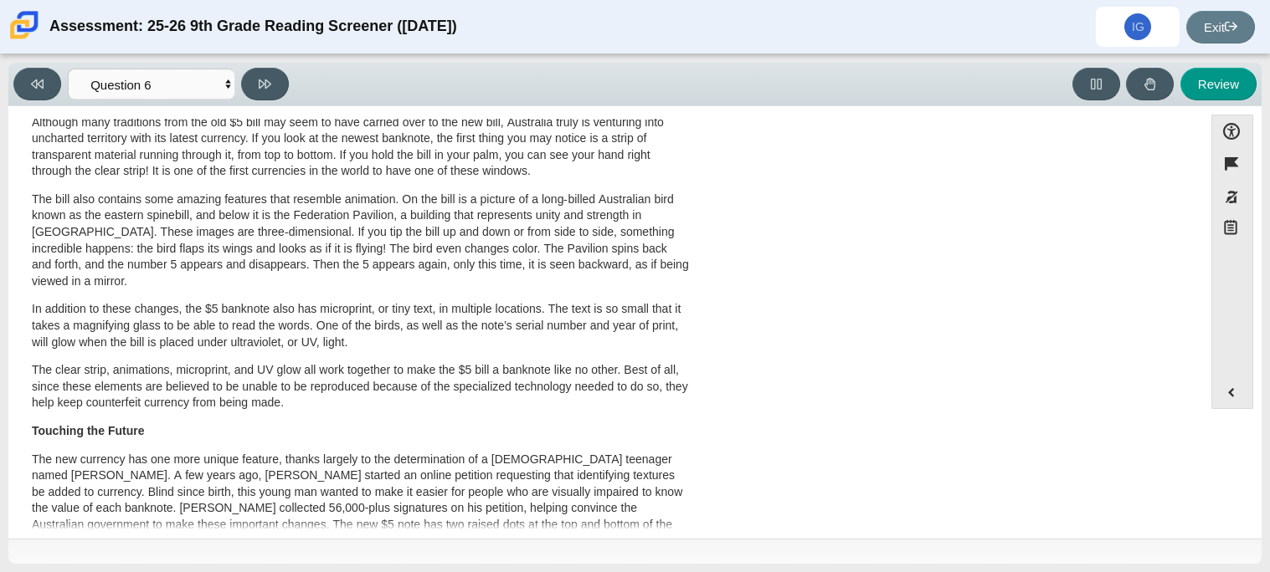
scroll to position [402, 0]
click at [1194, 378] on div "Accessibility options Close Color scheme Font size Zoom Change the background a…" at bounding box center [635, 321] width 1236 height 413
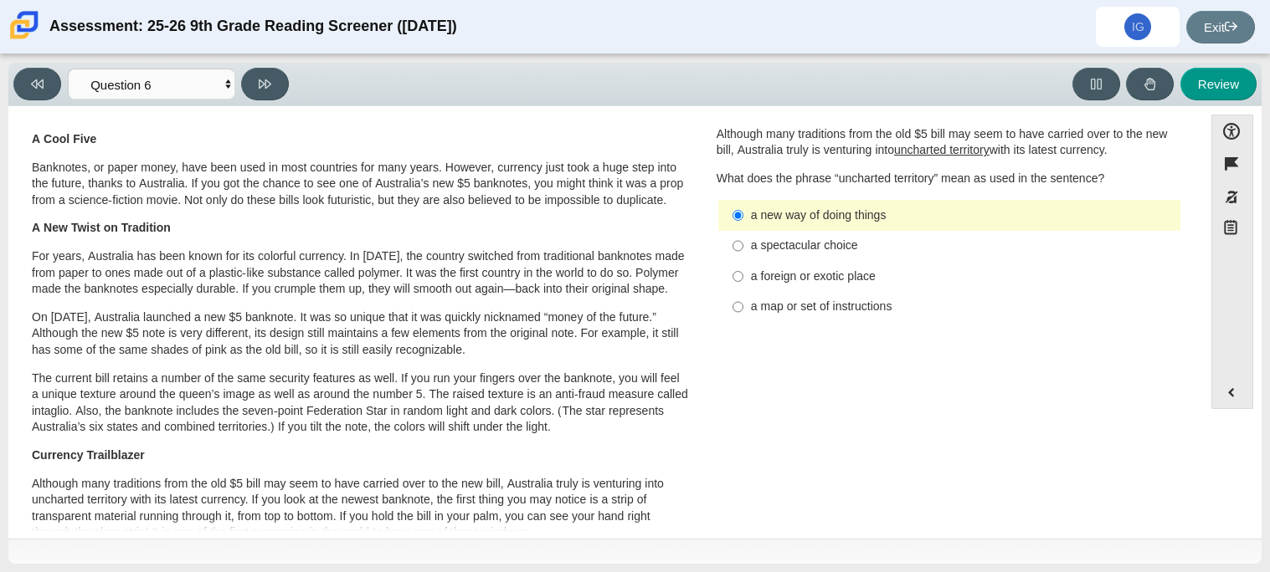
scroll to position [0, 0]
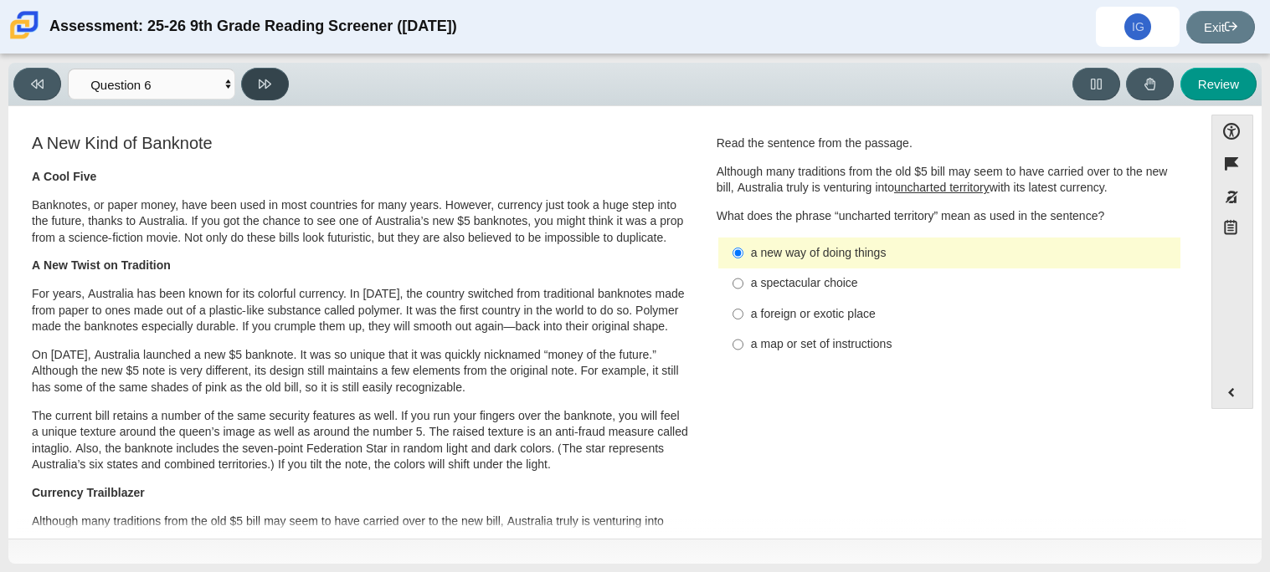
click at [289, 87] on button at bounding box center [265, 84] width 48 height 33
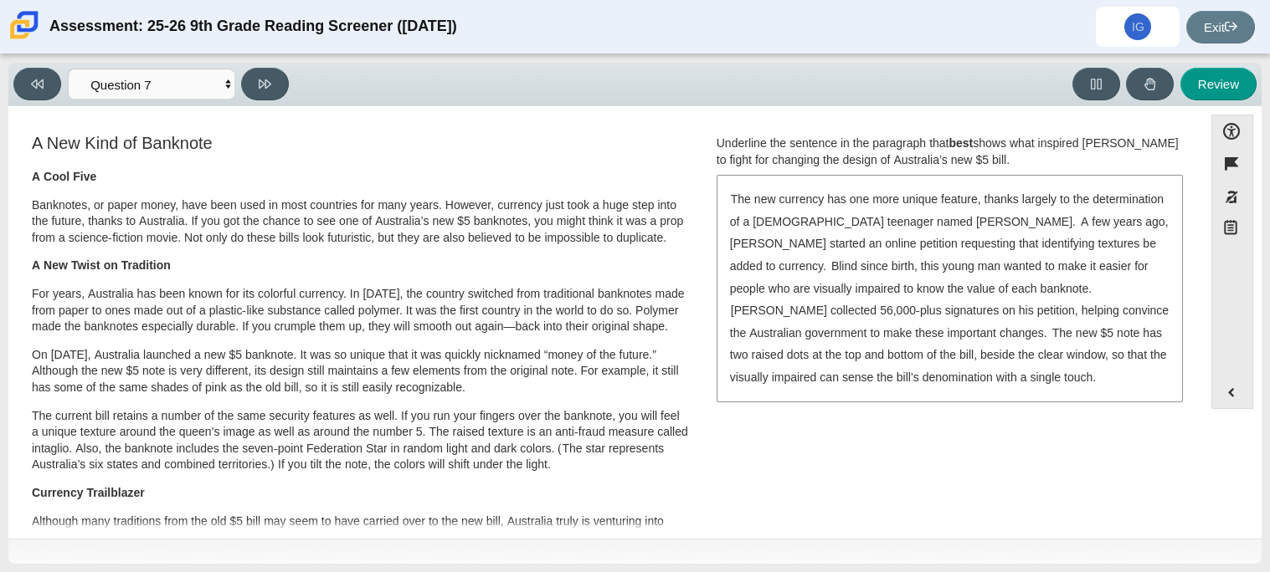
click at [875, 255] on div "The new currency has one more unique feature, thanks largely to the determinati…" at bounding box center [949, 288] width 463 height 223
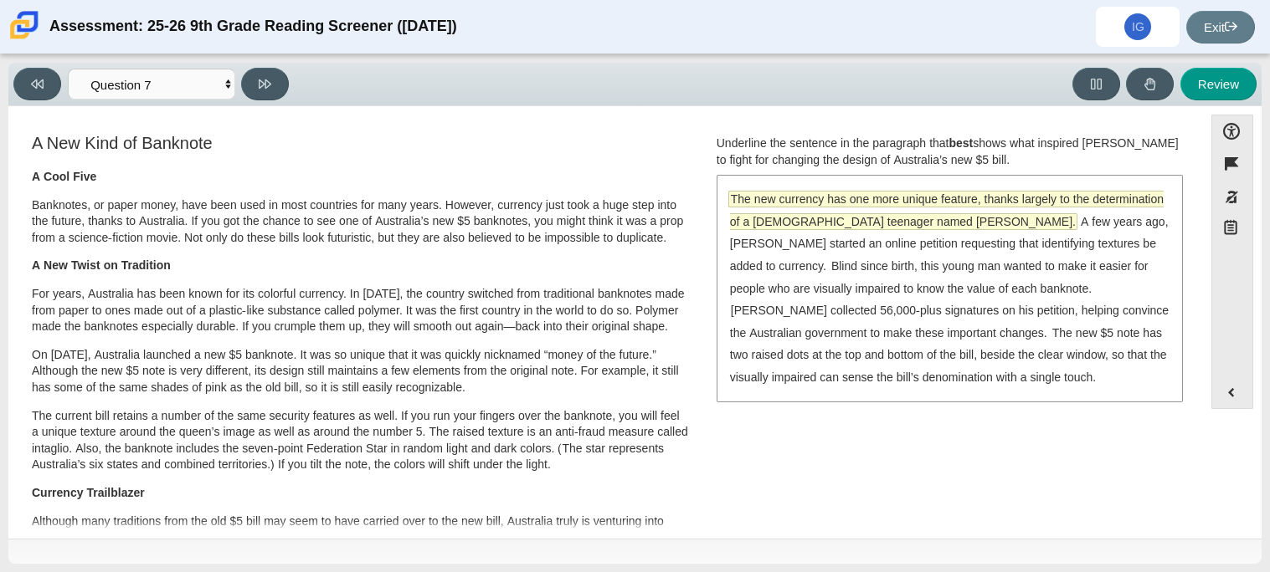
click at [836, 224] on span "The new currency has one more unique feature, thanks largely to the determinati…" at bounding box center [947, 211] width 434 height 38
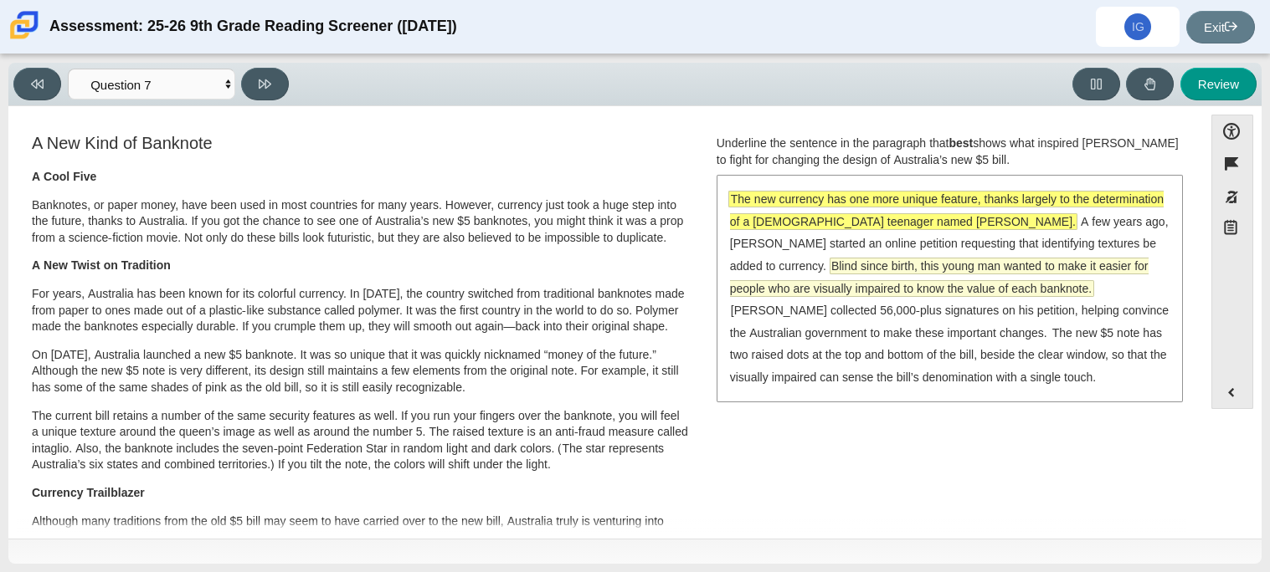
click at [842, 270] on span "Blind since birth, this young man wanted to make it easier for people who are v…" at bounding box center [939, 278] width 418 height 38
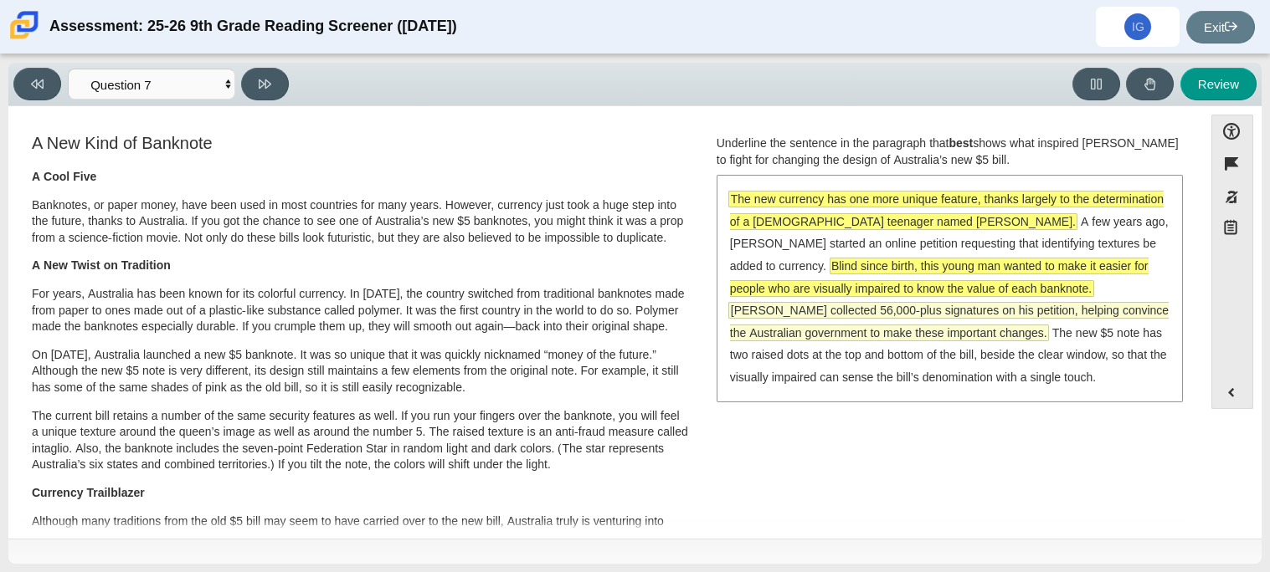
click at [1018, 304] on span "McLeod collected 56,000-plus signatures on his petition, helping convince the A…" at bounding box center [949, 322] width 439 height 38
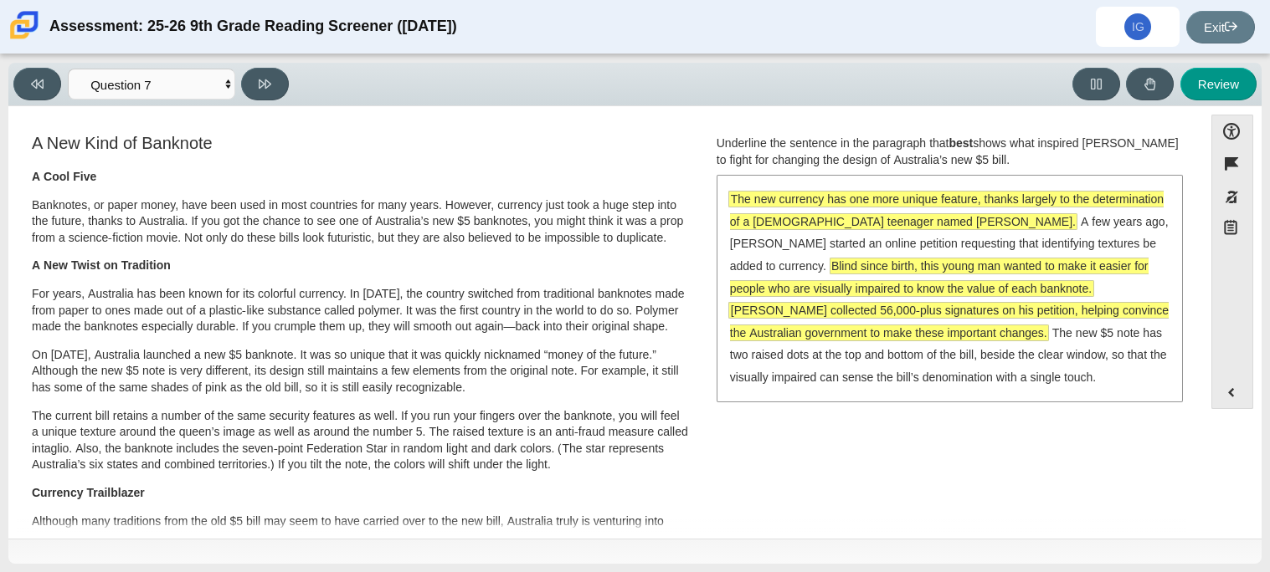
click at [884, 262] on span "Blind since birth, this young man wanted to make it easier for people who are v…" at bounding box center [939, 278] width 418 height 38
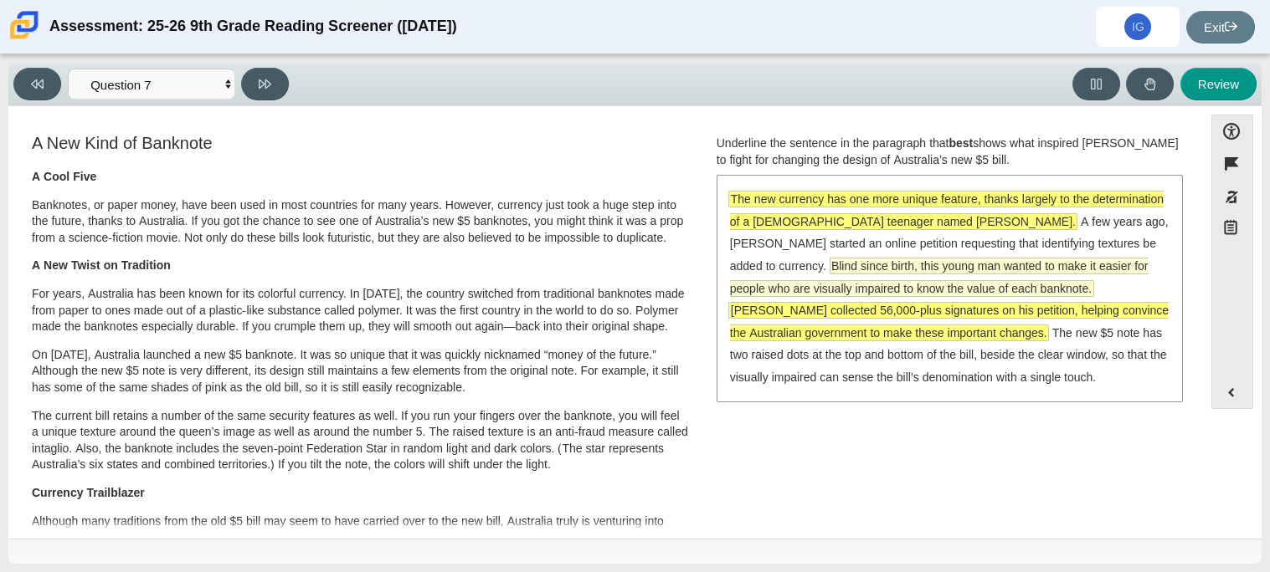
click at [806, 260] on span "Blind since birth, this young man wanted to make it easier for people who are v…" at bounding box center [939, 278] width 418 height 38
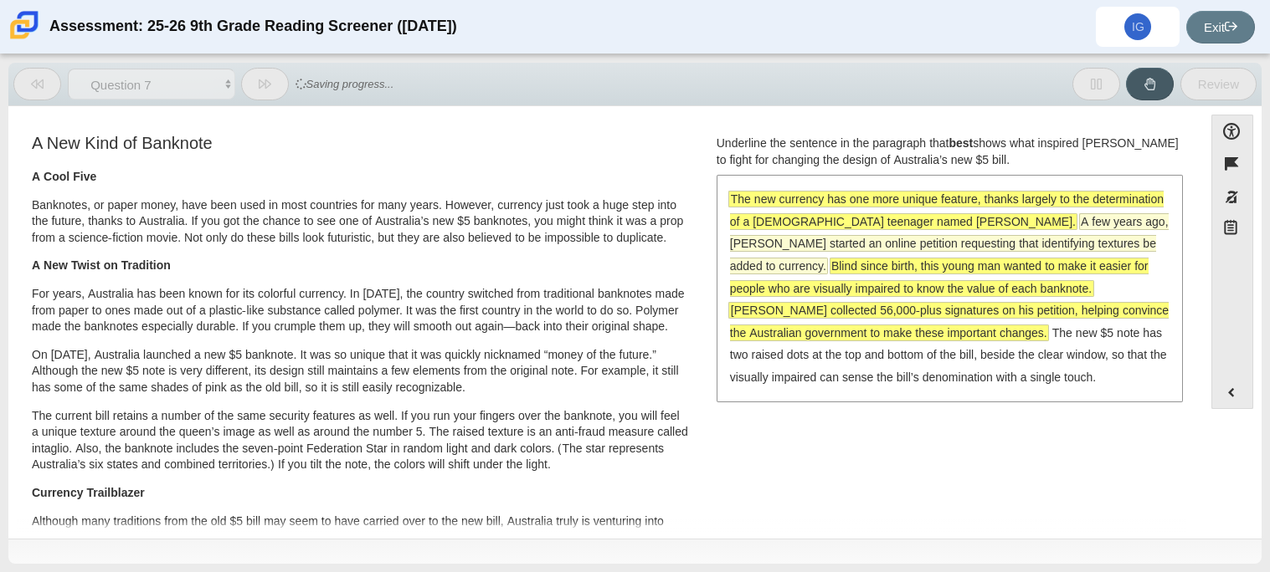
click at [791, 244] on span "A few years ago, McLeod started an online petition requesting that identifying …" at bounding box center [949, 243] width 439 height 59
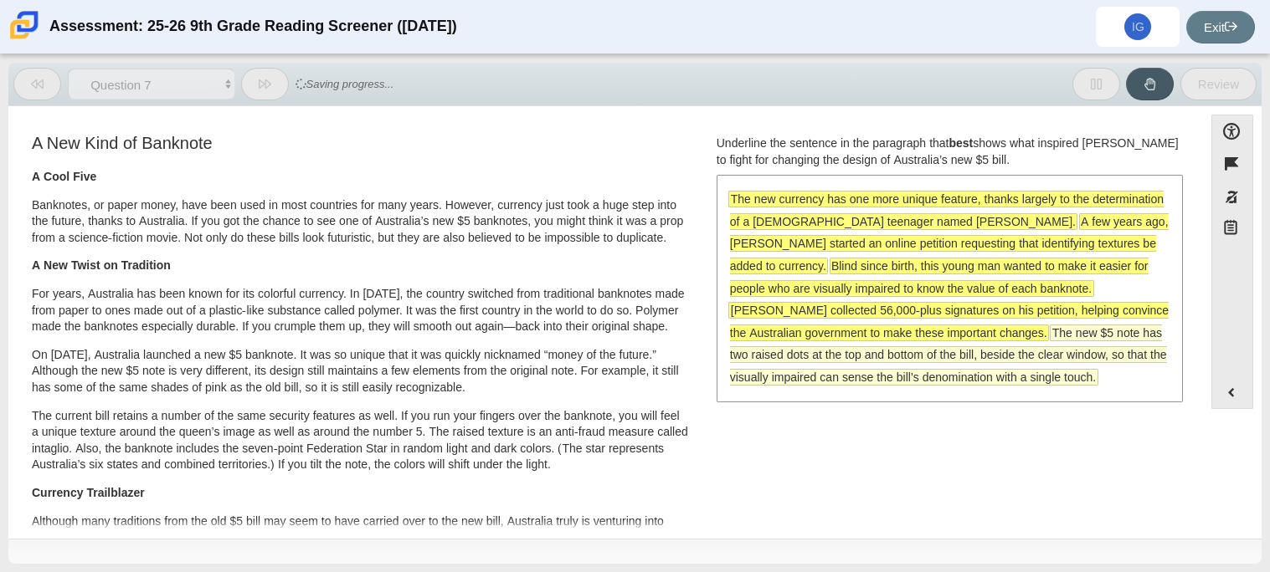
click at [783, 331] on span "The new $5 note has two raised dots at the top and bottom of the bill, beside t…" at bounding box center [948, 355] width 437 height 59
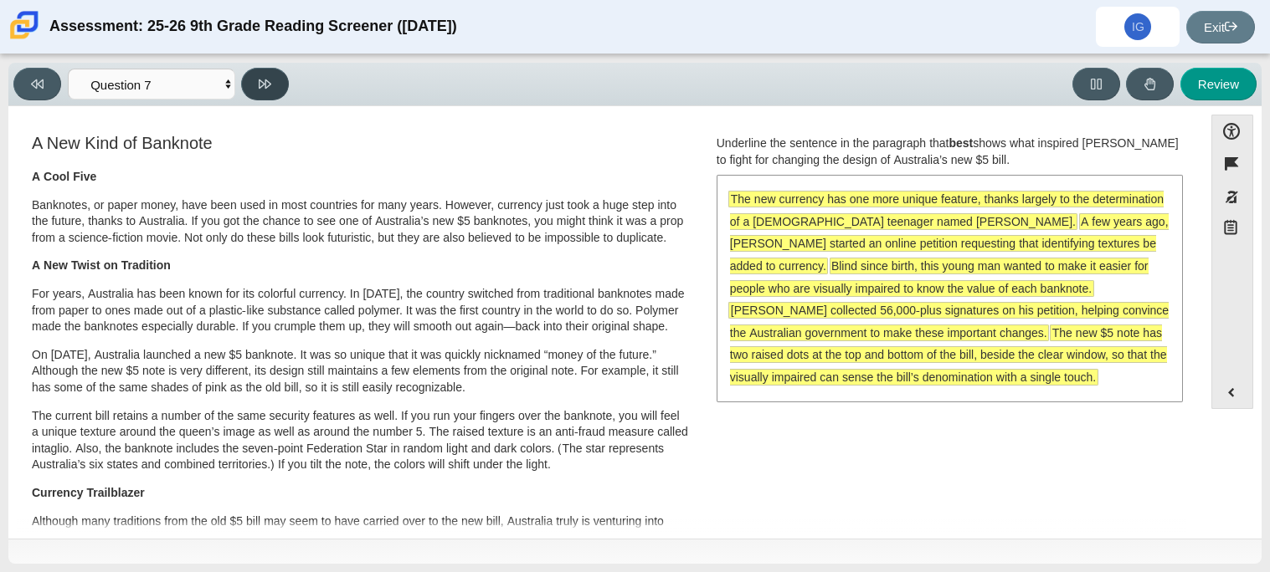
click at [276, 82] on button at bounding box center [265, 84] width 48 height 33
select select "ea8338c2-a6a3-418e-a305-2b963b54a290"
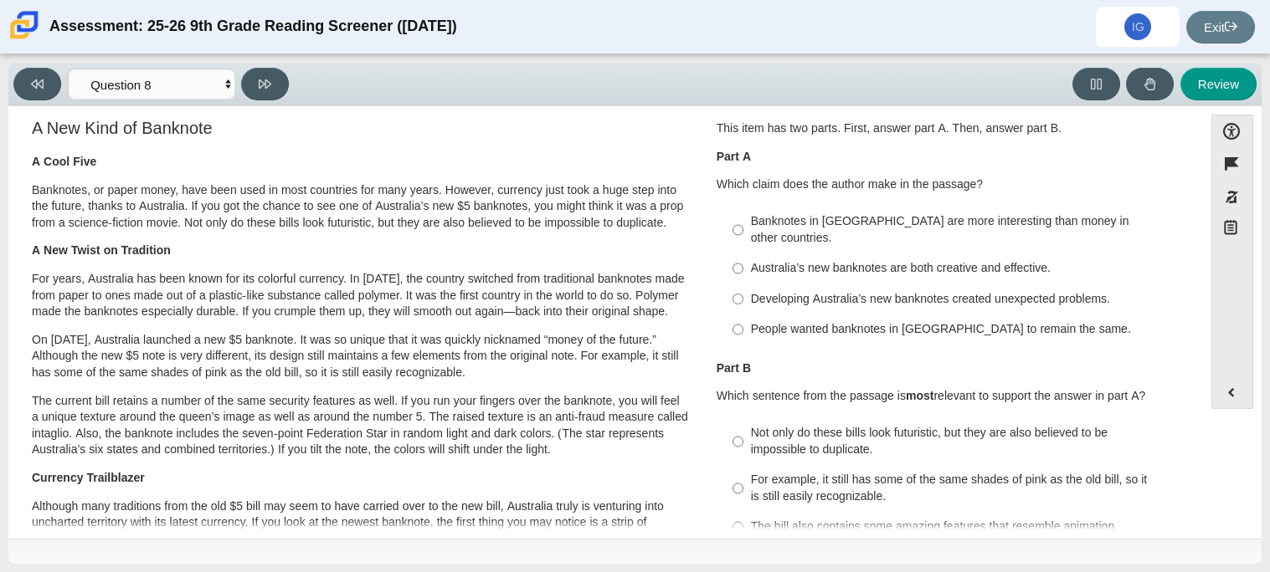
scroll to position [13, 0]
click at [816, 255] on label "Australia’s new banknotes are both creative and effective. Australia’s new bank…" at bounding box center [950, 270] width 459 height 30
click at [743, 255] on input "Australia’s new banknotes are both creative and effective. Australia’s new bank…" at bounding box center [737, 270] width 11 height 30
radio input "true"
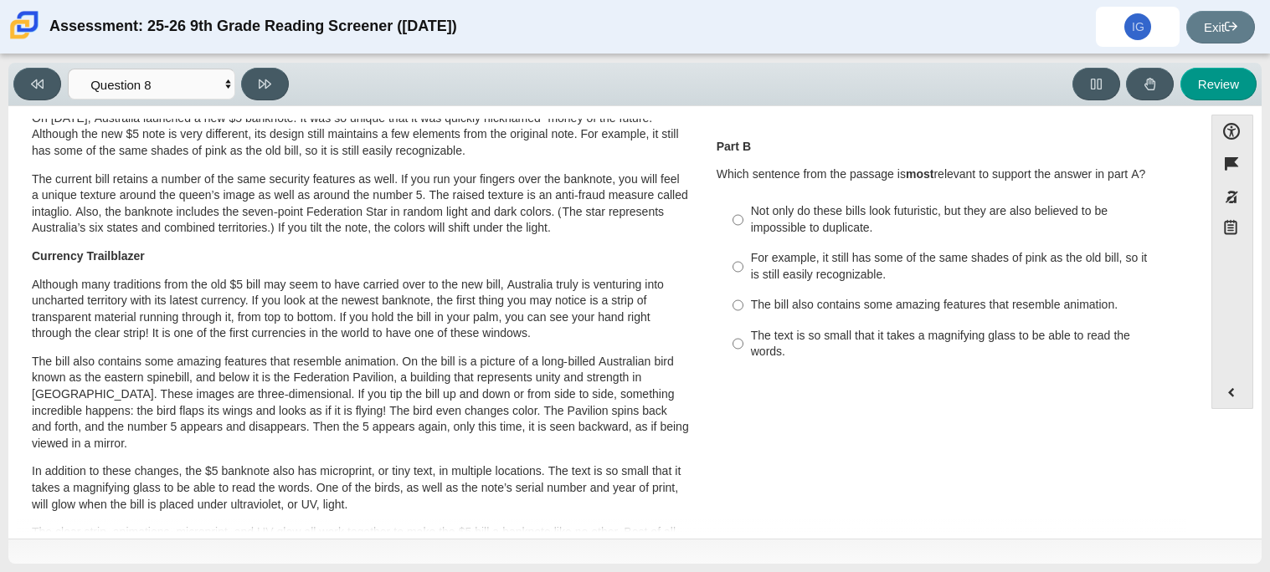
scroll to position [232, 0]
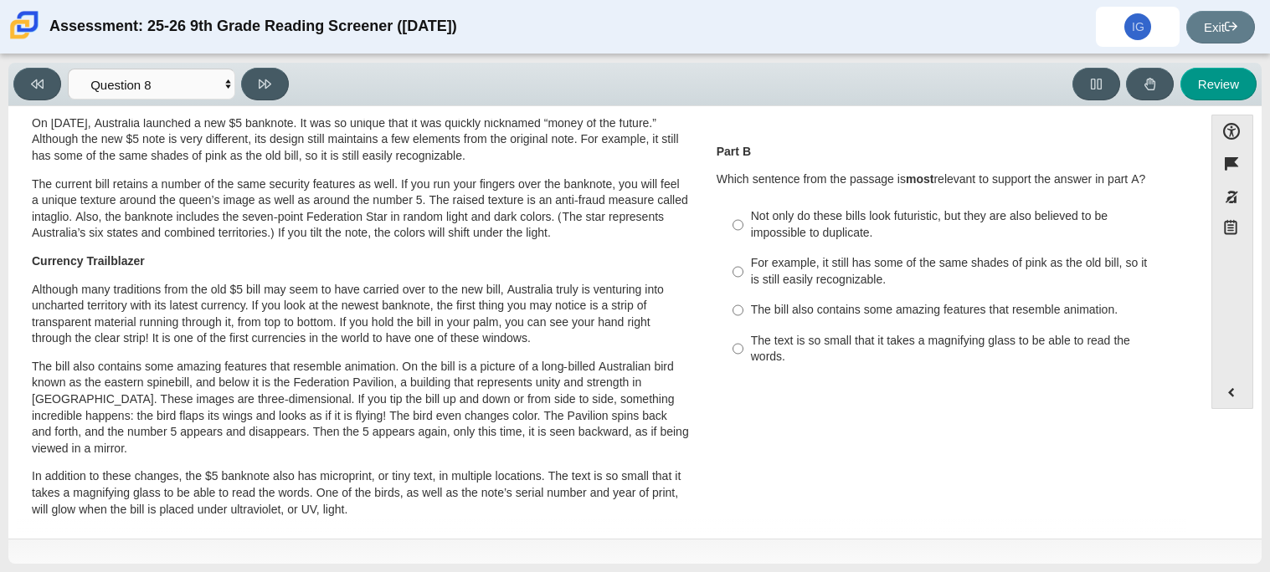
click at [784, 231] on label "Not only do these bills look futuristic, but they are also believed to be impos…" at bounding box center [950, 225] width 459 height 47
click at [743, 231] on input "Not only do these bills look futuristic, but they are also believed to be impos…" at bounding box center [737, 225] width 11 height 47
radio input "true"
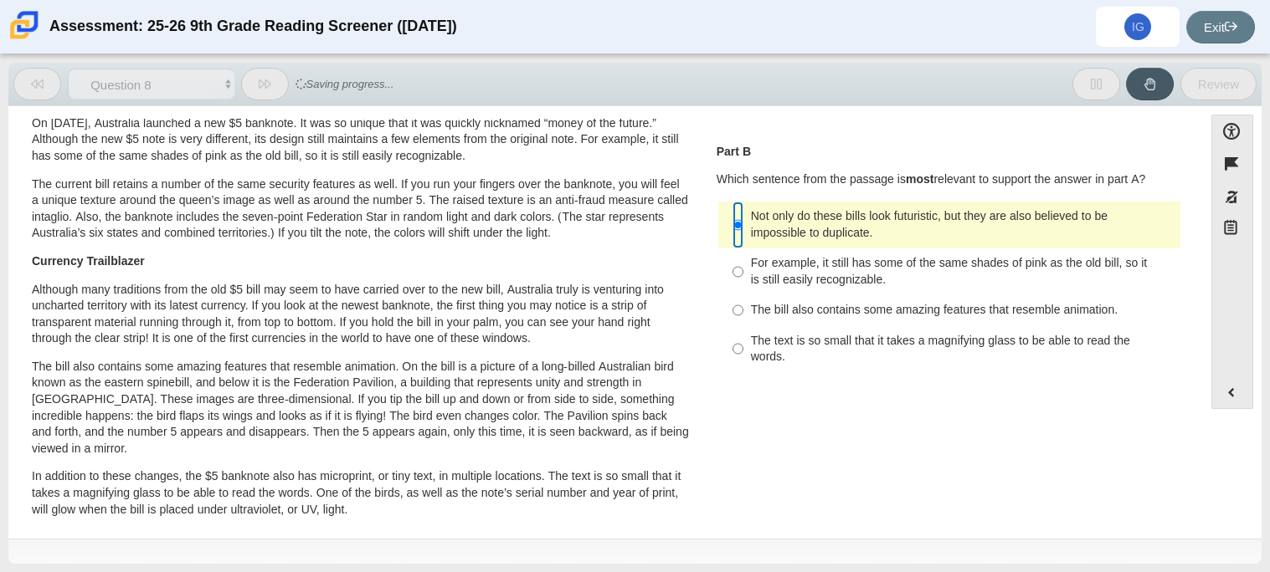
scroll to position [0, 0]
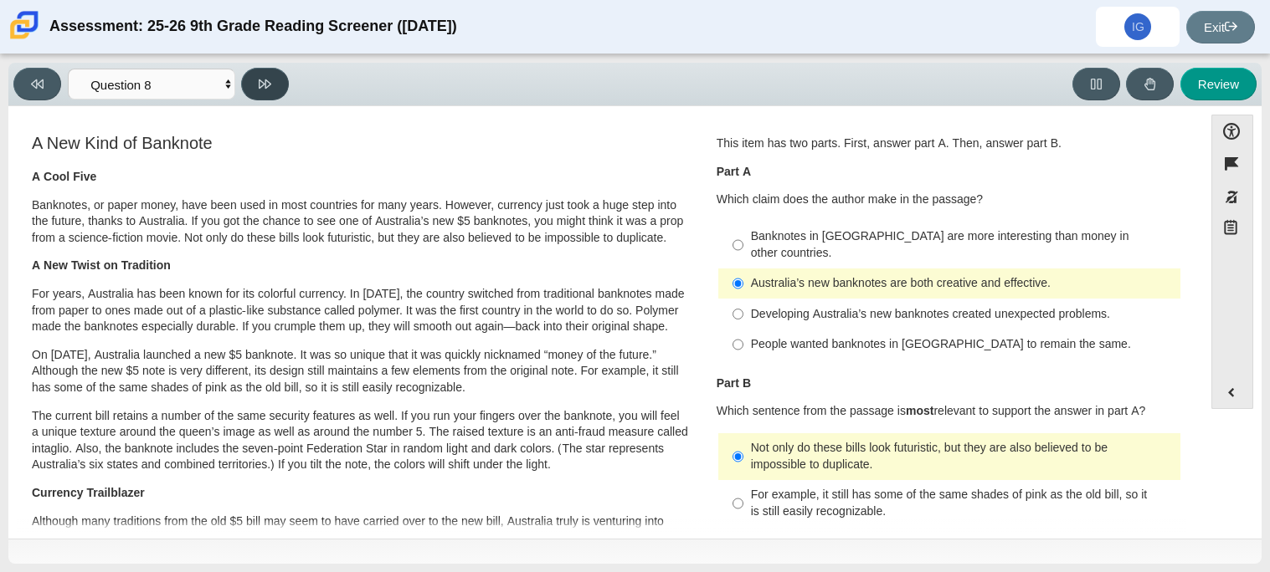
click at [258, 93] on button at bounding box center [265, 84] width 48 height 33
select select "89f058d6-b15c-4ef5-a4b3-fdaffb8868b6"
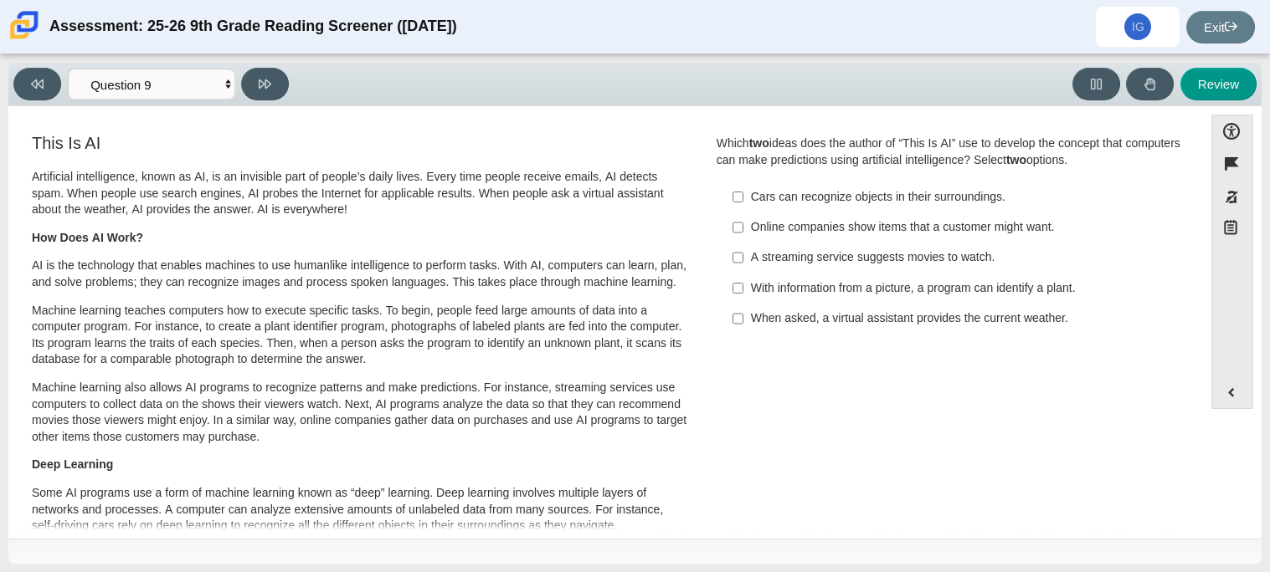
click at [813, 254] on div "A streaming service suggests movies to watch." at bounding box center [962, 257] width 423 height 17
click at [743, 254] on input "A streaming service suggests movies to watch. A streaming service suggests movi…" at bounding box center [737, 258] width 11 height 30
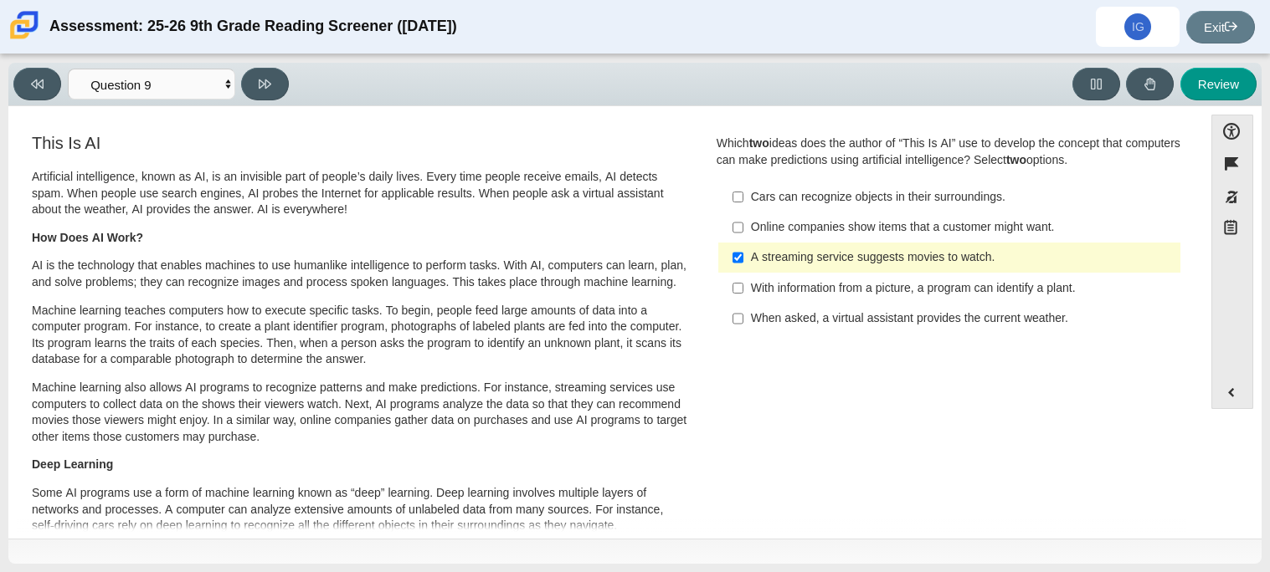
click at [813, 254] on div "A streaming service suggests movies to watch." at bounding box center [962, 257] width 423 height 17
click at [743, 254] on input "A streaming service suggests movies to watch. A streaming service suggests movi…" at bounding box center [737, 258] width 11 height 30
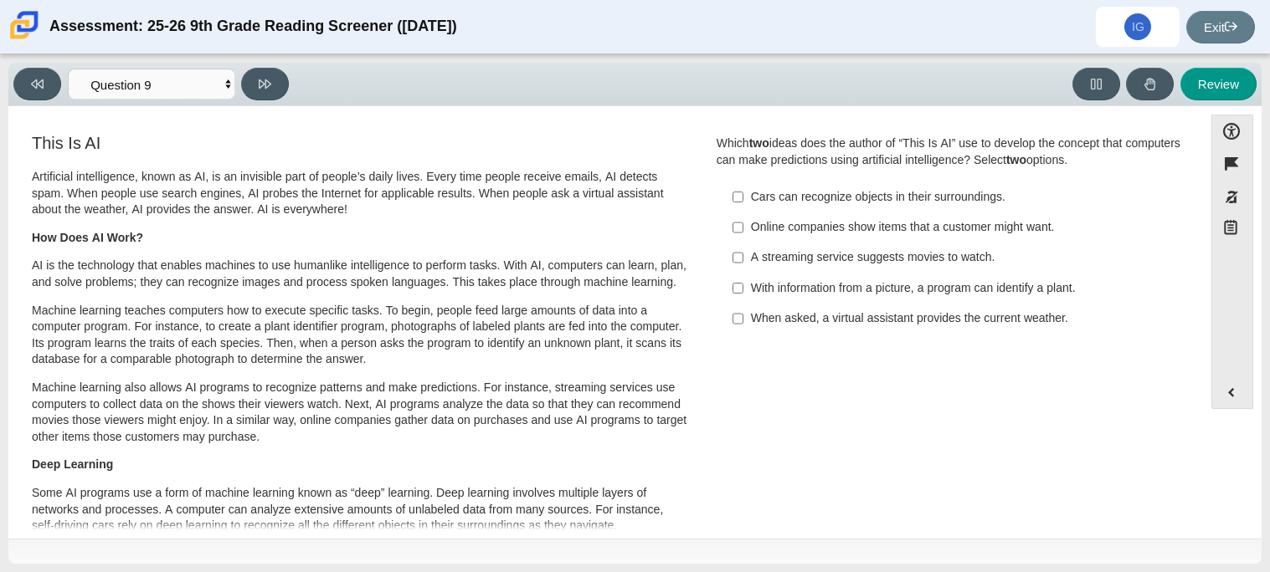
click at [813, 254] on div "A streaming service suggests movies to watch." at bounding box center [962, 257] width 423 height 17
click at [743, 254] on input "A streaming service suggests movies to watch. A streaming service suggests movi…" at bounding box center [737, 258] width 11 height 30
checkbox input "true"
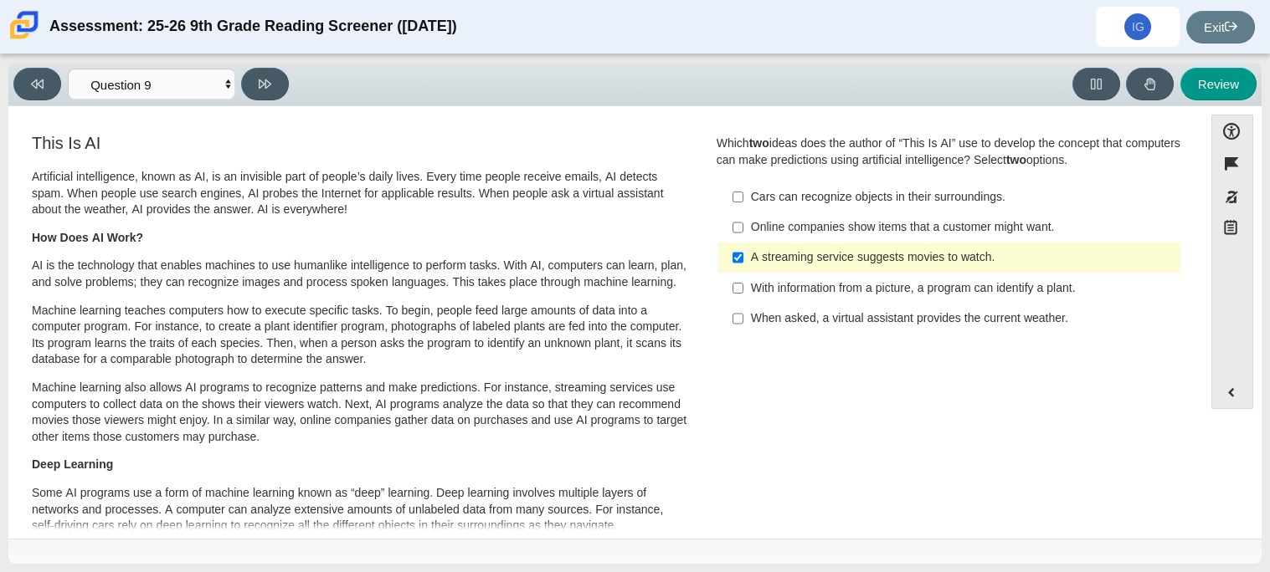
click at [936, 190] on div "Cars can recognize objects in their surroundings." at bounding box center [962, 197] width 423 height 17
click at [743, 190] on input "Cars can recognize objects in their surroundings. Cars can recognize objects in…" at bounding box center [737, 197] width 11 height 30
checkbox input "true"
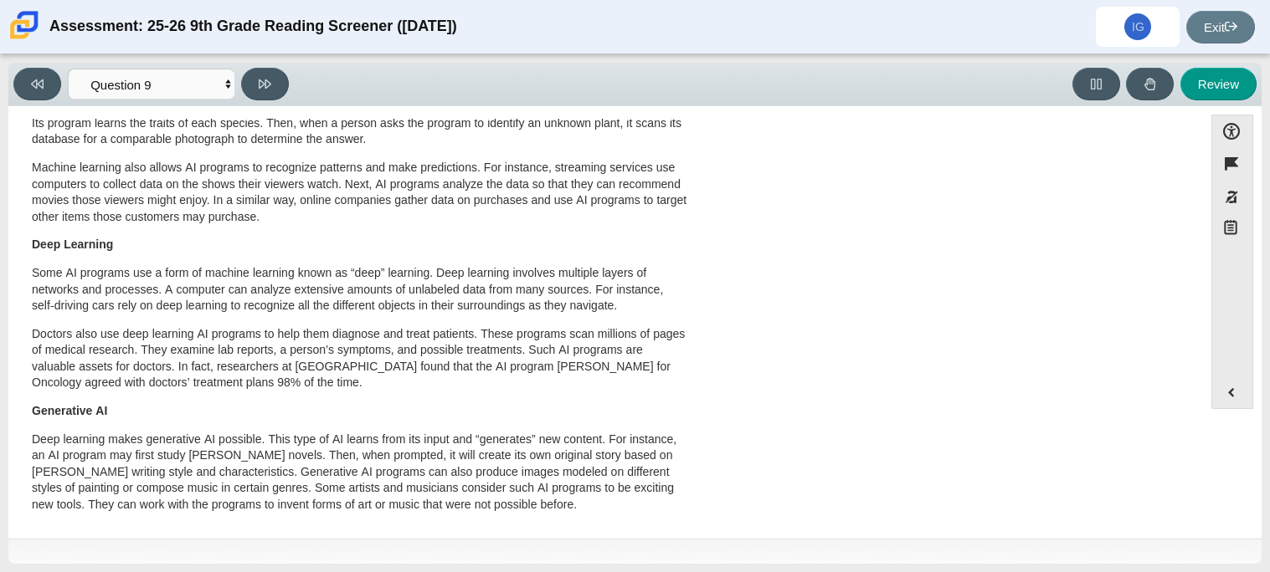
scroll to position [218, 0]
click at [271, 80] on icon at bounding box center [265, 84] width 13 height 13
select select "cdf3c14e-a918-44d1-9b63-3db0fa81641e"
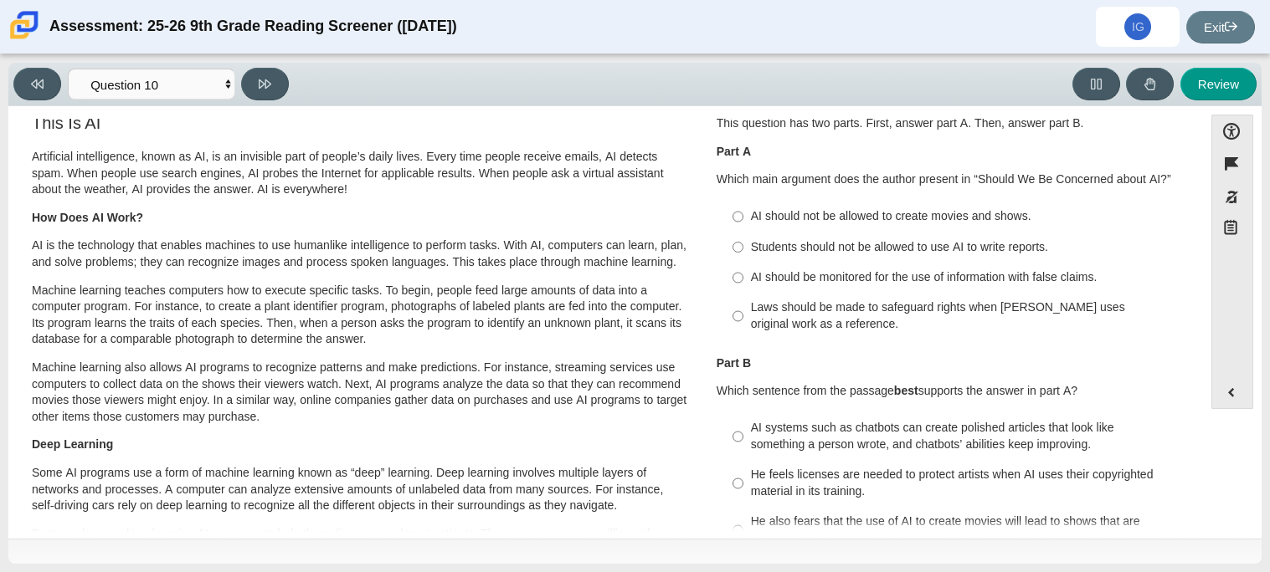
scroll to position [0, 0]
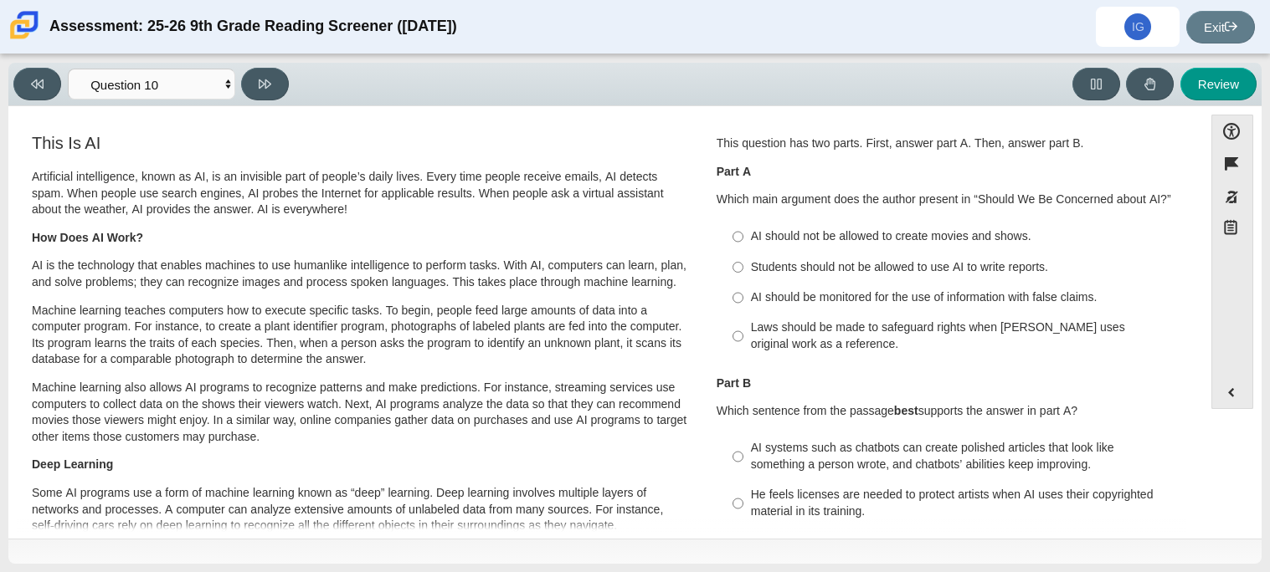
click at [748, 280] on label "Students should not be allowed to use AI to write reports. Students should not …" at bounding box center [950, 267] width 459 height 30
click at [743, 280] on input "Students should not be allowed to use AI to write reports. Students should not …" at bounding box center [737, 267] width 11 height 30
radio input "true"
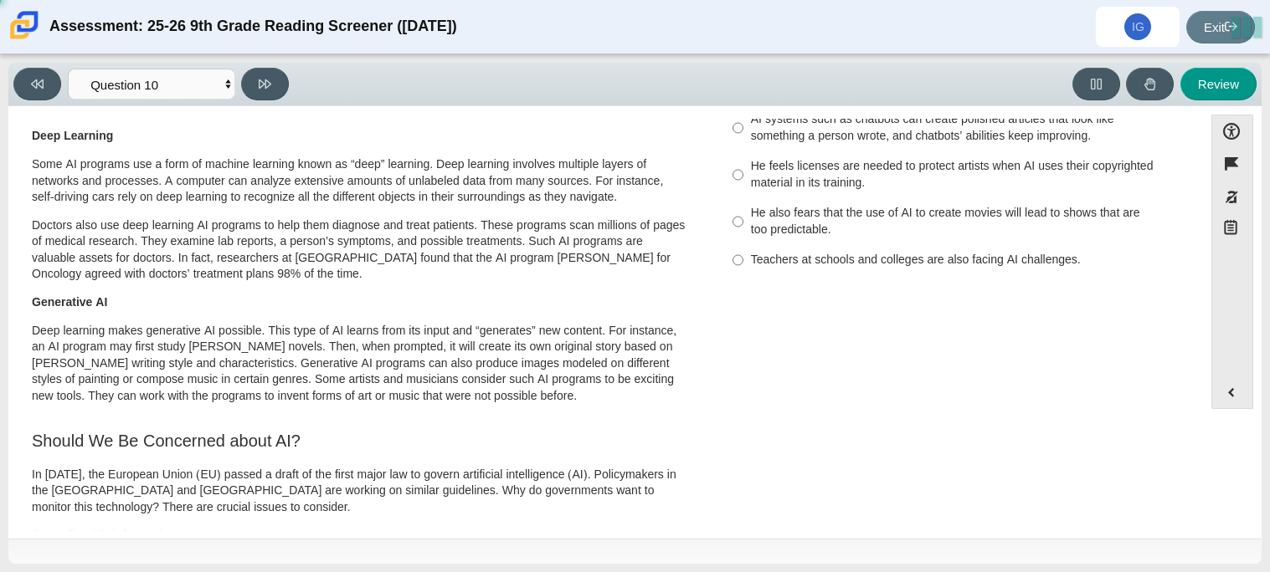
scroll to position [330, 0]
click at [732, 264] on input "Teachers at schools and colleges are also facing AI challenges. Teachers at sch…" at bounding box center [737, 259] width 11 height 30
radio input "true"
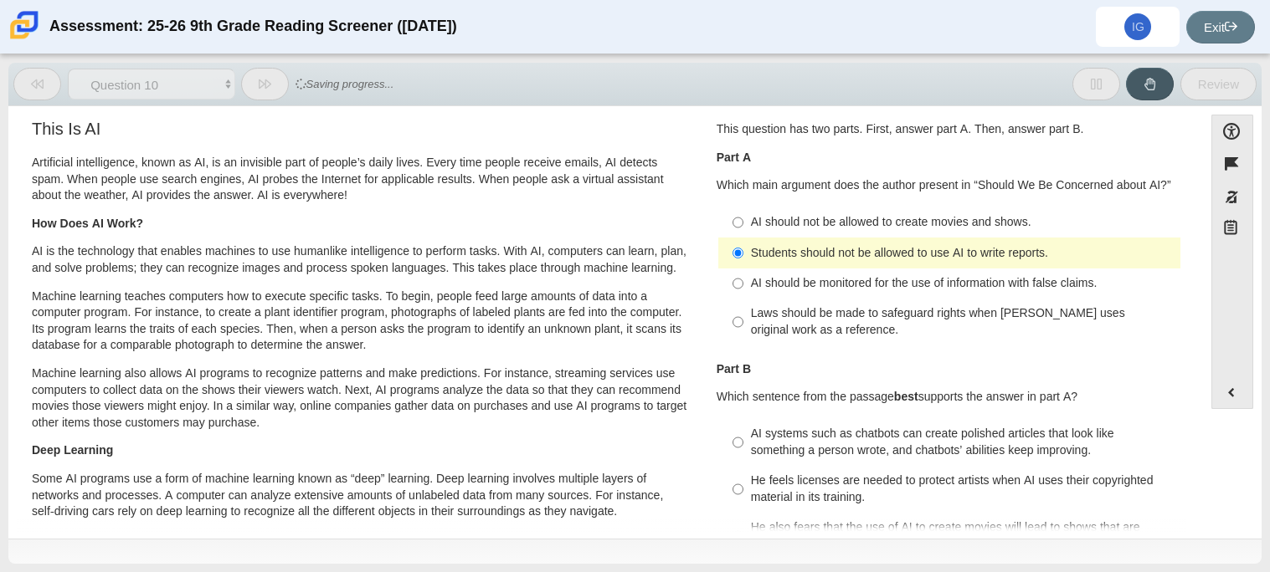
scroll to position [35, 0]
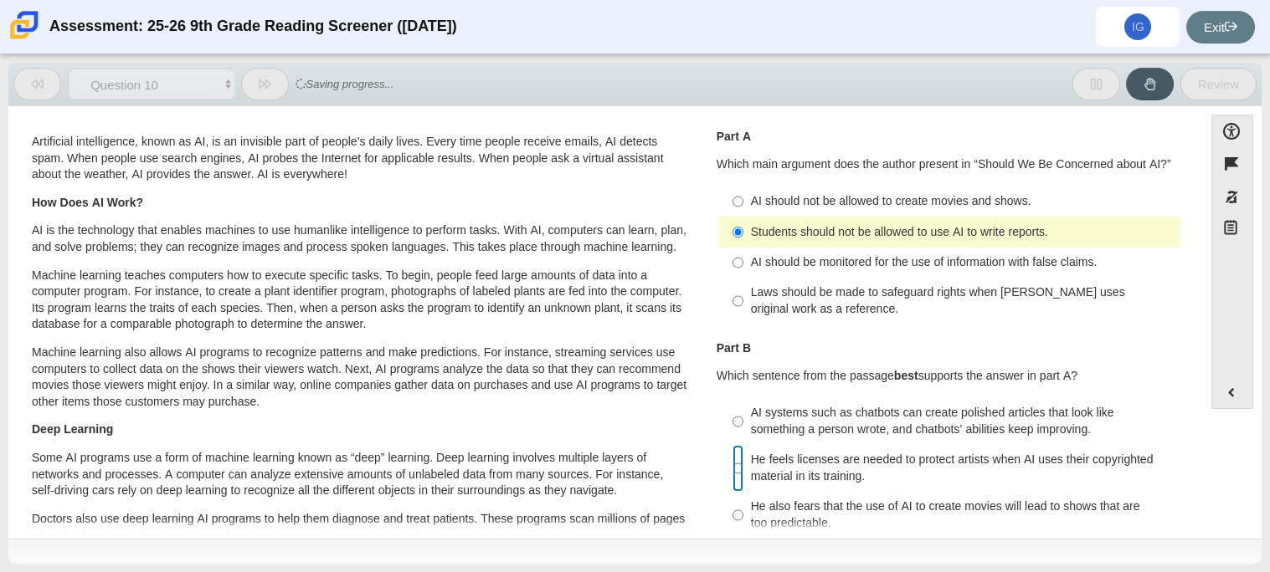
click at [737, 456] on input "He feels licenses are needed to protect artists when AI uses their copyrighted …" at bounding box center [737, 468] width 11 height 47
radio input "true"
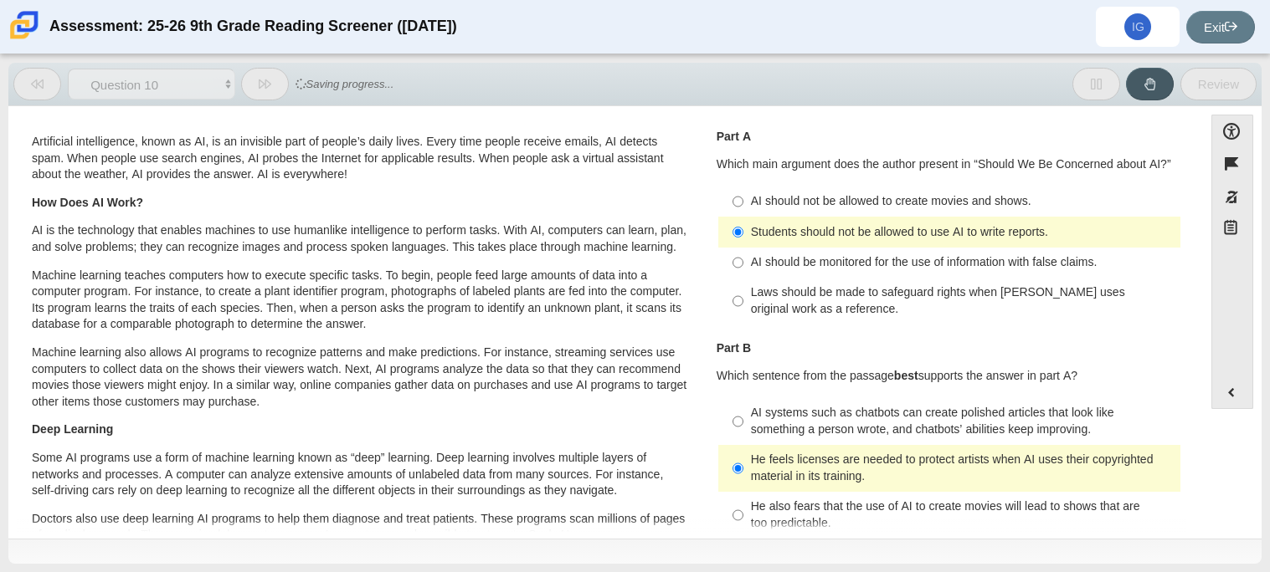
click at [756, 266] on div "AI should be monitored for the use of information with false claims." at bounding box center [962, 262] width 423 height 17
click at [743, 266] on input "AI should be monitored for the use of information with false claims. AI should …" at bounding box center [737, 263] width 11 height 30
radio input "true"
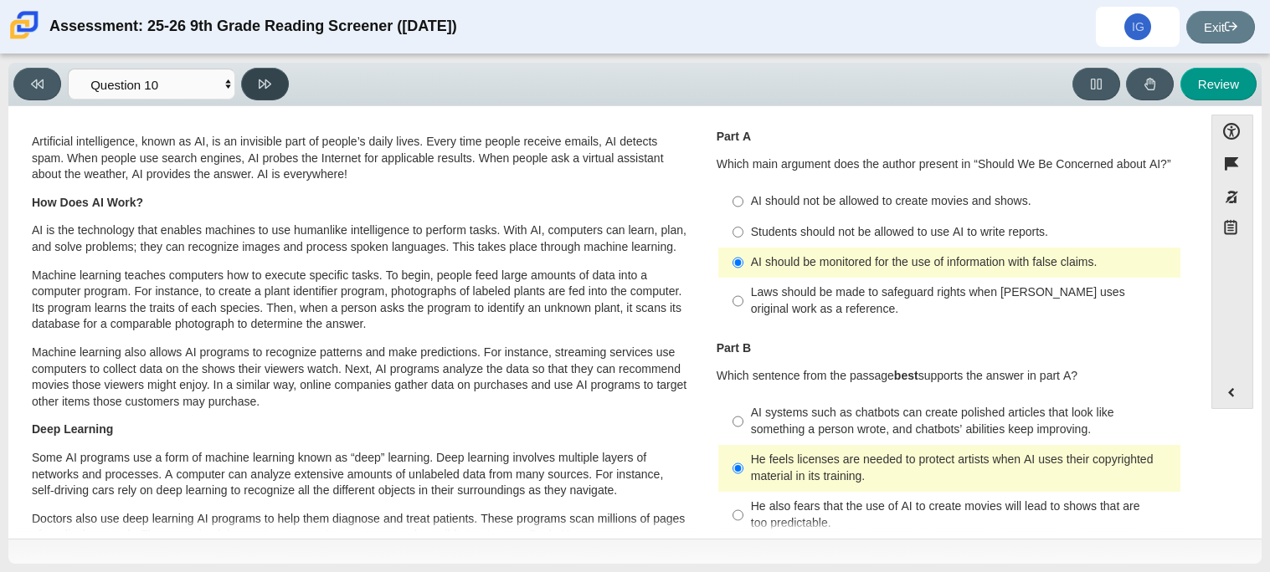
click at [270, 78] on icon at bounding box center [265, 84] width 13 height 13
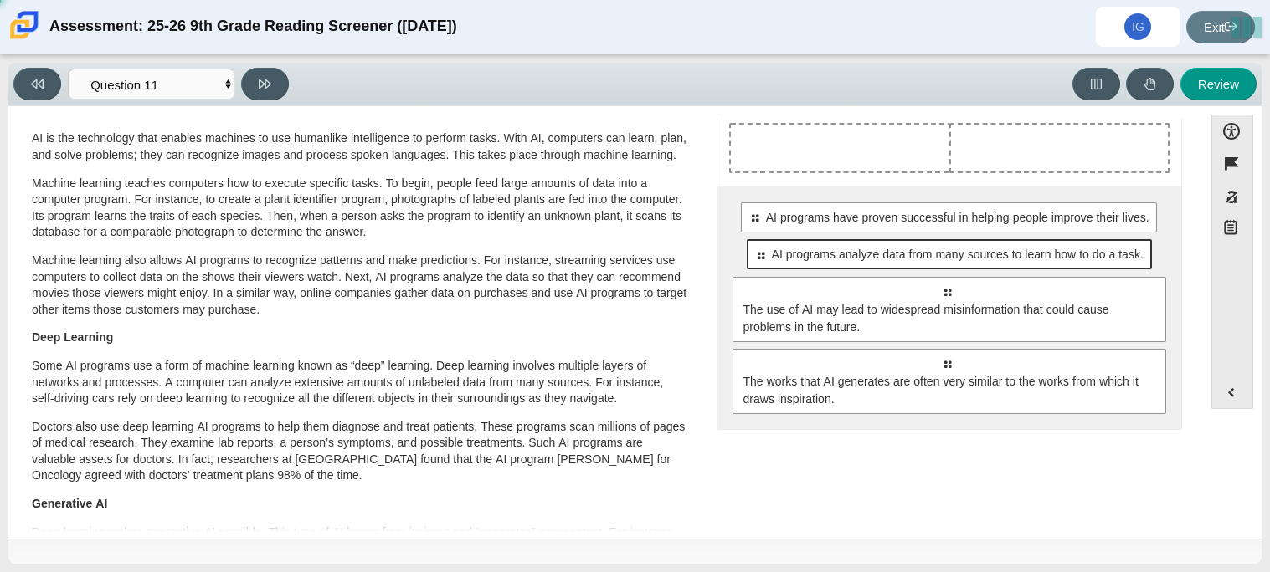
scroll to position [0, 0]
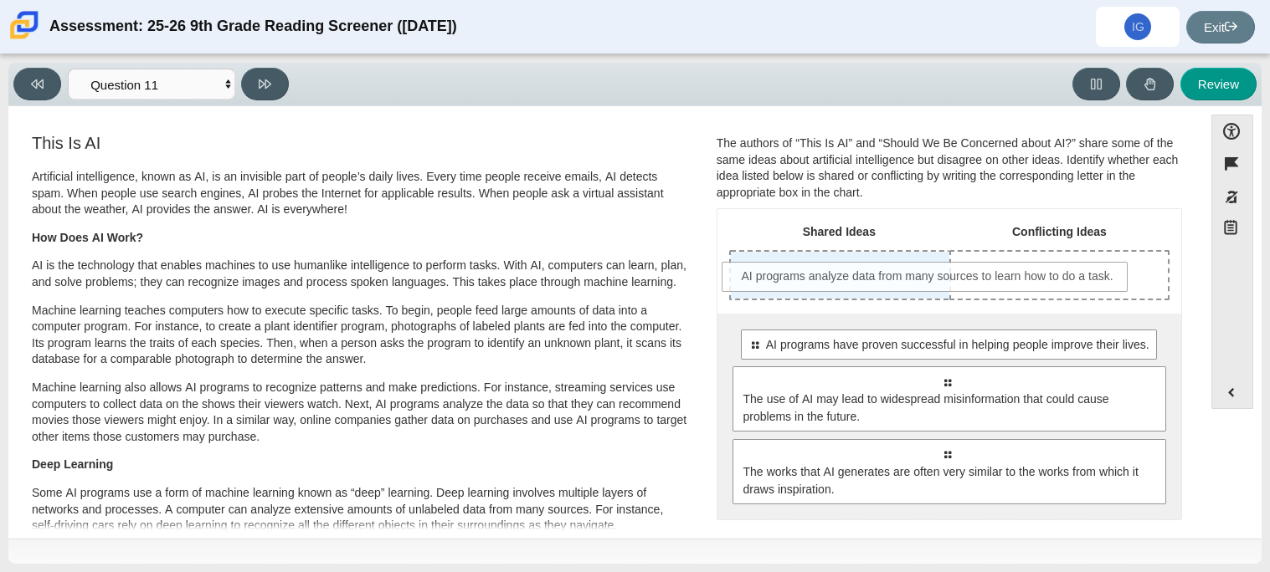
drag, startPoint x: 808, startPoint y: 395, endPoint x: 787, endPoint y: 293, distance: 104.4
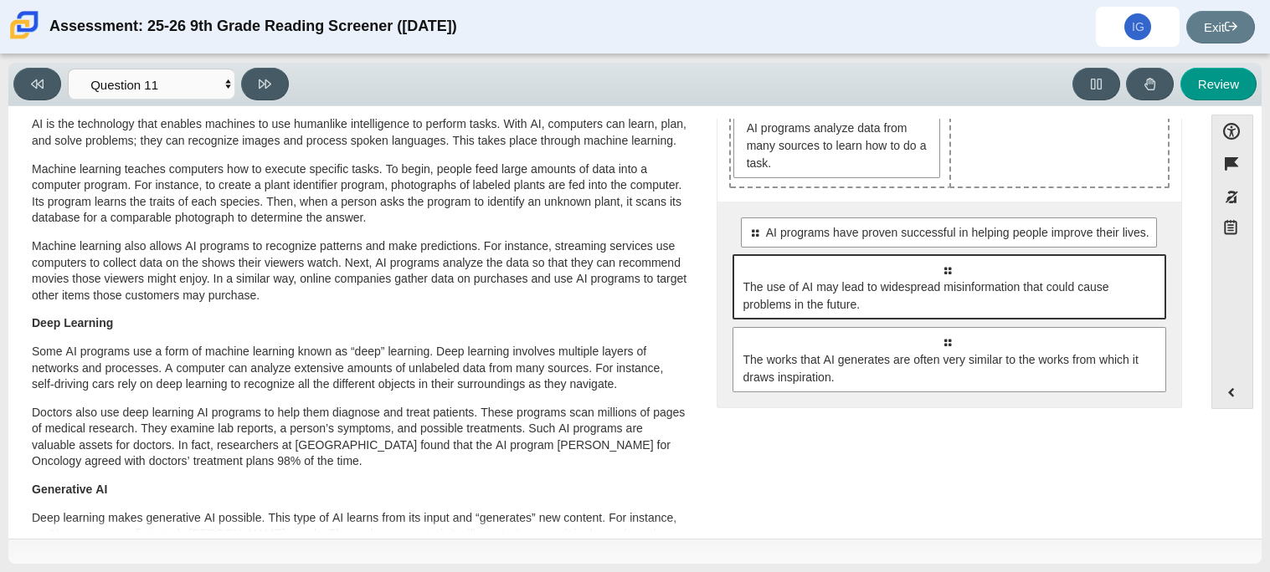
scroll to position [114, 0]
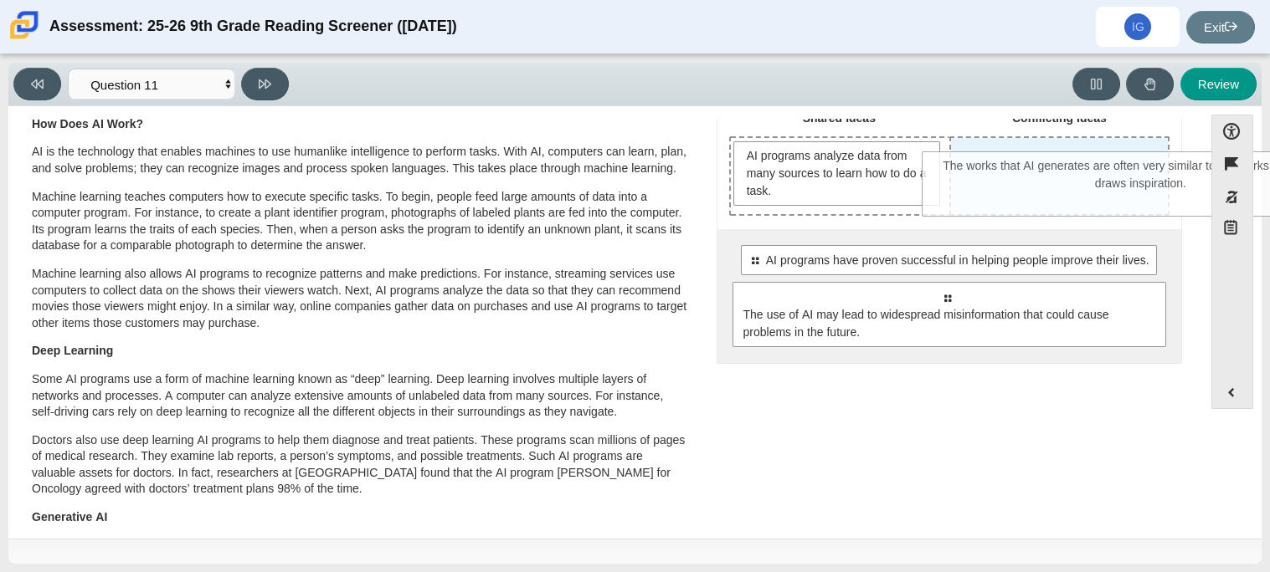
drag, startPoint x: 836, startPoint y: 411, endPoint x: 1030, endPoint y: 209, distance: 280.0
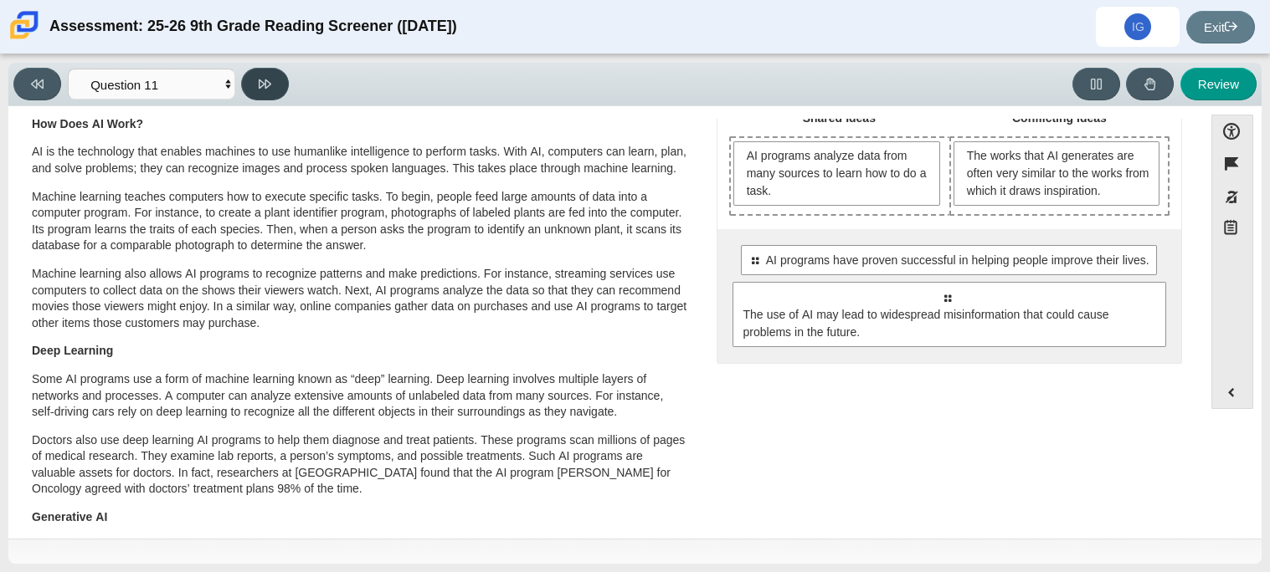
click at [251, 95] on button at bounding box center [265, 84] width 48 height 33
select select "c3effed4-44ce-4a19-bd96-1787f34e9b4c"
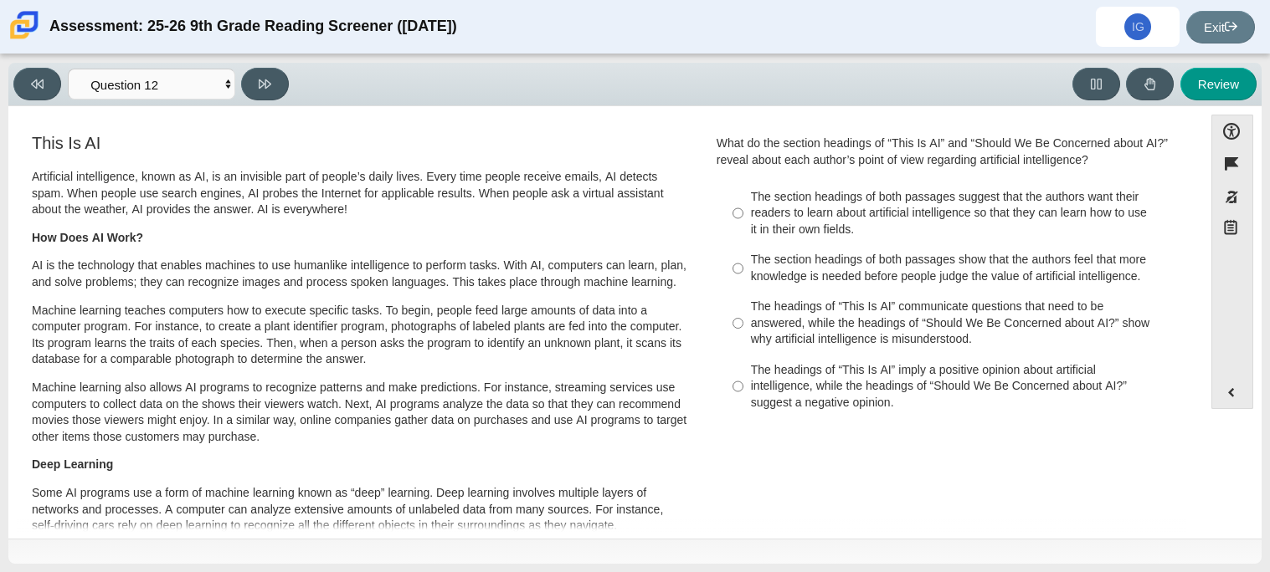
click at [752, 278] on div "The section headings of both passages show that the authors feel that more know…" at bounding box center [962, 268] width 423 height 33
click at [743, 278] on input "The section headings of both passages show that the authors feel that more know…" at bounding box center [737, 268] width 11 height 47
radio input "true"
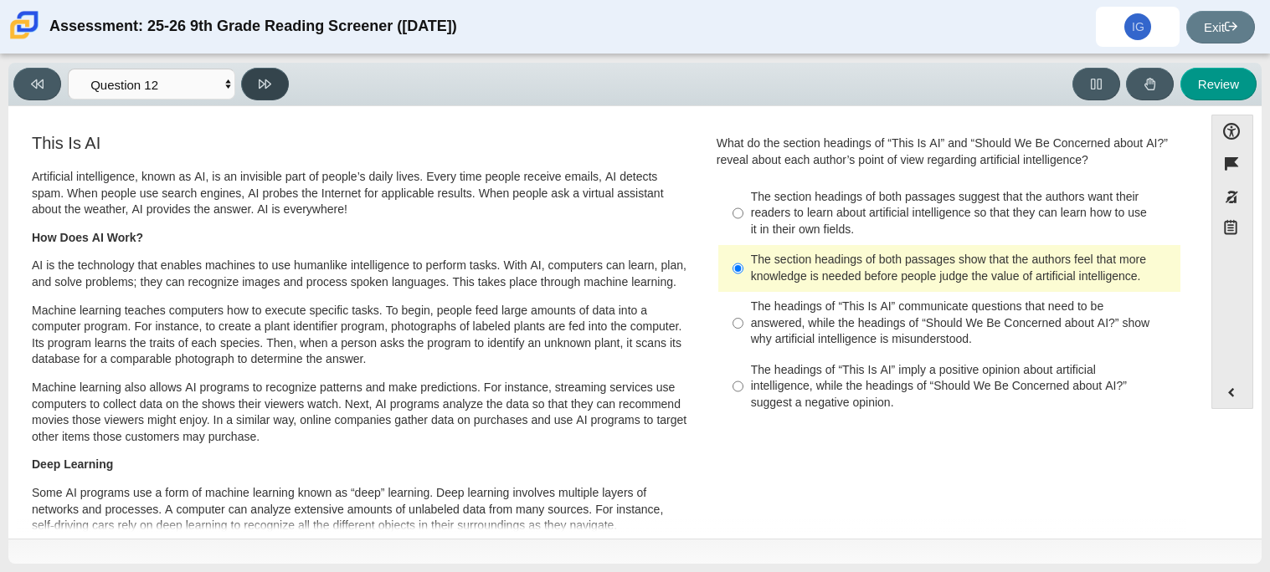
click at [261, 94] on button at bounding box center [265, 84] width 48 height 33
select select "review"
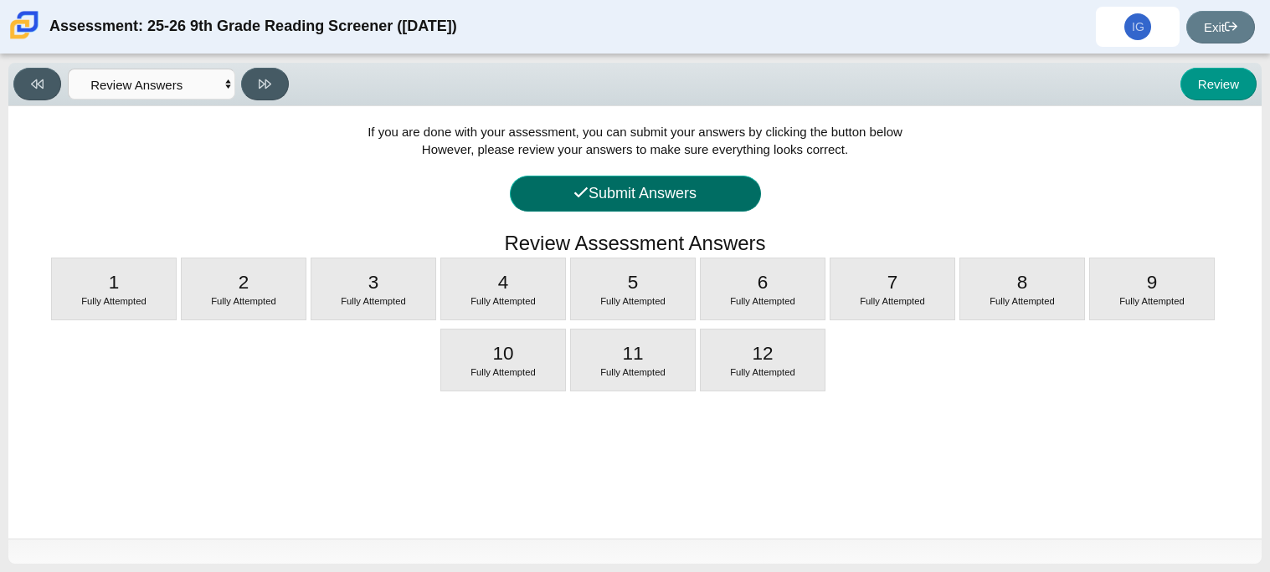
click at [690, 203] on button "Submit Answers" at bounding box center [635, 194] width 251 height 36
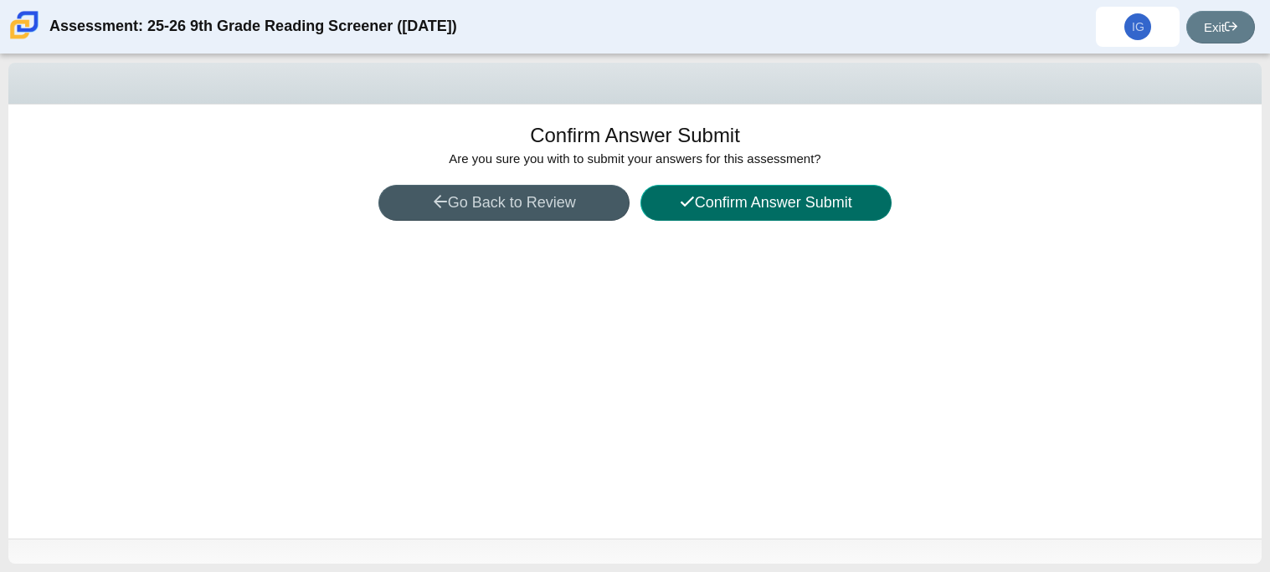
click at [772, 208] on button "Confirm Answer Submit" at bounding box center [765, 203] width 251 height 36
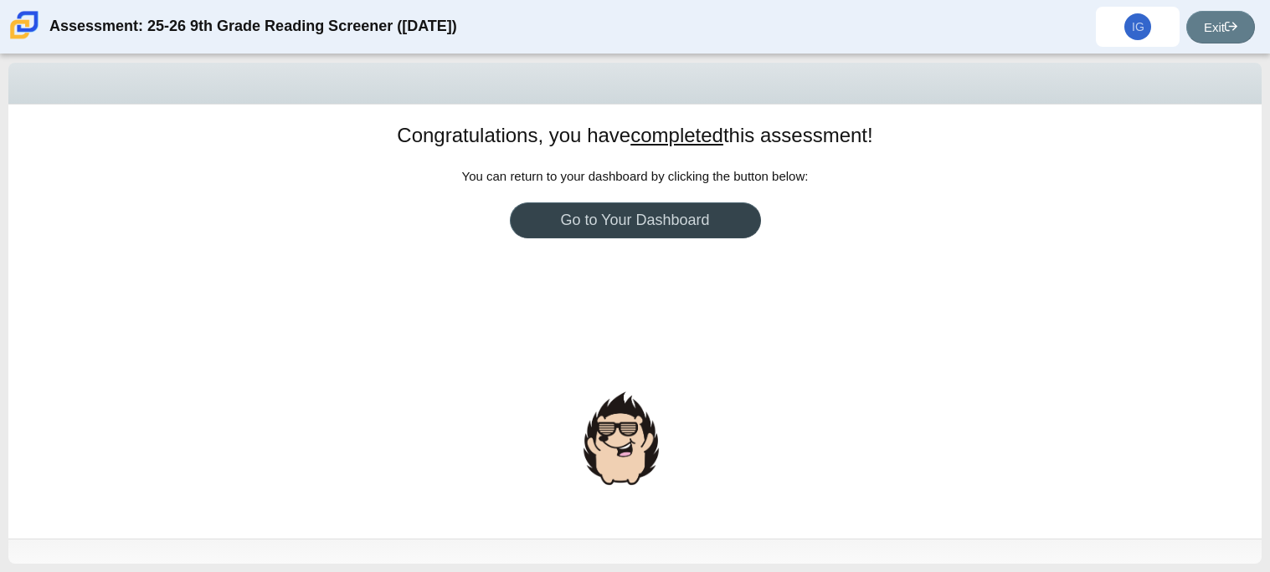
click at [654, 220] on link "Go to Your Dashboard" at bounding box center [635, 221] width 251 height 36
